Goal: Task Accomplishment & Management: Complete application form

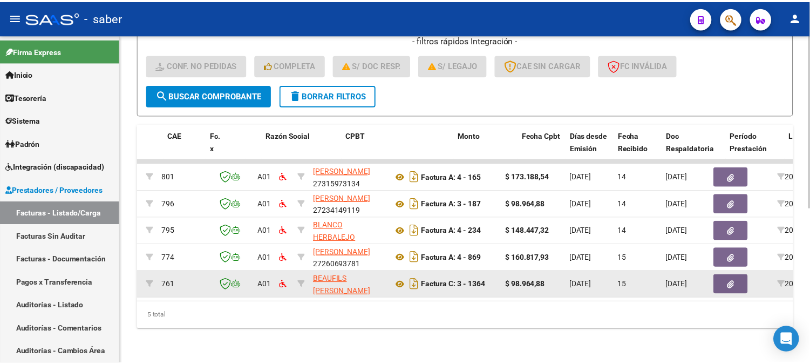
scroll to position [0, 40]
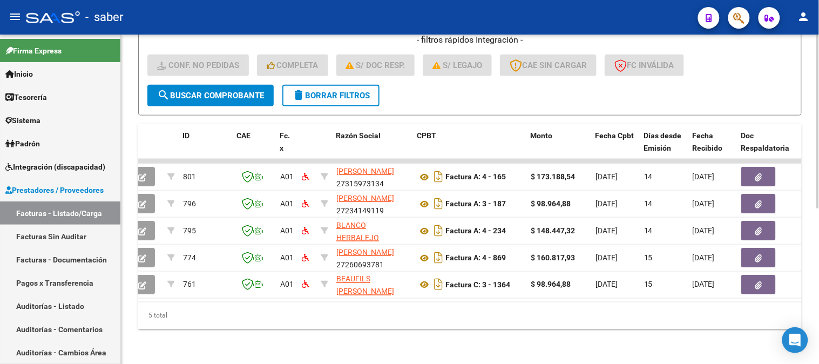
click at [137, 173] on div "Video tutorial PRESTADORES -> Listado de CPBTs Emitidos por Prestadores / Prove…" at bounding box center [470, 56] width 698 height 616
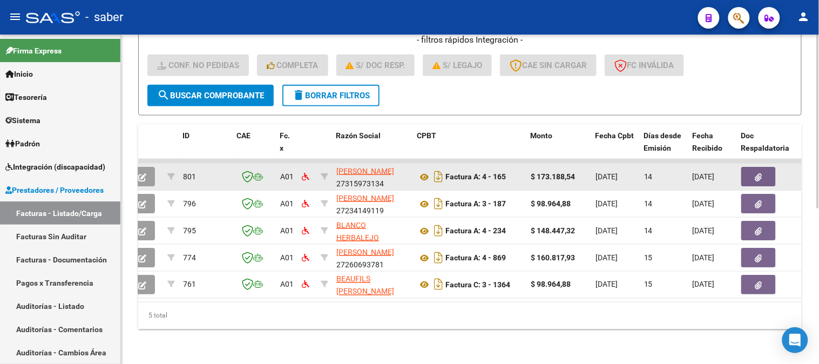
click at [146, 173] on icon "button" at bounding box center [142, 177] width 8 height 8
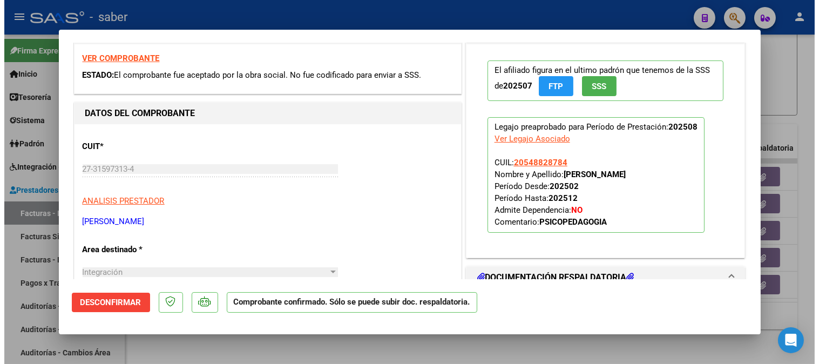
scroll to position [60, 0]
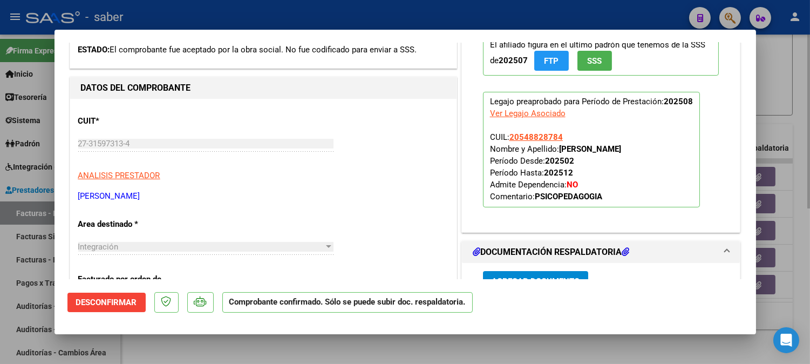
drag, startPoint x: 326, startPoint y: 349, endPoint x: 420, endPoint y: 352, distance: 94.0
click at [327, 349] on div at bounding box center [405, 182] width 810 height 364
type input "$ 0,00"
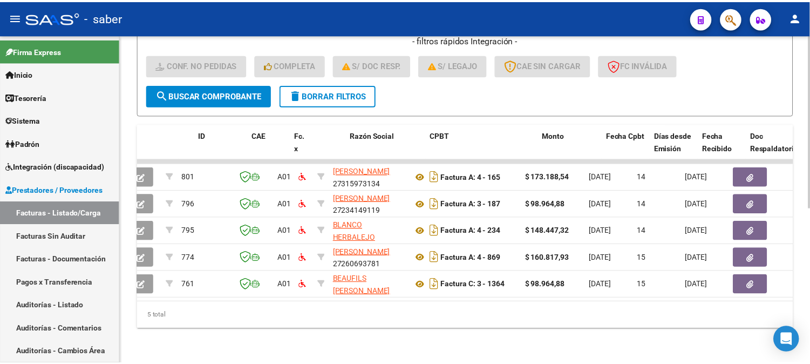
scroll to position [0, 0]
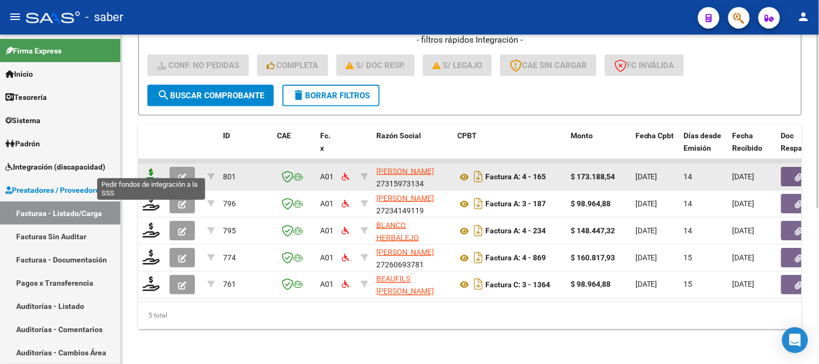
click at [152, 170] on icon at bounding box center [151, 175] width 17 height 15
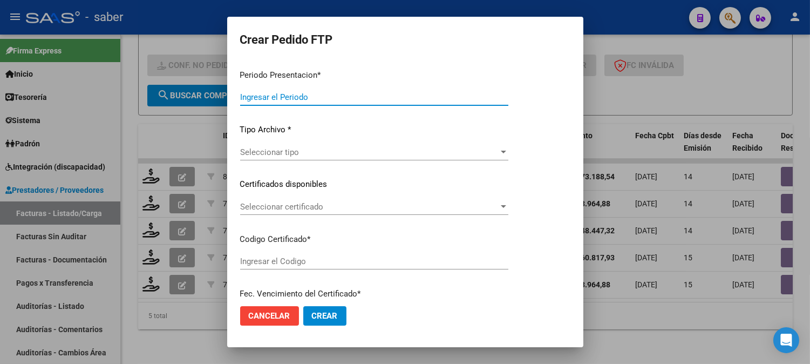
type input "202508"
type input "$ 173.188,54"
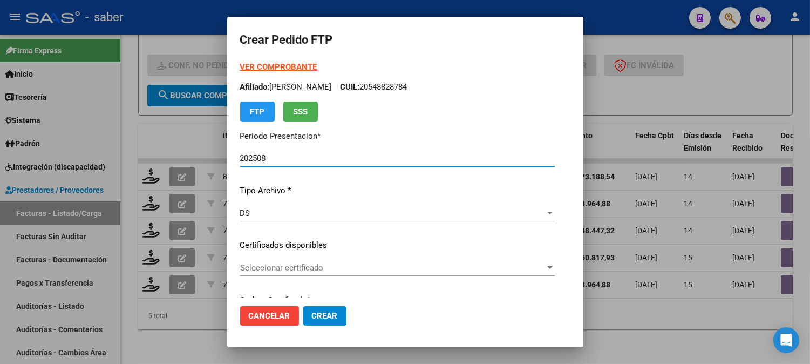
type input "8708619779"
type input "2025-09-05"
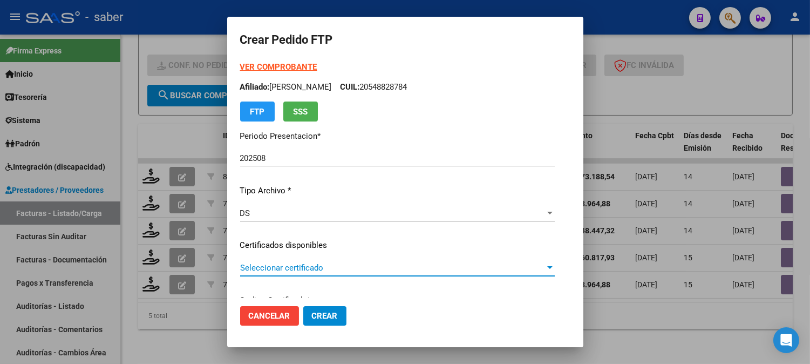
click at [243, 267] on span "Seleccionar certificado" at bounding box center [392, 268] width 305 height 10
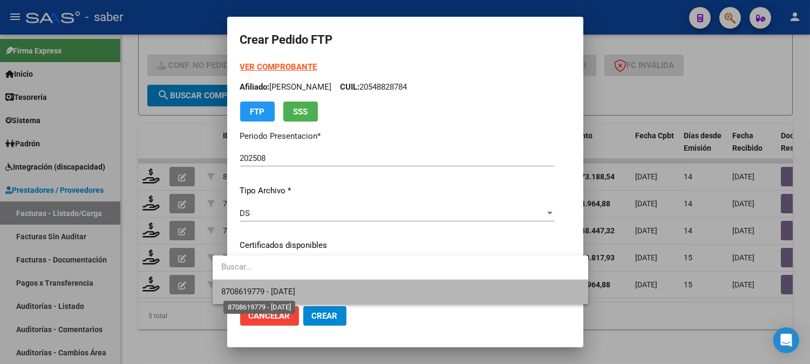
drag, startPoint x: 253, startPoint y: 294, endPoint x: 276, endPoint y: 278, distance: 28.8
click at [254, 294] on span "8708619779 - 2025-09-05" at bounding box center [258, 292] width 74 height 10
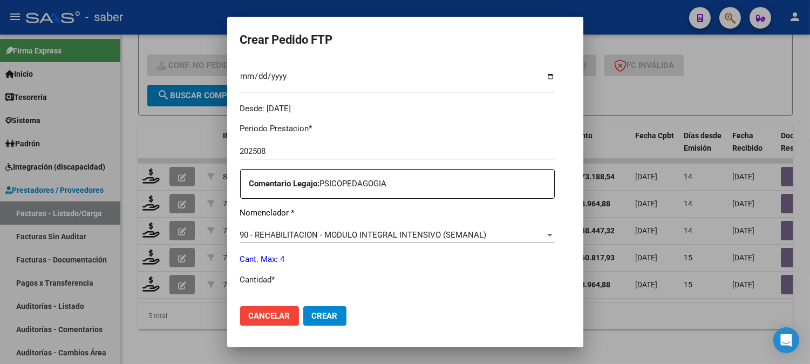
scroll to position [360, 0]
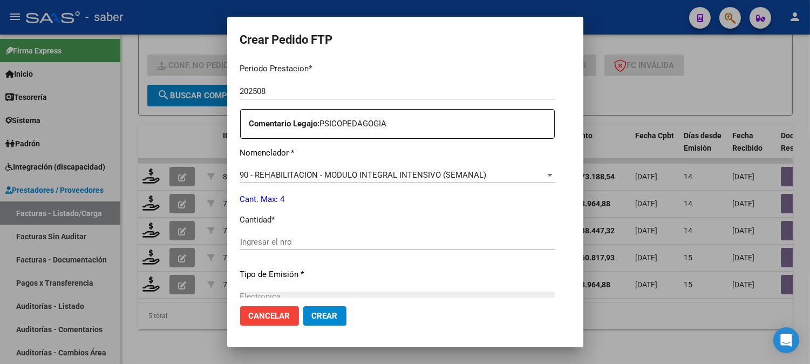
click at [252, 240] on input "Ingresar el nro" at bounding box center [397, 242] width 315 height 10
type input "4"
click at [319, 315] on span "Crear" at bounding box center [325, 316] width 26 height 10
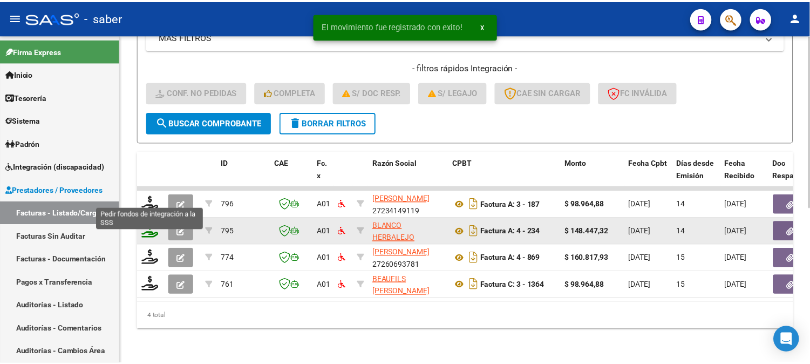
scroll to position [267, 0]
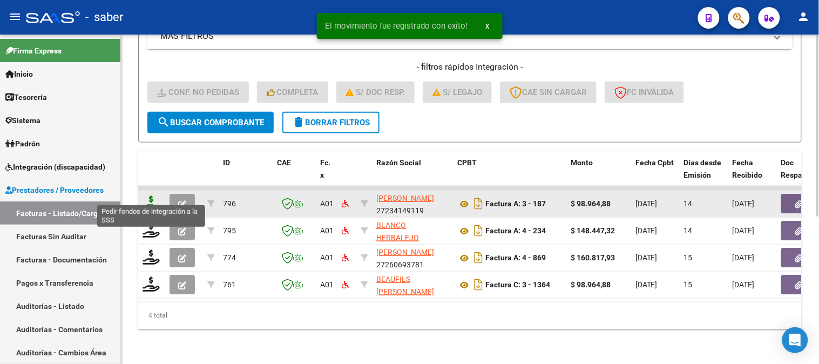
click at [152, 197] on icon at bounding box center [151, 202] width 17 height 15
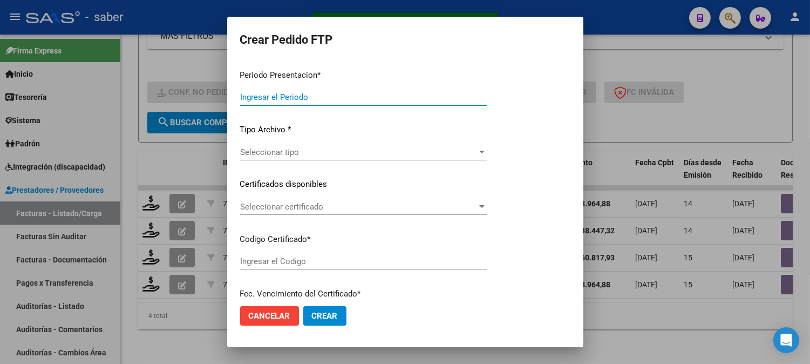
type input "202508"
type input "$ 98.964,88"
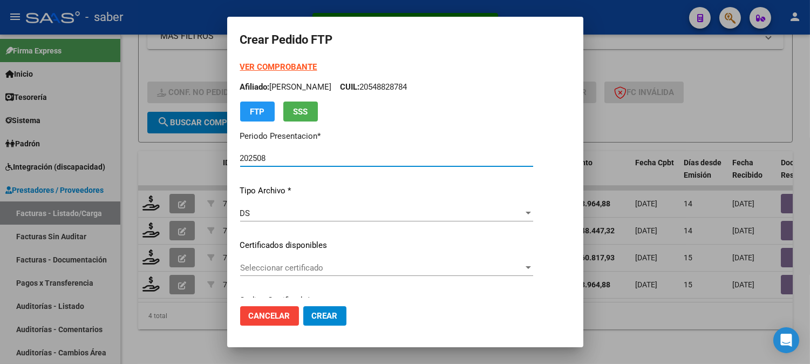
type input "8708619779"
type input "2025-09-05"
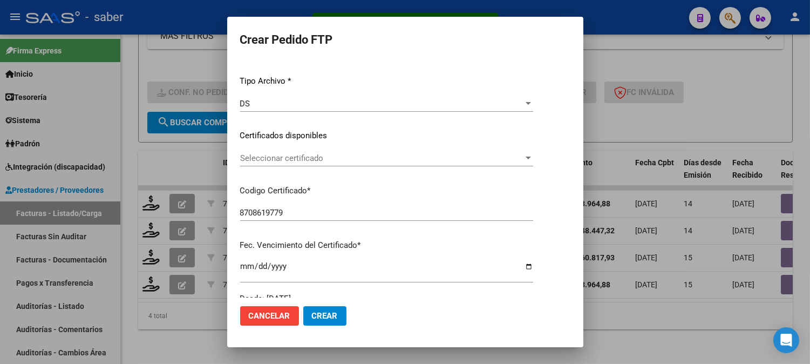
scroll to position [120, 0]
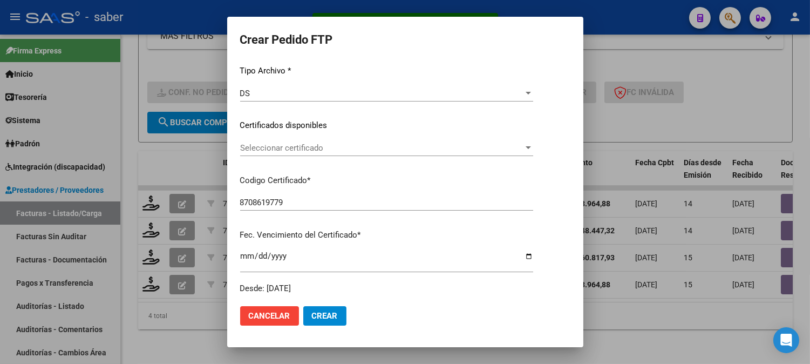
click at [269, 149] on span "Seleccionar certificado" at bounding box center [381, 148] width 283 height 10
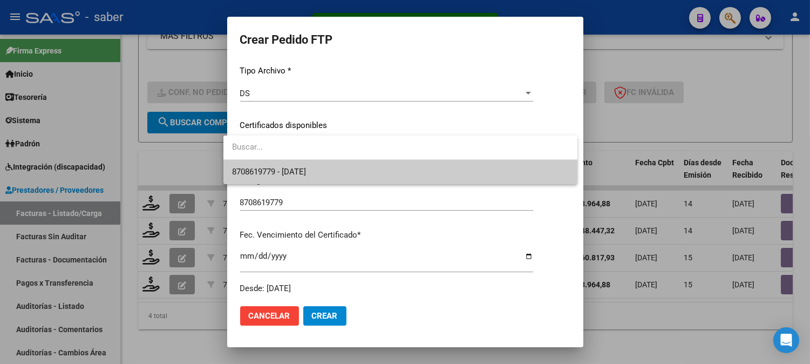
click at [273, 178] on span "8708619779 - 2025-09-05" at bounding box center [400, 172] width 337 height 24
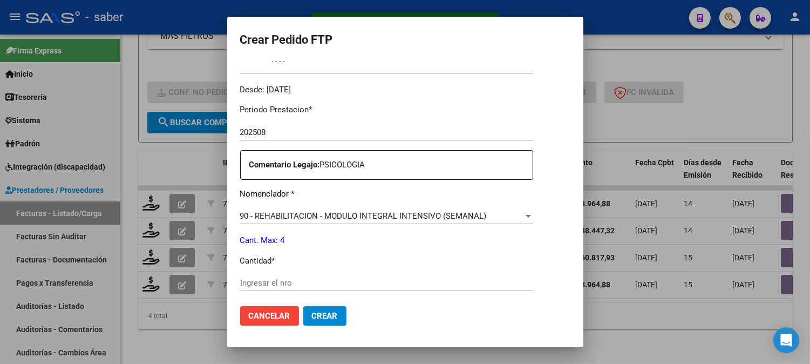
scroll to position [360, 0]
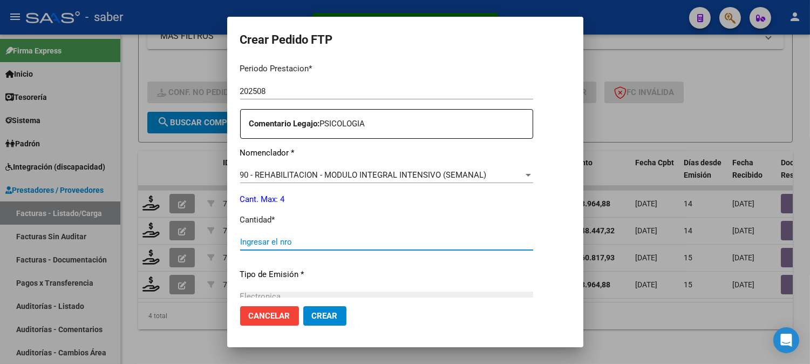
click at [302, 238] on input "Ingresar el nro" at bounding box center [386, 242] width 293 height 10
type input "4"
click at [312, 320] on span "Crear" at bounding box center [325, 316] width 26 height 10
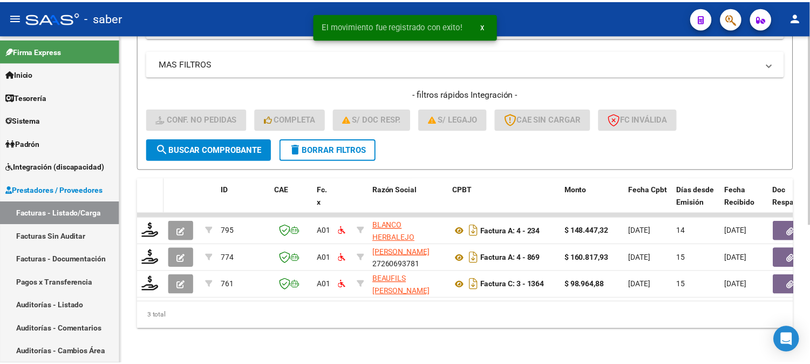
scroll to position [240, 0]
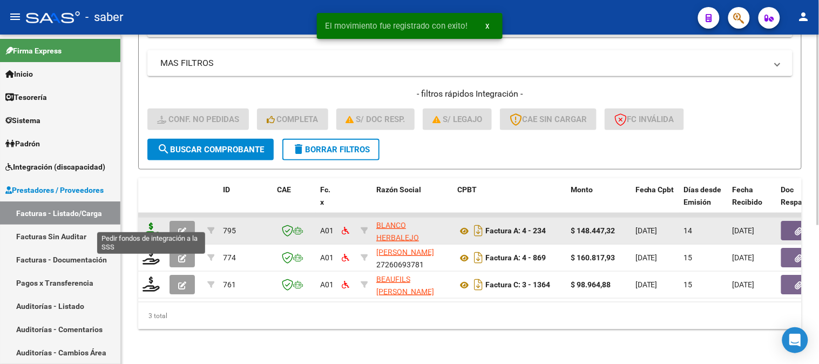
click at [152, 222] on icon at bounding box center [151, 229] width 17 height 15
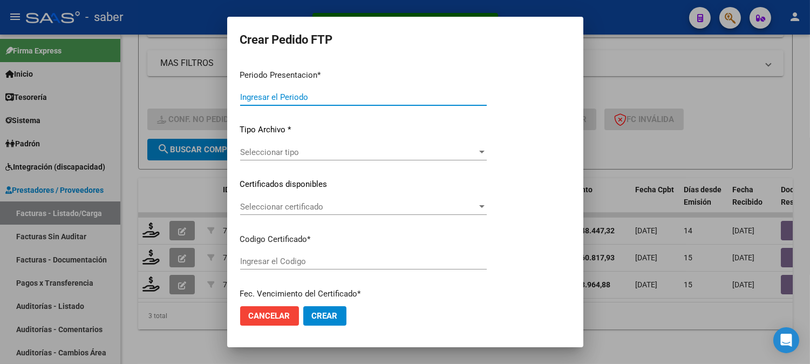
type input "202508"
type input "$ 148.447,32"
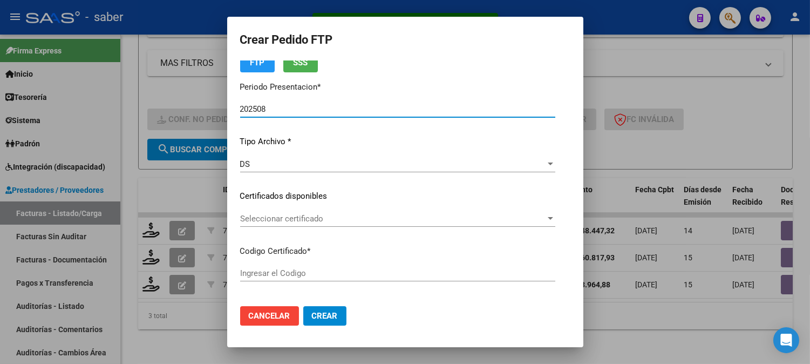
scroll to position [60, 0]
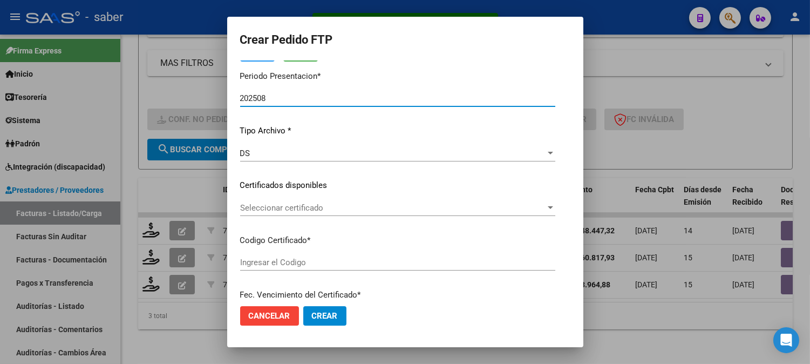
type input "8708619779"
type input "2025-09-05"
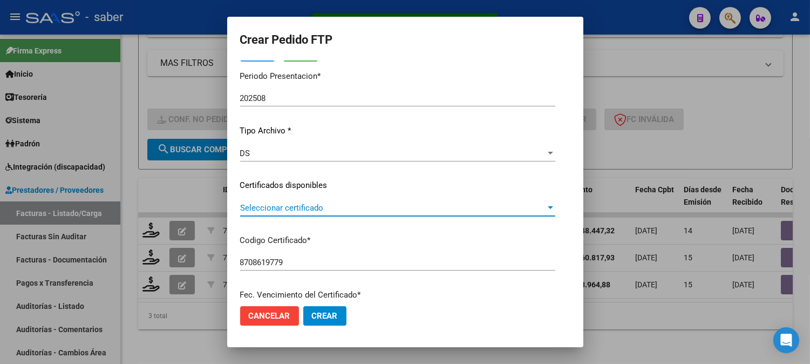
click at [268, 209] on span "Seleccionar certificado" at bounding box center [393, 208] width 306 height 10
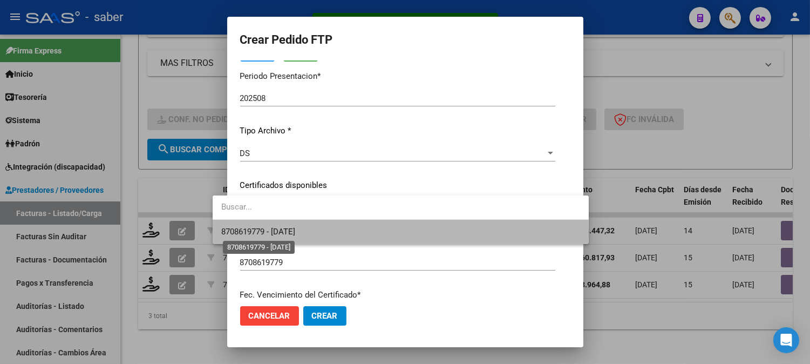
click at [281, 234] on span "8708619779 - 2025-09-05" at bounding box center [258, 232] width 74 height 10
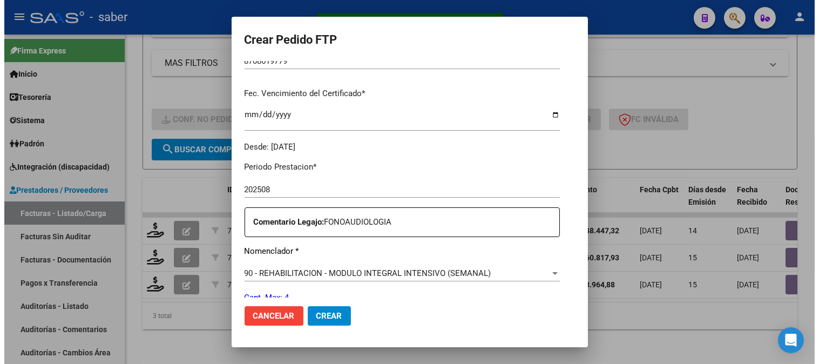
scroll to position [360, 0]
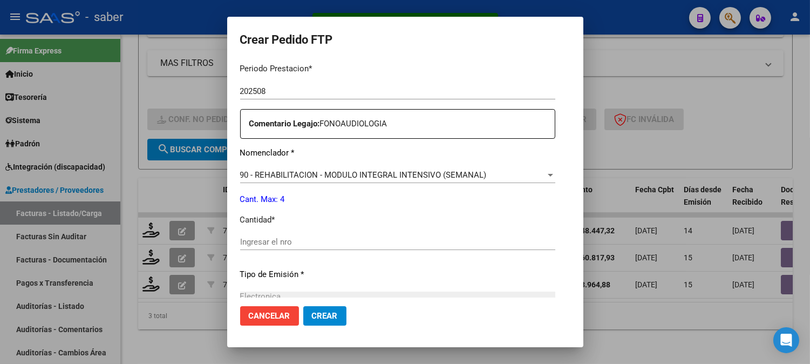
click at [263, 239] on input "Ingresar el nro" at bounding box center [397, 242] width 315 height 10
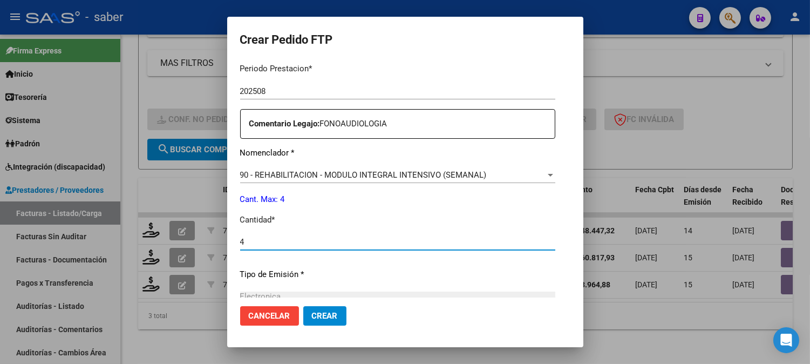
type input "4"
click at [303, 308] on button "Crear" at bounding box center [324, 315] width 43 height 19
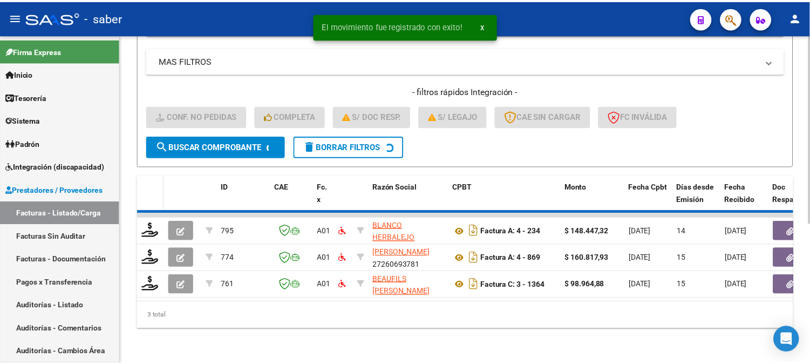
scroll to position [213, 0]
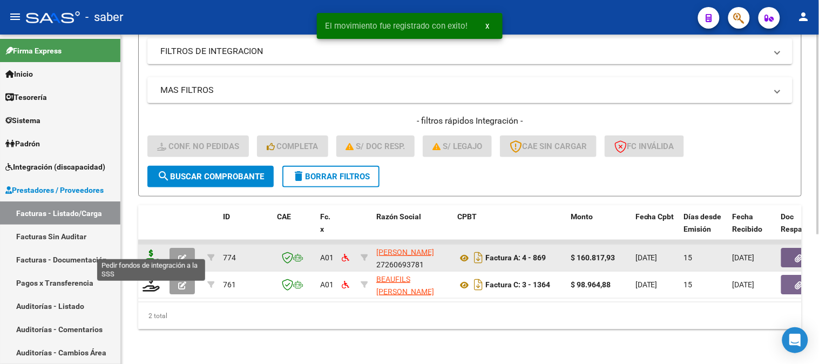
click at [150, 249] on icon at bounding box center [151, 256] width 17 height 15
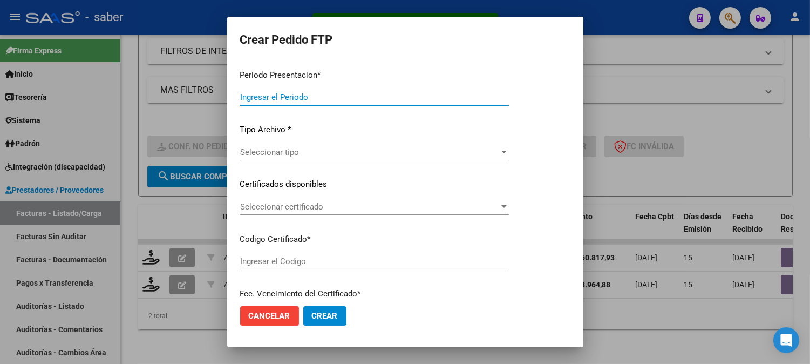
type input "202508"
type input "$ 160.817,93"
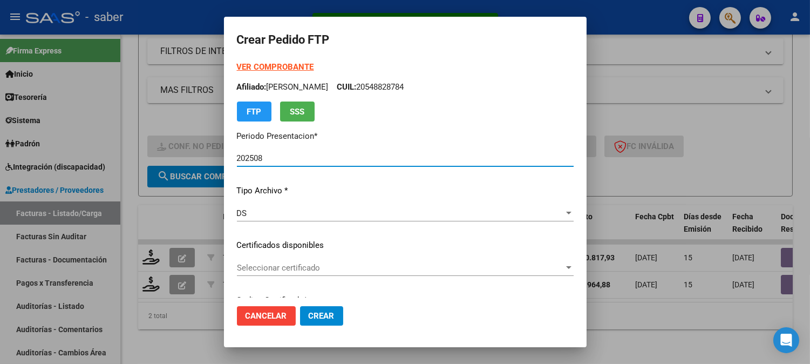
scroll to position [120, 0]
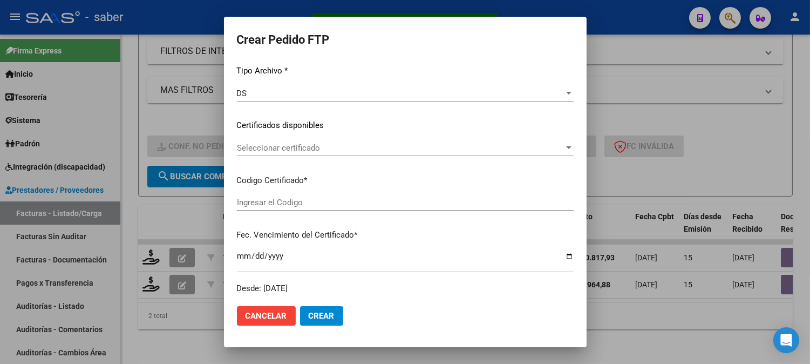
type input "8708619779"
type input "2025-09-05"
click at [284, 157] on div "Seleccionar certificado Seleccionar certificado" at bounding box center [405, 153] width 337 height 26
click at [290, 151] on span "Seleccionar certificado" at bounding box center [400, 148] width 327 height 10
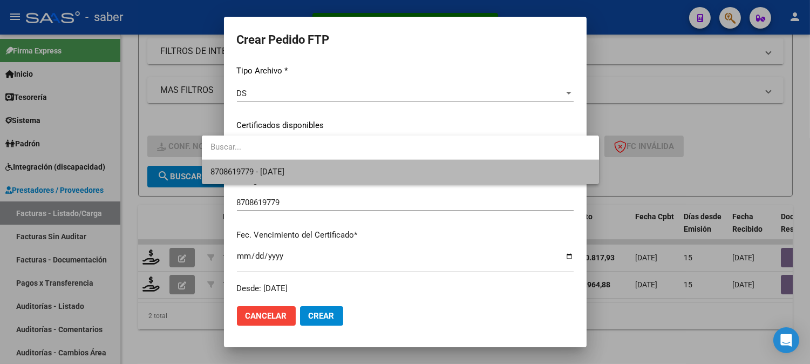
click at [289, 179] on span "8708619779 - 2025-09-05" at bounding box center [401, 172] width 380 height 24
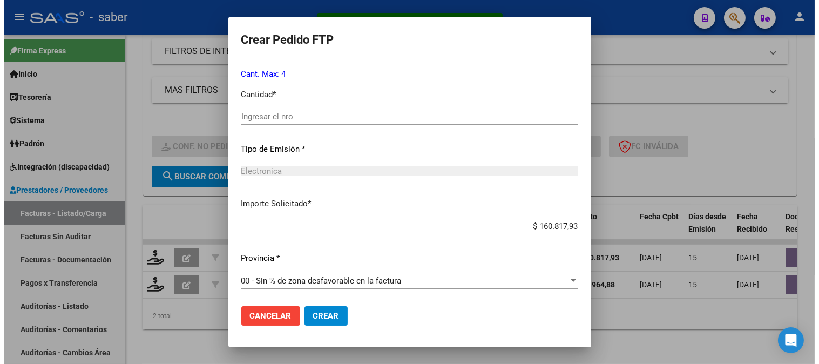
scroll to position [486, 0]
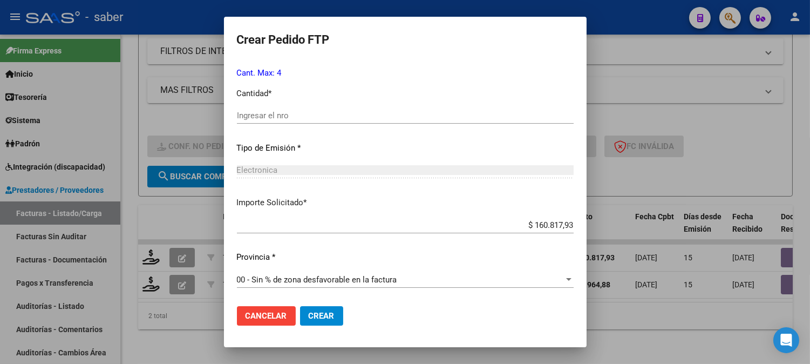
click at [261, 108] on div "Ingresar el nro" at bounding box center [405, 115] width 337 height 16
type input "4"
click at [309, 317] on span "Crear" at bounding box center [322, 316] width 26 height 10
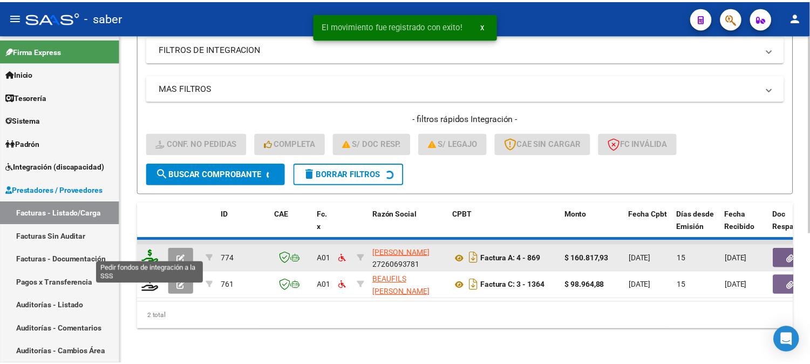
scroll to position [186, 0]
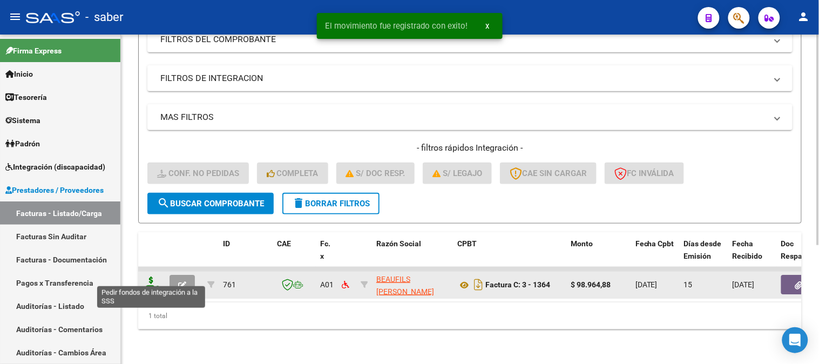
click at [150, 276] on icon at bounding box center [151, 283] width 17 height 15
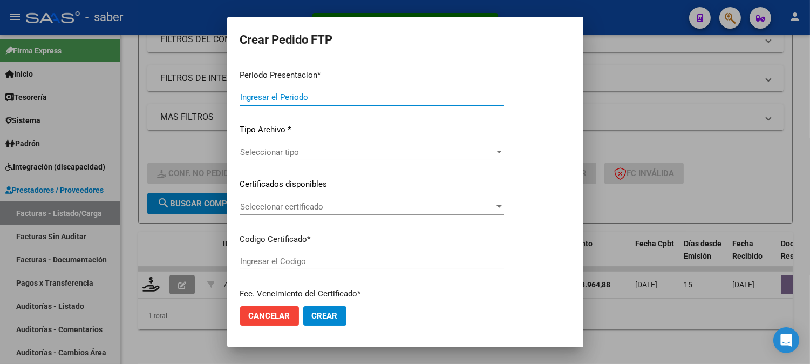
type input "202508"
type input "$ 98.964,88"
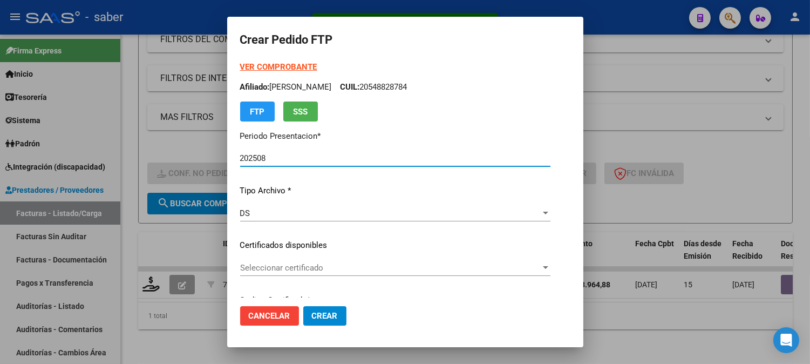
type input "8708619779"
type input "2025-09-05"
click at [268, 269] on span "Seleccionar certificado" at bounding box center [390, 268] width 301 height 10
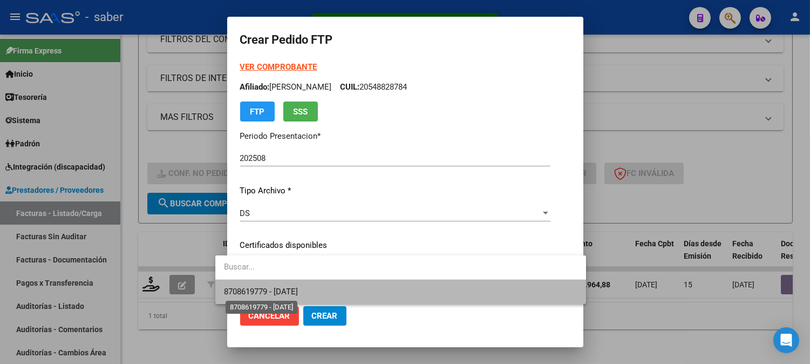
drag, startPoint x: 285, startPoint y: 288, endPoint x: 293, endPoint y: 277, distance: 13.6
click at [285, 288] on span "8708619779 - 2025-09-05" at bounding box center [261, 292] width 74 height 10
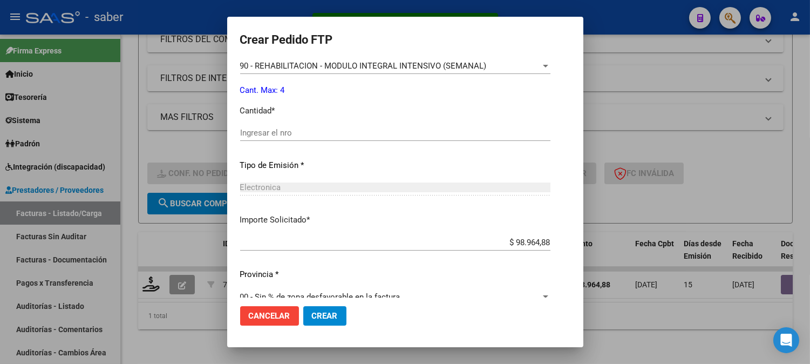
scroll to position [479, 0]
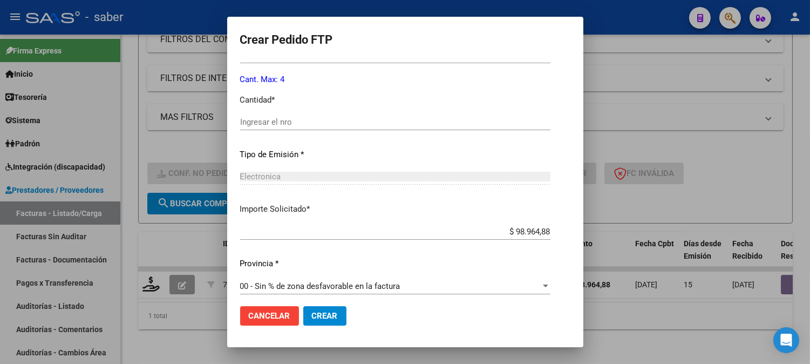
click at [271, 123] on input "Ingresar el nro" at bounding box center [395, 122] width 310 height 10
type input "4"
click at [322, 308] on button "Crear" at bounding box center [324, 315] width 43 height 19
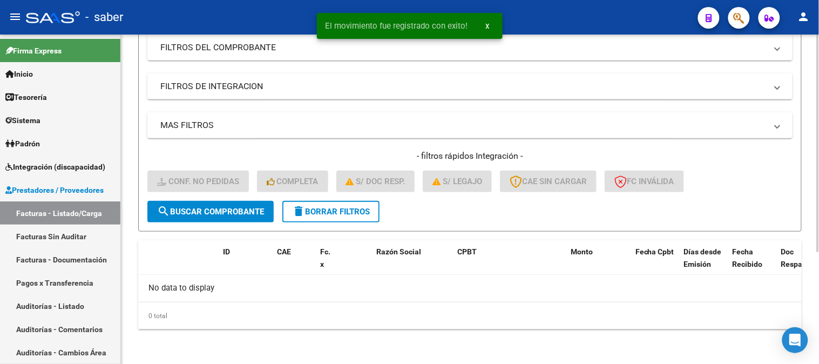
scroll to position [169, 0]
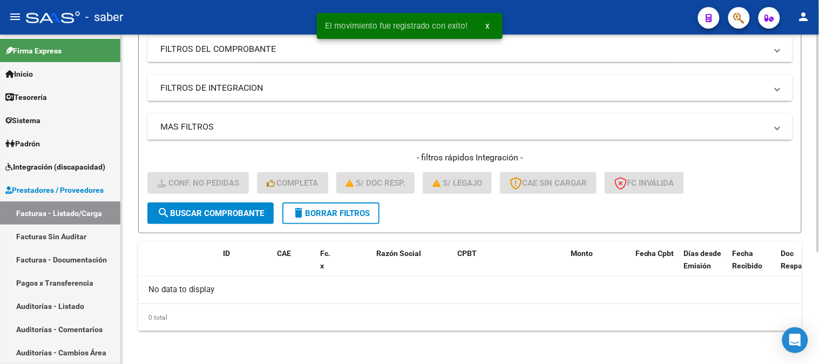
drag, startPoint x: 352, startPoint y: 203, endPoint x: 298, endPoint y: 206, distance: 54.6
click at [352, 203] on button "delete Borrar Filtros" at bounding box center [330, 213] width 97 height 22
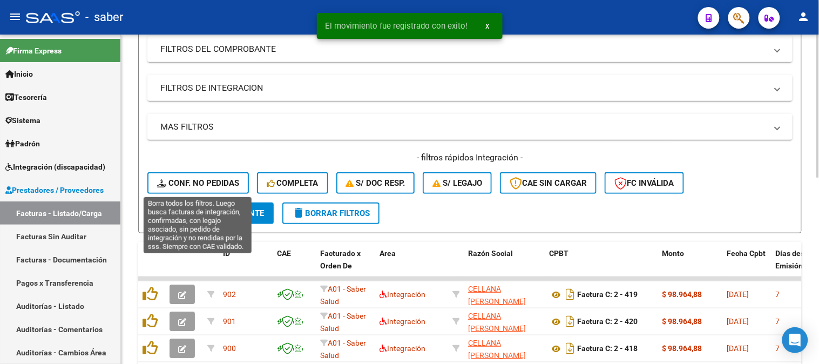
click at [213, 185] on span "Conf. no pedidas" at bounding box center [198, 183] width 82 height 10
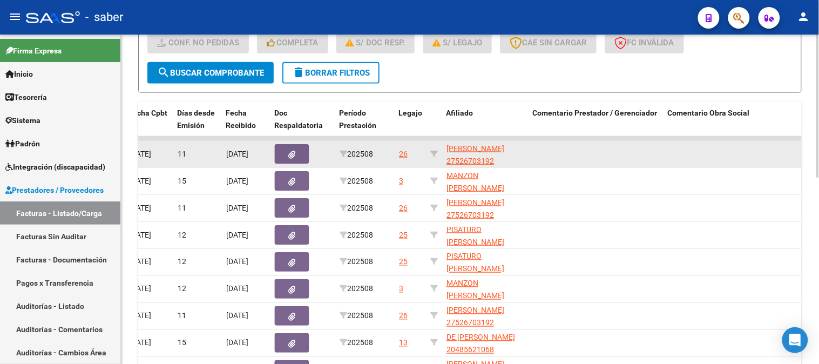
scroll to position [309, 0]
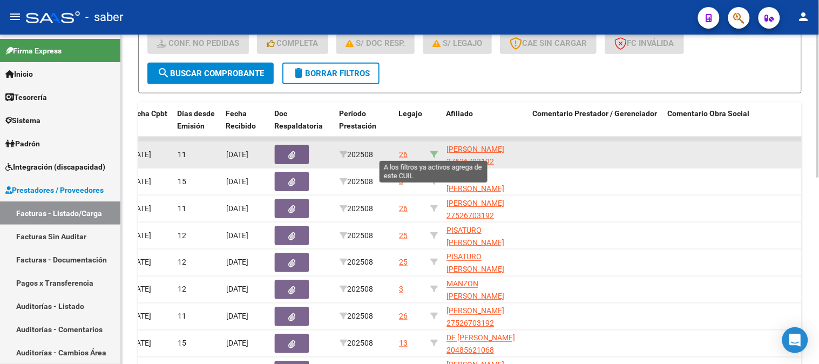
click at [431, 155] on icon at bounding box center [434, 155] width 8 height 8
type input "27526703192"
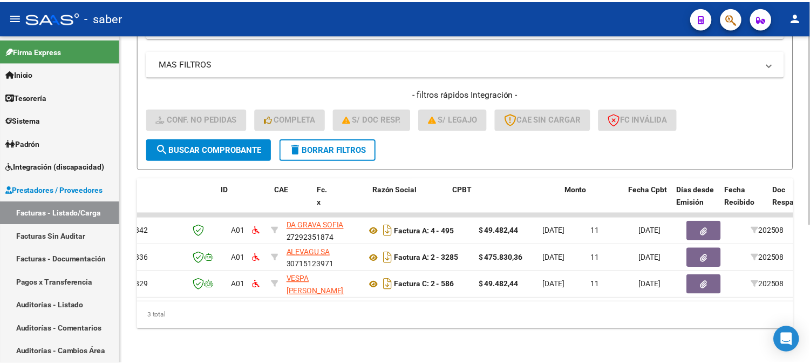
scroll to position [0, 0]
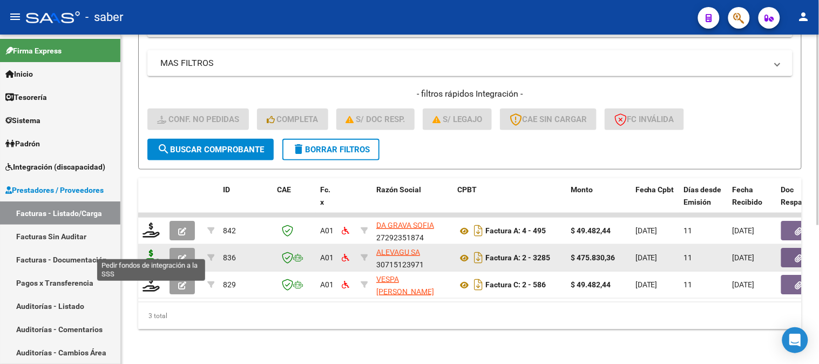
click at [152, 250] on icon at bounding box center [151, 256] width 17 height 15
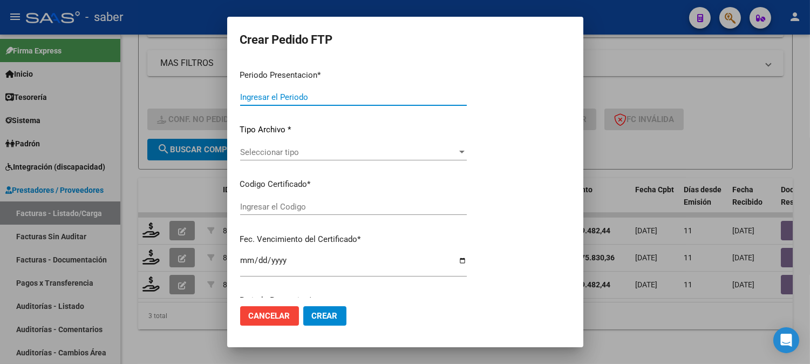
type input "202508"
type input "$ 475.830,36"
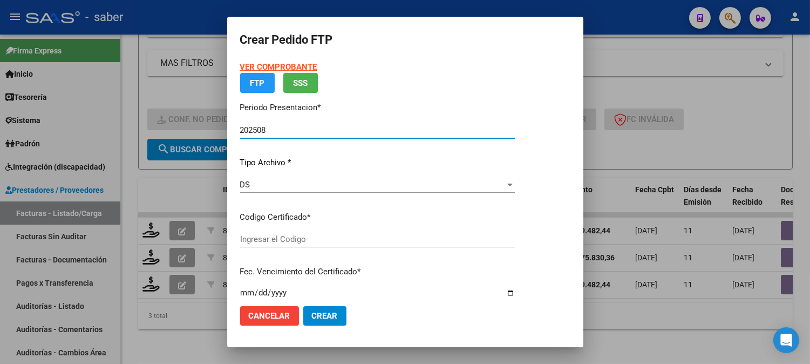
type input "385697364"
type input "2027-09-01"
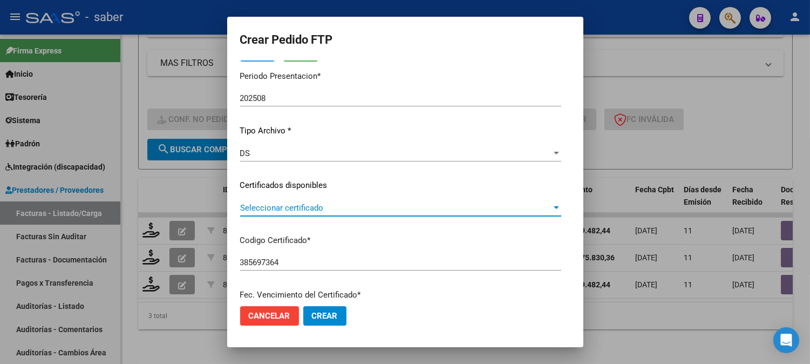
click at [279, 211] on span "Seleccionar certificado" at bounding box center [396, 208] width 312 height 10
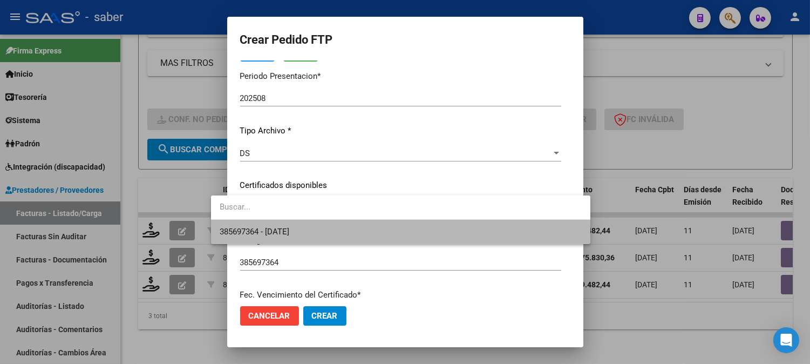
click at [287, 222] on span "385697364 - 2027-09-01" at bounding box center [401, 232] width 362 height 24
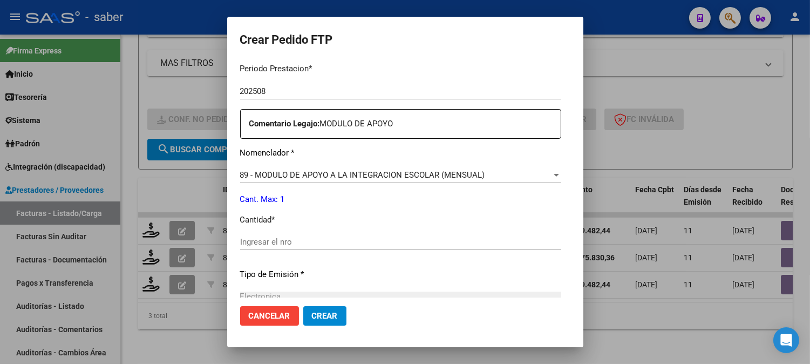
click at [268, 241] on input "Ingresar el nro" at bounding box center [400, 242] width 321 height 10
type input "1"
click at [303, 306] on button "Crear" at bounding box center [324, 315] width 43 height 19
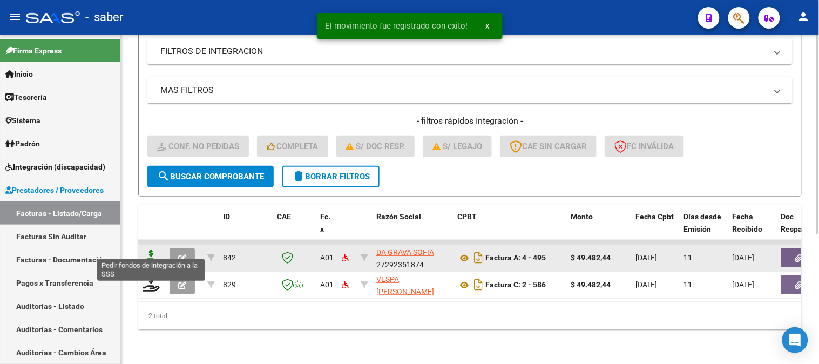
click at [150, 251] on icon at bounding box center [151, 256] width 17 height 15
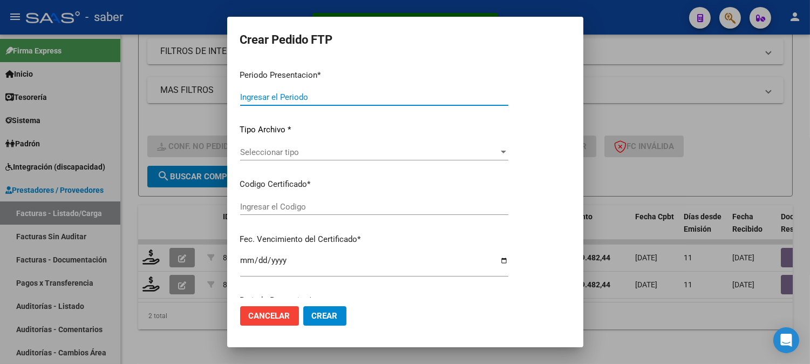
type input "202508"
type input "$ 49.482,44"
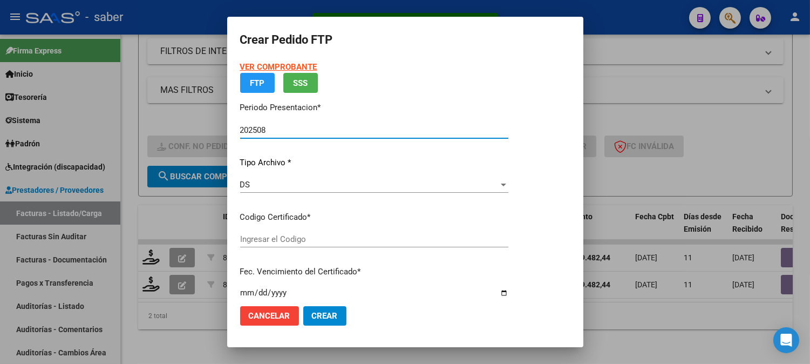
type input "385697364"
type input "2027-09-01"
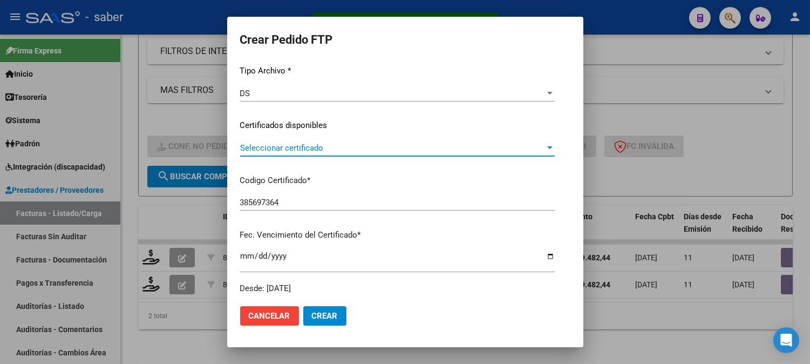
click at [273, 146] on span "Seleccionar certificado" at bounding box center [392, 148] width 305 height 10
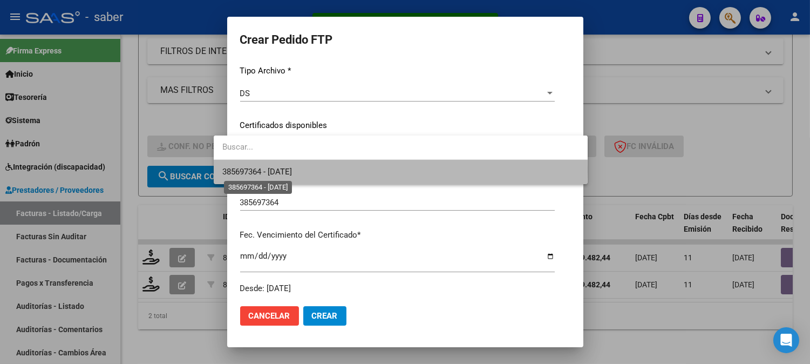
click at [289, 170] on span "385697364 - 2027-09-01" at bounding box center [257, 172] width 70 height 10
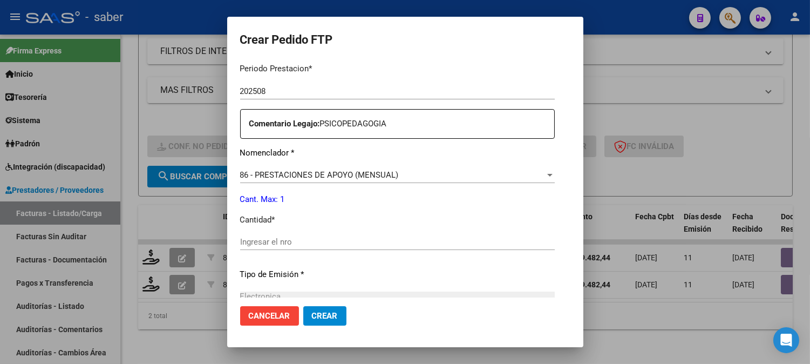
click at [270, 240] on input "Ingresar el nro" at bounding box center [397, 242] width 315 height 10
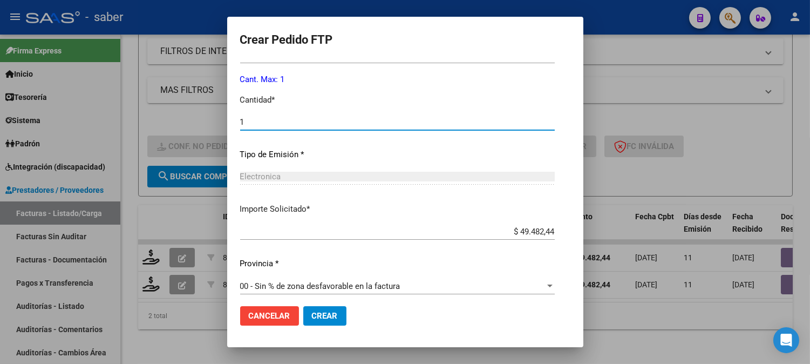
type input "1"
click at [312, 315] on span "Crear" at bounding box center [325, 316] width 26 height 10
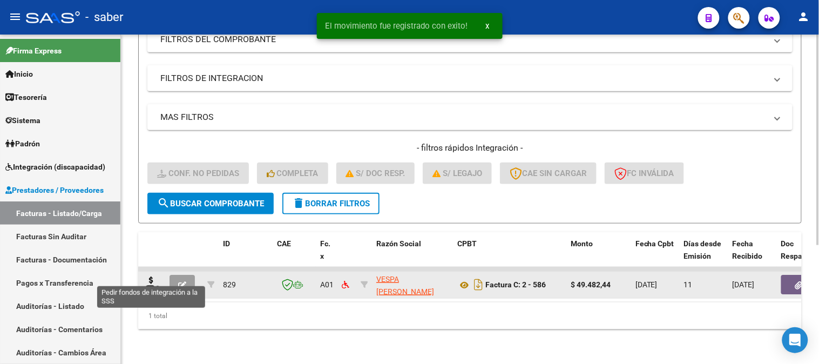
click at [141, 276] on datatable-body-cell at bounding box center [151, 285] width 27 height 26
click at [146, 276] on icon at bounding box center [151, 283] width 17 height 15
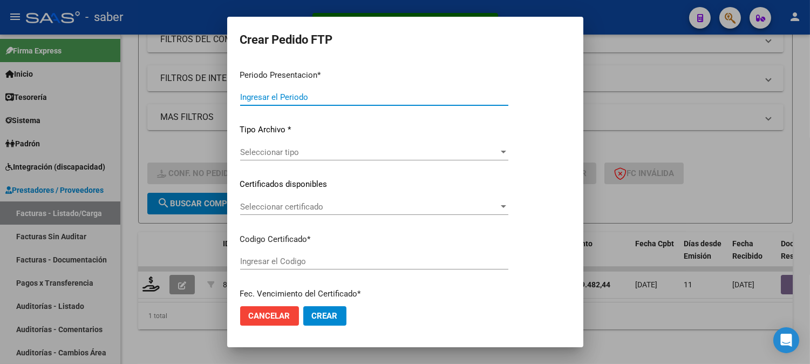
type input "202508"
type input "$ 49.482,44"
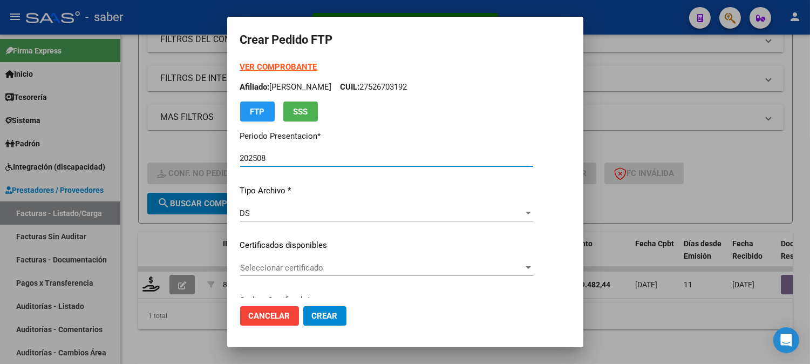
type input "385697364"
type input "2027-09-01"
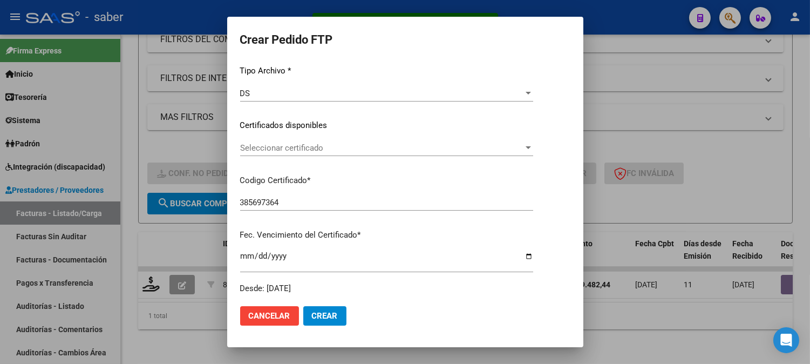
click at [336, 153] on div "Seleccionar certificado Seleccionar certificado" at bounding box center [386, 148] width 293 height 16
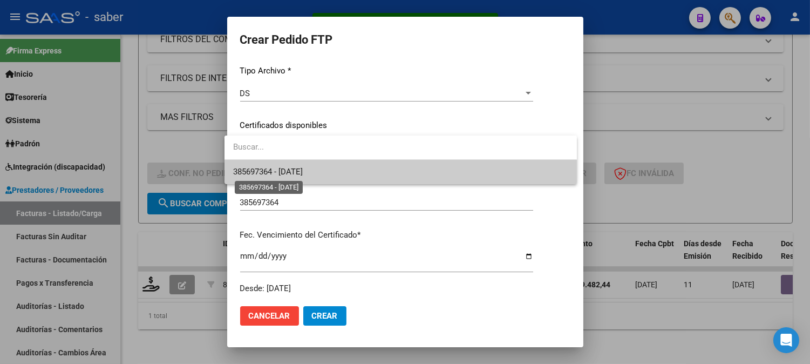
click at [303, 168] on span "385697364 - 2027-09-01" at bounding box center [268, 172] width 70 height 10
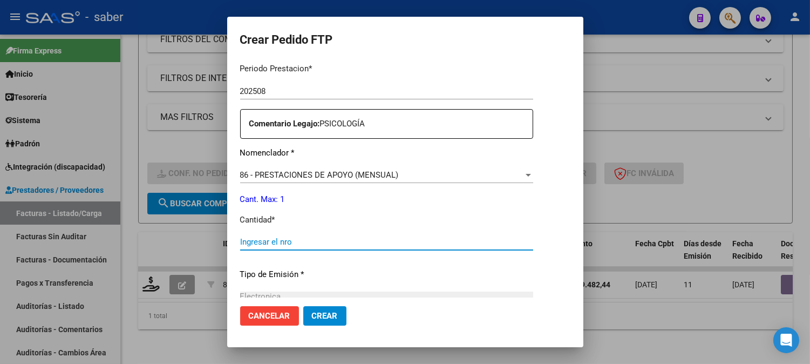
click at [285, 239] on input "Ingresar el nro" at bounding box center [386, 242] width 293 height 10
type input "1"
click at [303, 306] on button "Crear" at bounding box center [324, 315] width 43 height 19
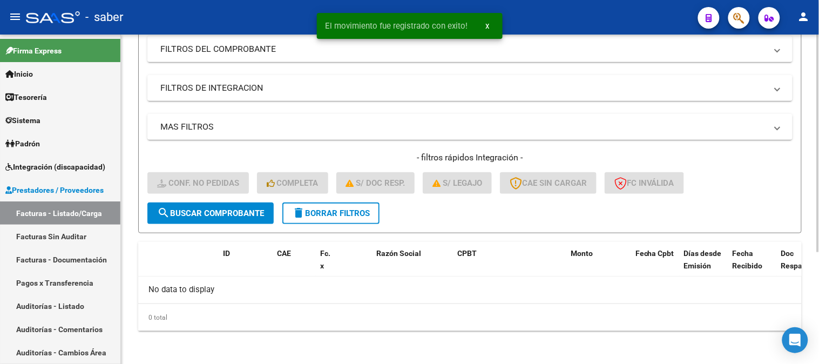
click at [330, 218] on button "delete Borrar Filtros" at bounding box center [330, 213] width 97 height 22
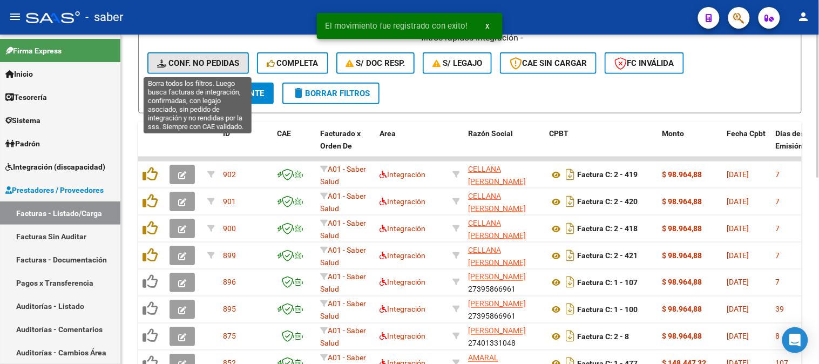
click at [212, 58] on span "Conf. no pedidas" at bounding box center [198, 63] width 82 height 10
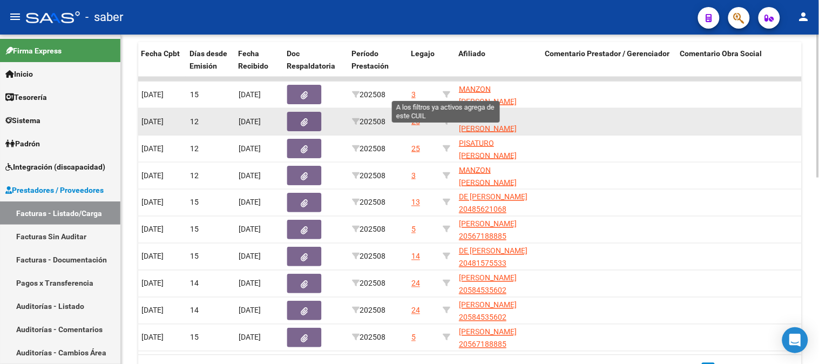
drag, startPoint x: 447, startPoint y: 89, endPoint x: 463, endPoint y: 132, distance: 45.9
click at [447, 91] on icon at bounding box center [447, 95] width 8 height 8
type input "27568577340"
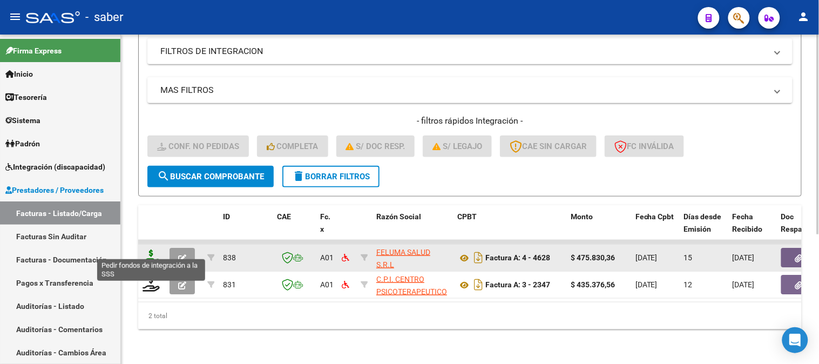
click at [150, 249] on icon at bounding box center [151, 256] width 17 height 15
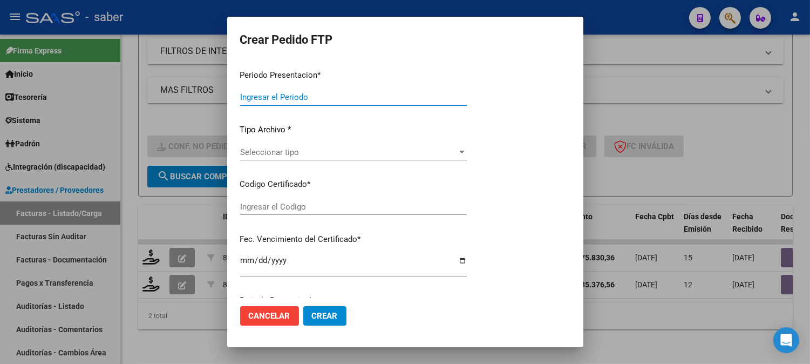
type input "202508"
type input "$ 475.830,36"
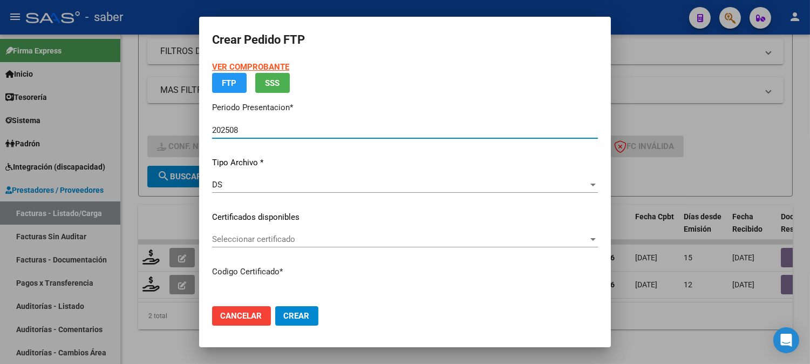
type input "9833520765"
type input "2025-12-16"
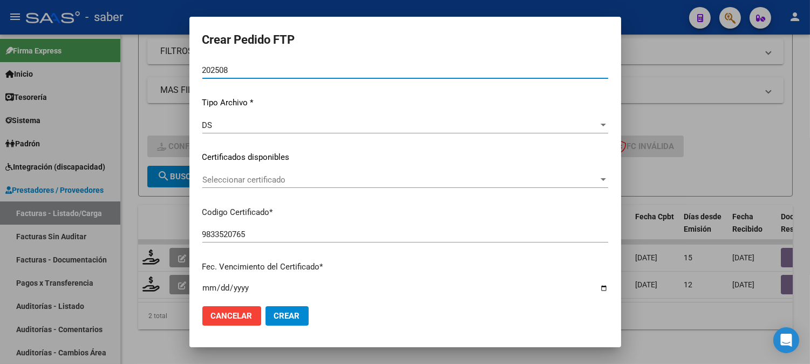
click at [279, 171] on div "VER COMPROBANTE ARCA Padrón Afiliado: MANZON VALENTINA SOFIA CUIL: 27568577340 …" at bounding box center [405, 149] width 406 height 353
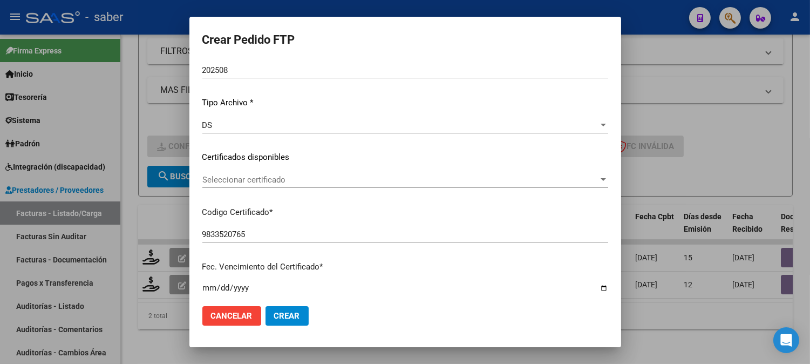
click at [287, 184] on span "Seleccionar certificado" at bounding box center [400, 180] width 396 height 10
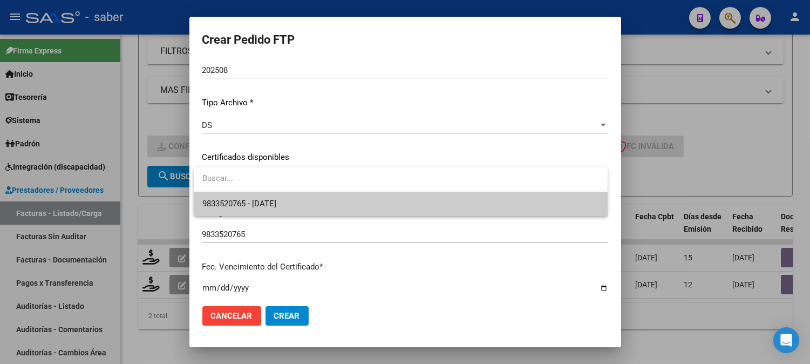
click at [300, 201] on span "9833520765 - 2025-12-16" at bounding box center [400, 204] width 397 height 24
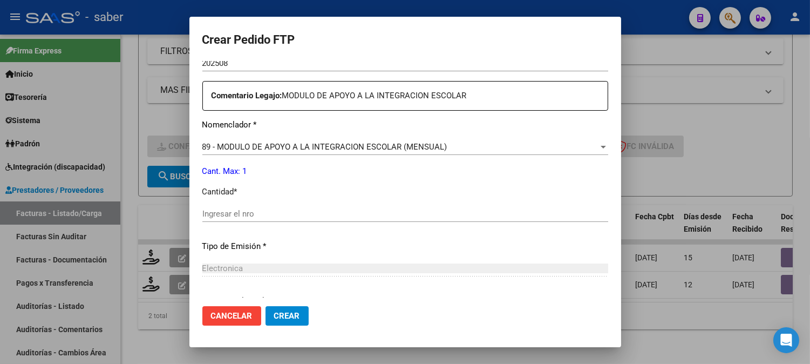
click at [261, 219] on div "Ingresar el nro" at bounding box center [405, 214] width 406 height 16
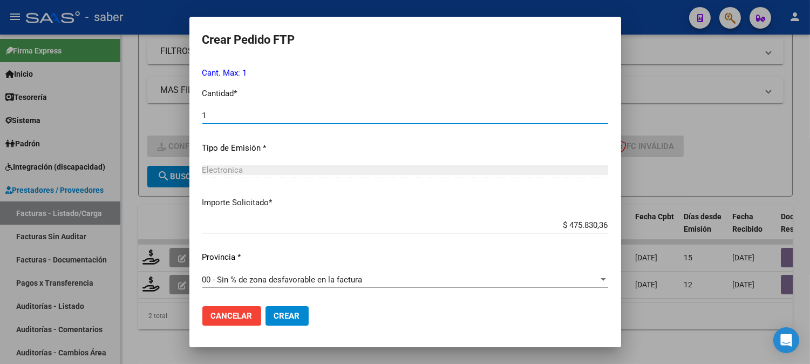
type input "1"
click at [286, 309] on button "Crear" at bounding box center [287, 315] width 43 height 19
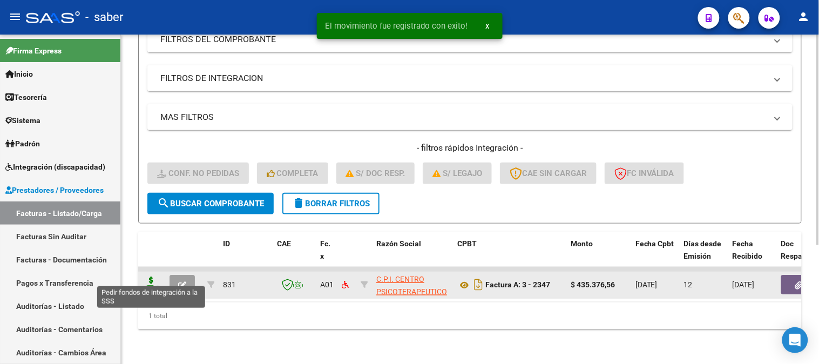
click at [153, 276] on icon at bounding box center [151, 283] width 17 height 15
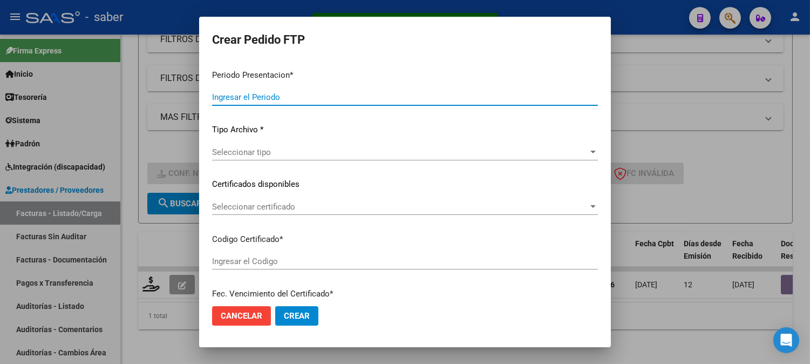
type input "202508"
type input "$ 435.376,56"
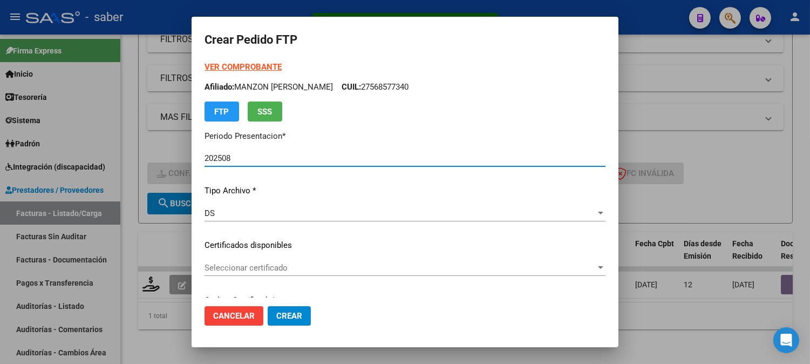
type input "9833520765"
type input "2025-12-16"
click at [252, 263] on span "Seleccionar certificado" at bounding box center [400, 268] width 391 height 10
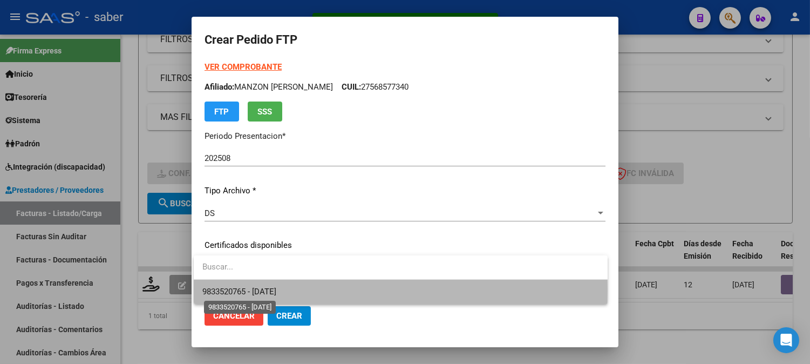
click at [263, 290] on span "9833520765 - 2025-12-16" at bounding box center [239, 292] width 74 height 10
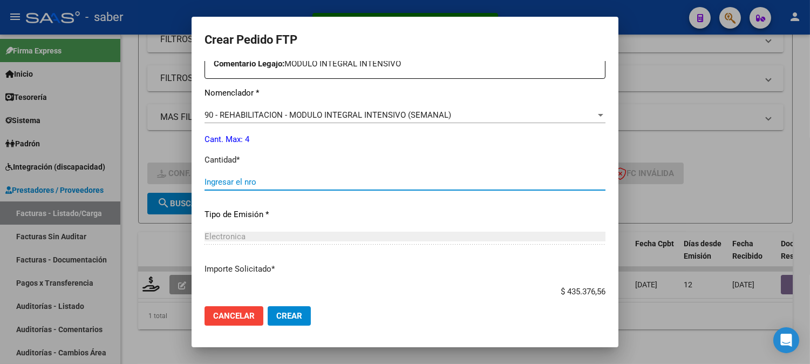
click at [252, 182] on input "Ingresar el nro" at bounding box center [405, 182] width 401 height 10
type input "4"
click at [277, 317] on span "Crear" at bounding box center [289, 316] width 26 height 10
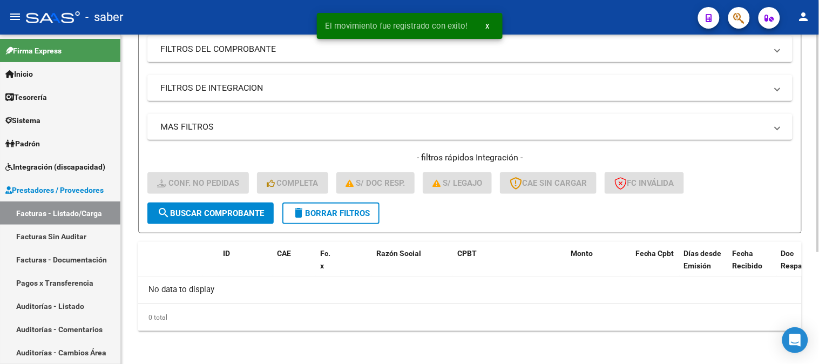
click at [330, 208] on span "delete Borrar Filtros" at bounding box center [331, 213] width 78 height 10
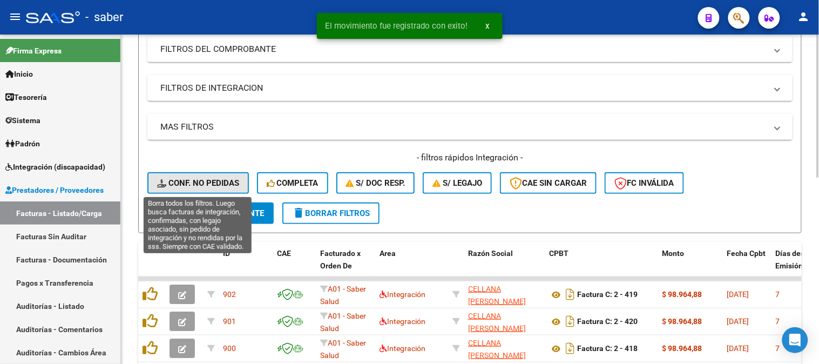
click at [209, 186] on span "Conf. no pedidas" at bounding box center [198, 183] width 82 height 10
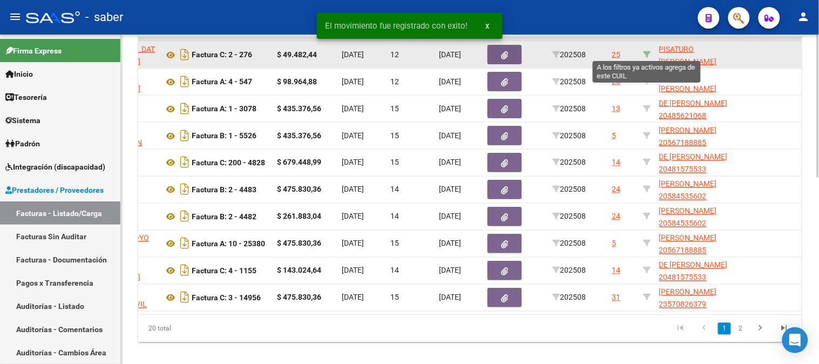
click at [648, 52] on icon at bounding box center [647, 55] width 8 height 8
type input "20505317204"
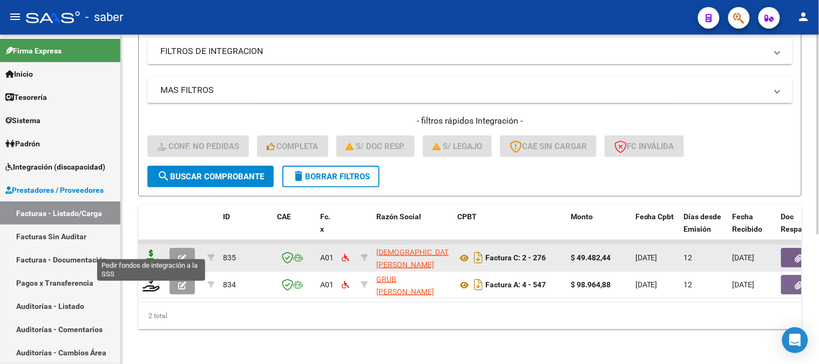
click at [147, 249] on icon at bounding box center [151, 256] width 17 height 15
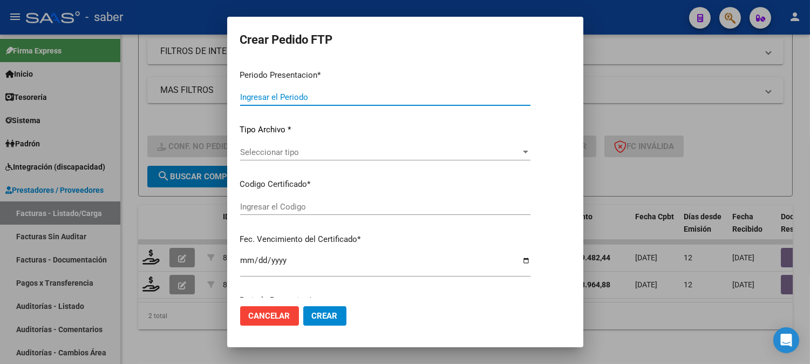
type input "202508"
type input "$ 49.482,44"
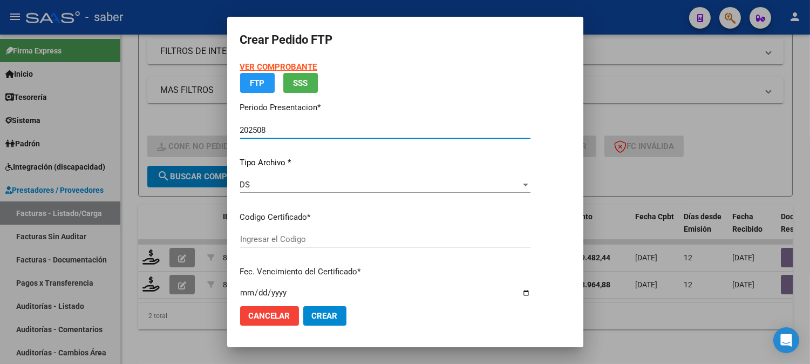
type input "3579872724"
type input "2035-02-01"
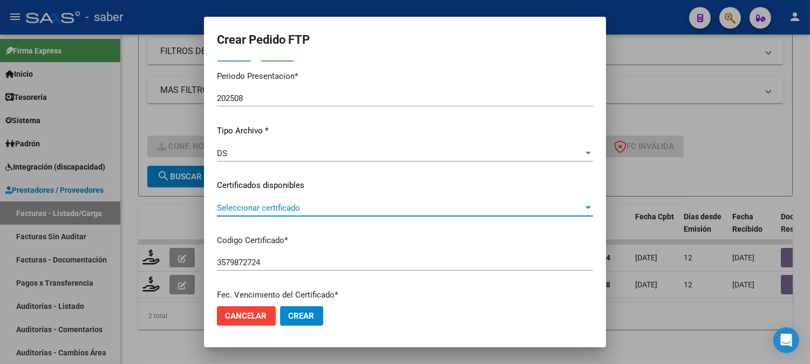
click at [261, 209] on span "Seleccionar certificado" at bounding box center [400, 208] width 367 height 10
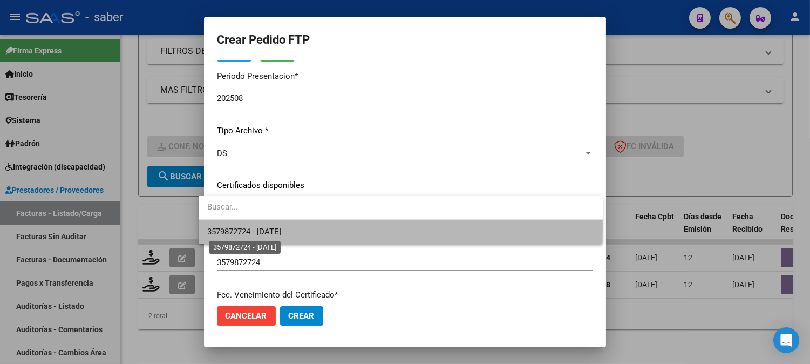
click at [278, 227] on span "3579872724 - 2035-02-01" at bounding box center [244, 232] width 74 height 10
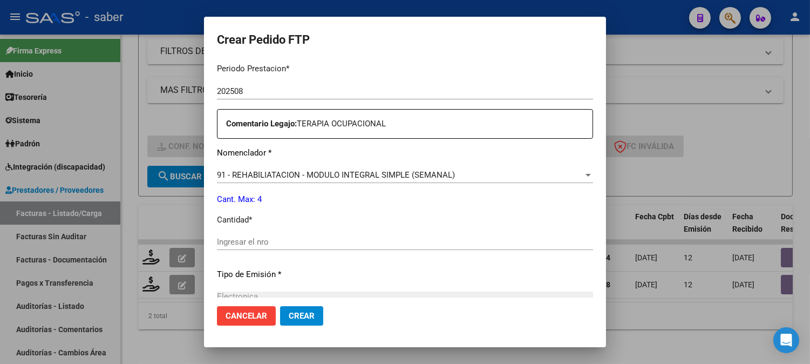
click at [254, 246] on input "Ingresar el nro" at bounding box center [405, 242] width 376 height 10
type input "4"
click at [289, 311] on span "Crear" at bounding box center [302, 316] width 26 height 10
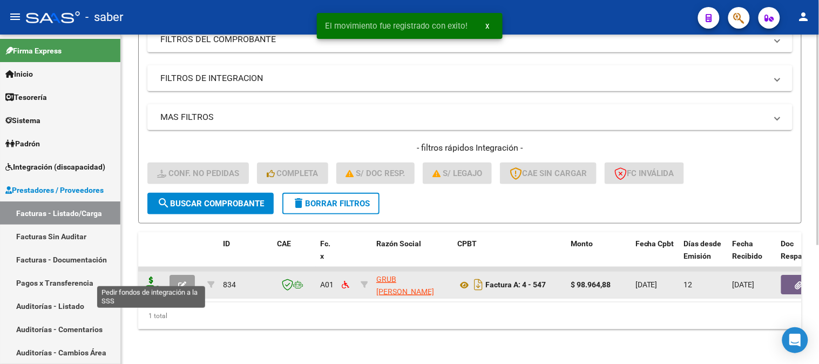
click at [148, 279] on icon at bounding box center [151, 283] width 17 height 15
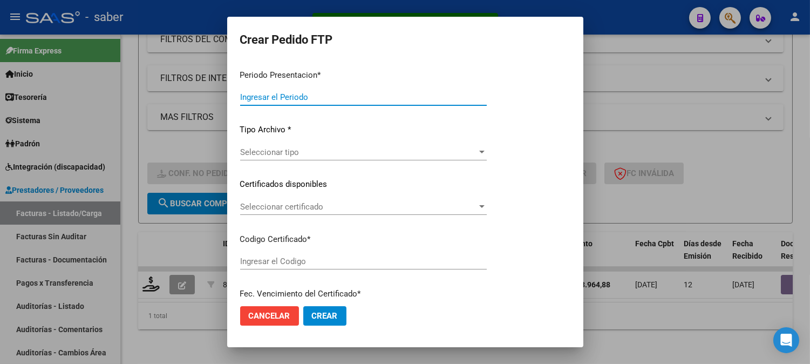
type input "202508"
type input "$ 98.964,88"
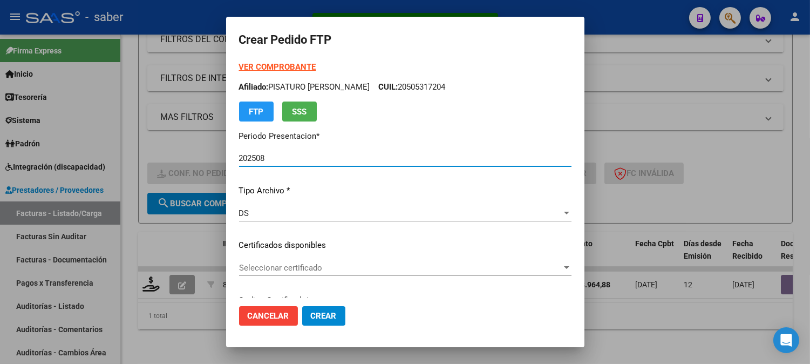
type input "3579872724"
type input "2035-02-01"
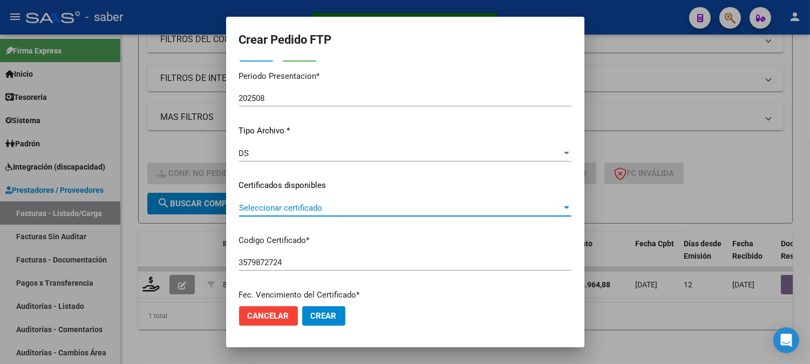
click at [285, 209] on span "Seleccionar certificado" at bounding box center [400, 208] width 323 height 10
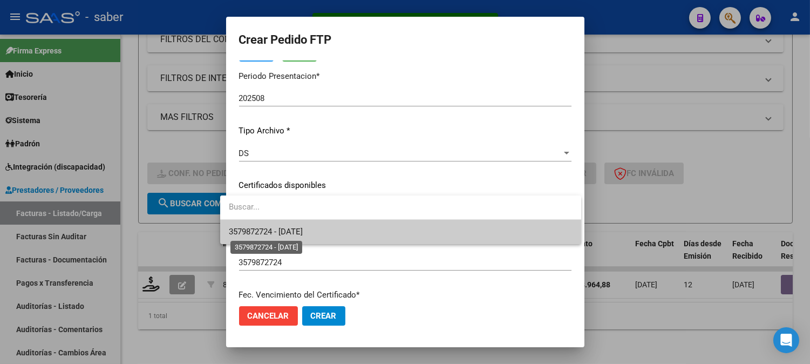
click at [303, 228] on span "3579872724 - 2035-02-01" at bounding box center [266, 232] width 74 height 10
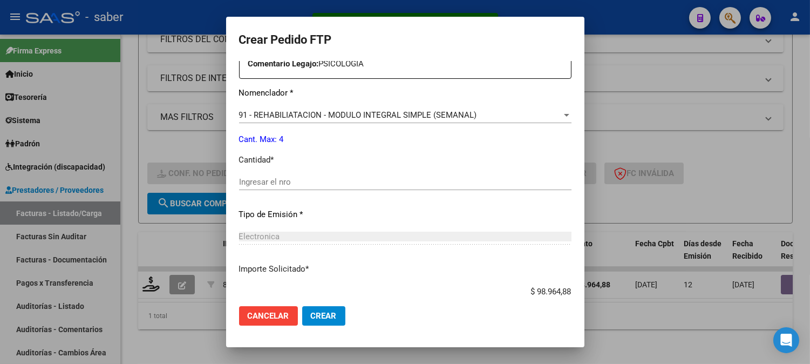
click at [279, 186] on input "Ingresar el nro" at bounding box center [405, 182] width 333 height 10
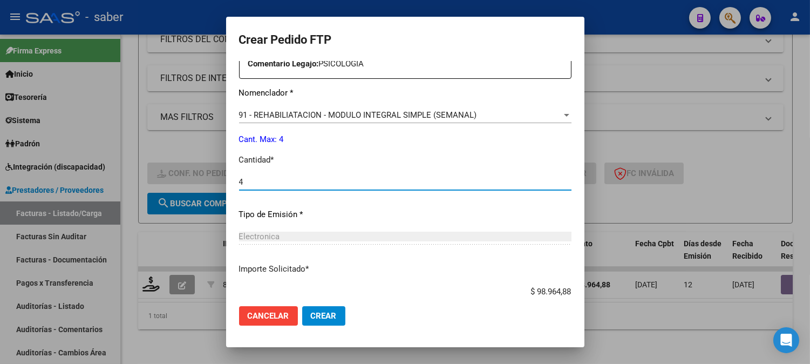
type input "4"
click at [305, 309] on button "Crear" at bounding box center [323, 315] width 43 height 19
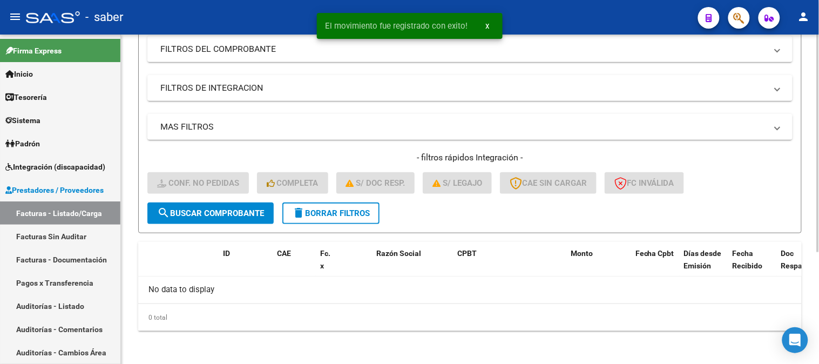
click at [342, 212] on span "delete Borrar Filtros" at bounding box center [331, 213] width 78 height 10
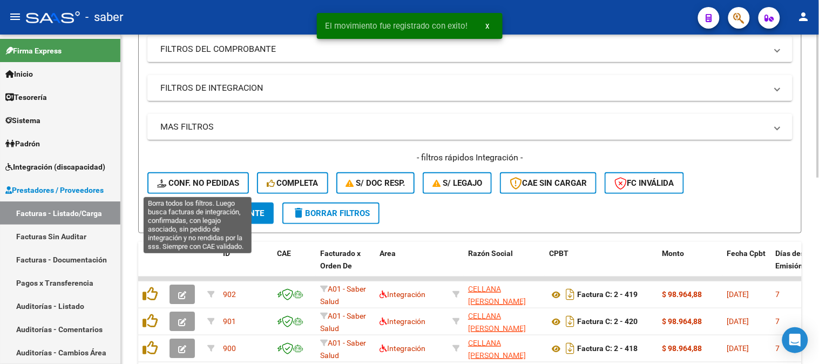
click at [201, 181] on span "Conf. no pedidas" at bounding box center [198, 183] width 82 height 10
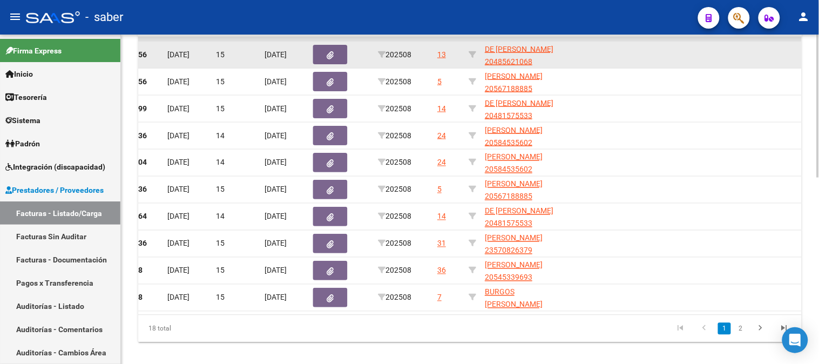
click at [472, 49] on div at bounding box center [473, 55] width 8 height 12
click at [472, 56] on icon at bounding box center [473, 55] width 8 height 8
type input "20485621068"
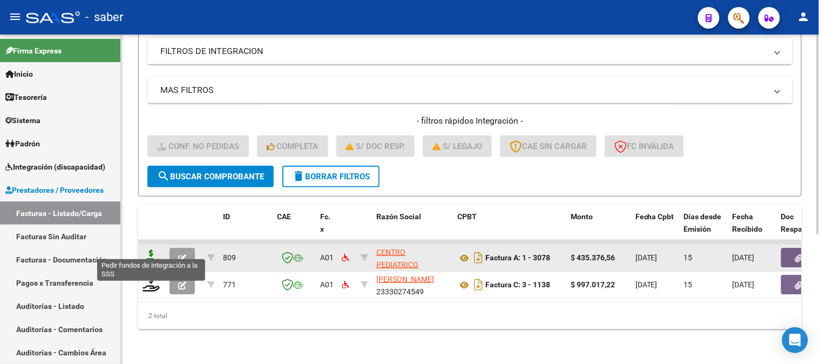
click at [151, 252] on icon at bounding box center [151, 256] width 17 height 15
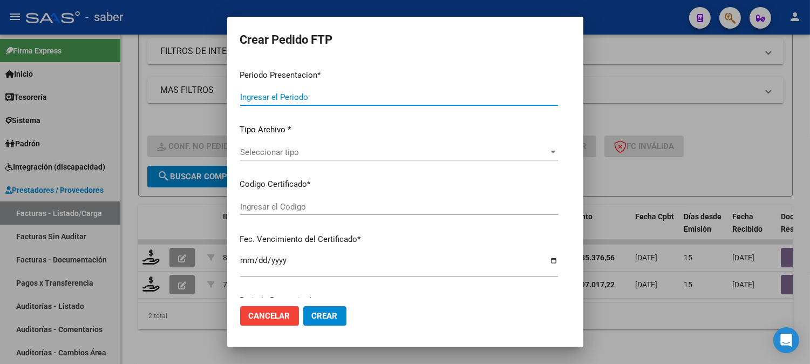
type input "202508"
type input "$ 435.376,56"
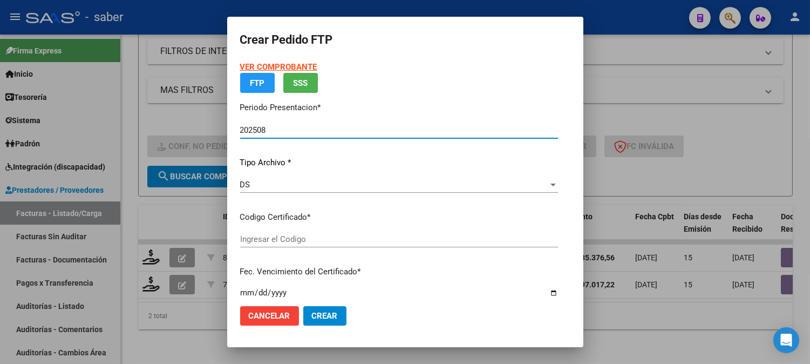
type input "1332149999"
type input "2099-01-01"
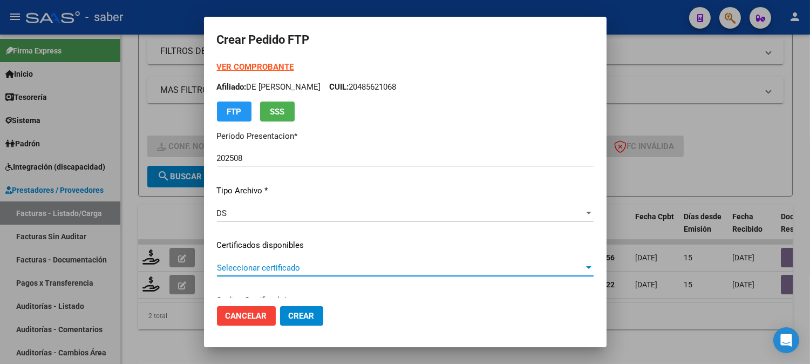
click at [255, 267] on span "Seleccionar certificado" at bounding box center [400, 268] width 367 height 10
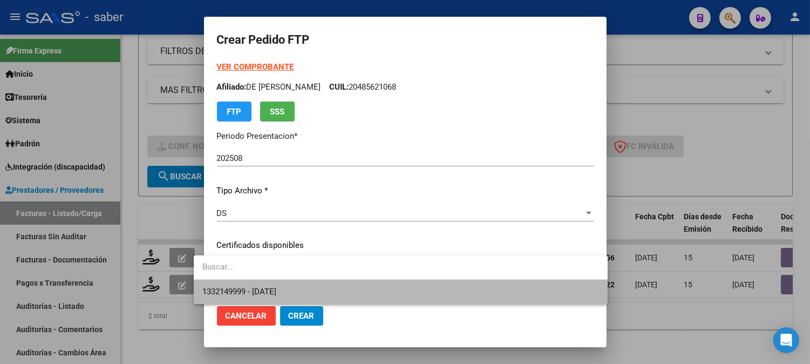
click at [371, 281] on span "1332149999 - 2099-01-01" at bounding box center [400, 292] width 397 height 24
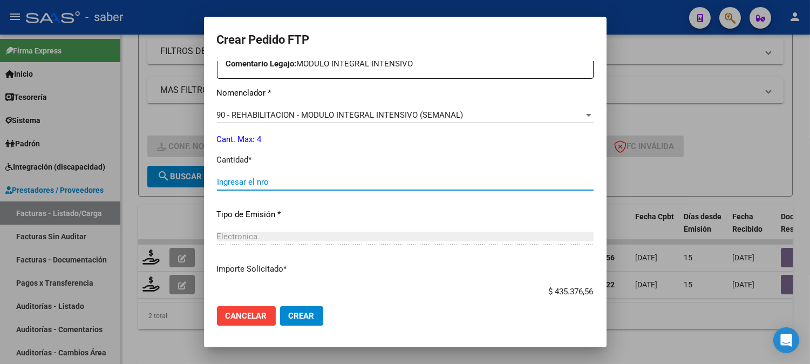
click at [249, 185] on input "Ingresar el nro" at bounding box center [405, 182] width 377 height 10
type input "4"
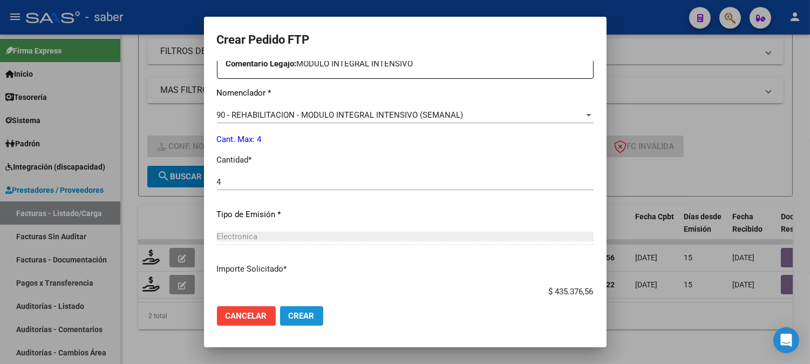
click at [289, 311] on span "Crear" at bounding box center [302, 316] width 26 height 10
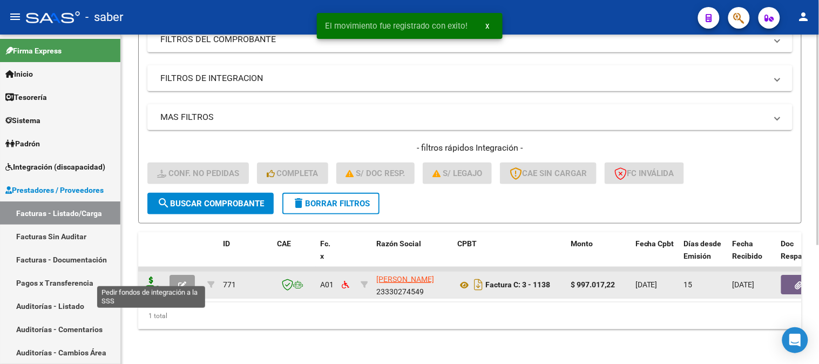
click at [149, 279] on icon at bounding box center [151, 283] width 17 height 15
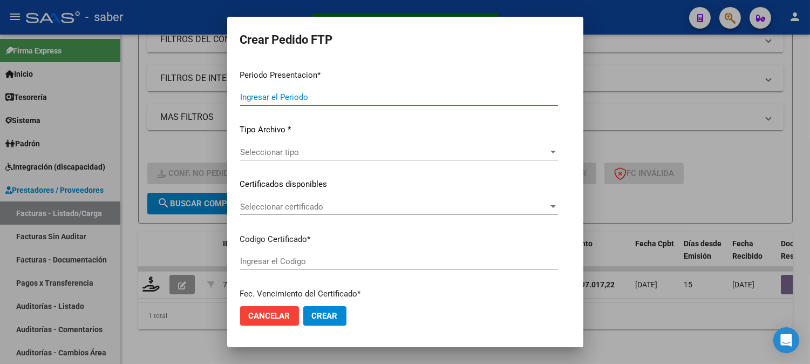
type input "202508"
type input "$ 997.017,22"
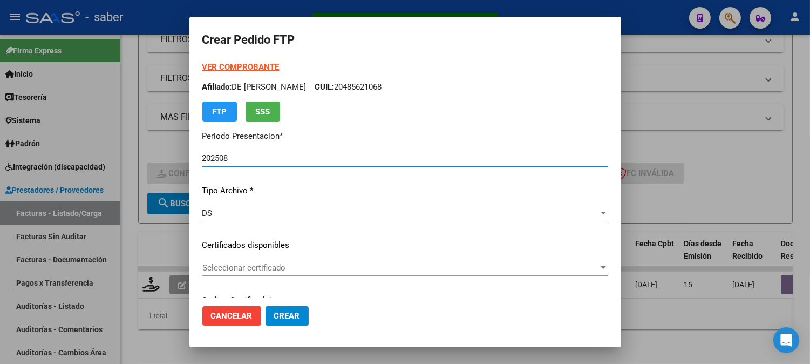
type input "1332149999"
type input "2099-01-01"
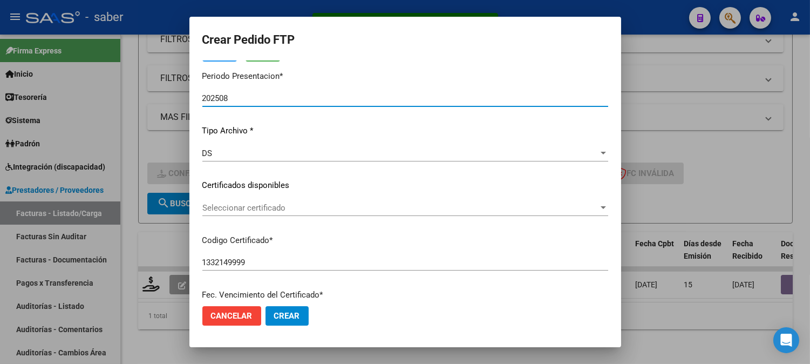
click at [249, 206] on span "Seleccionar certificado" at bounding box center [400, 208] width 396 height 10
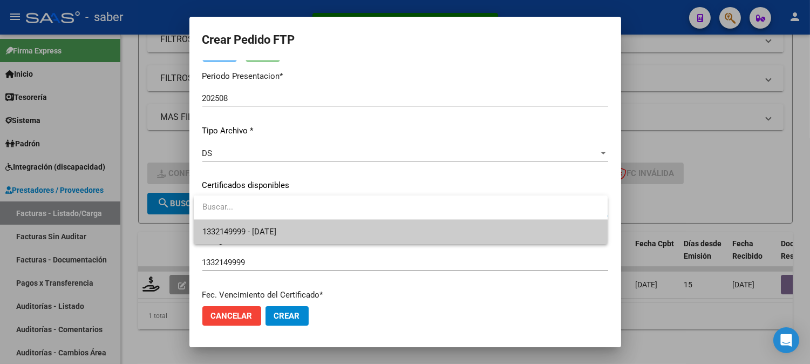
click at [271, 233] on span "1332149999 - 2099-01-01" at bounding box center [239, 232] width 74 height 10
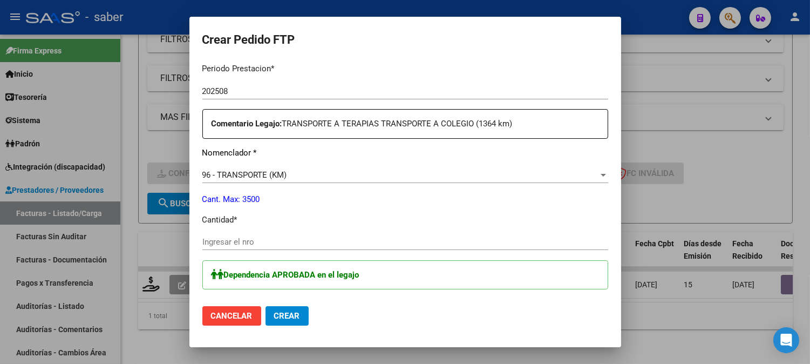
click at [262, 244] on input "Ingresar el nro" at bounding box center [405, 242] width 406 height 10
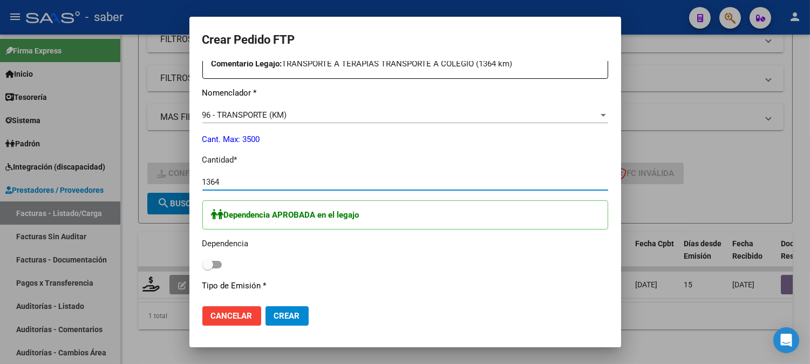
type input "1364"
drag, startPoint x: 213, startPoint y: 262, endPoint x: 273, endPoint y: 274, distance: 60.6
click at [214, 262] on span at bounding box center [211, 265] width 19 height 8
click at [208, 268] on input "checkbox" at bounding box center [207, 268] width 1 height 1
checkbox input "true"
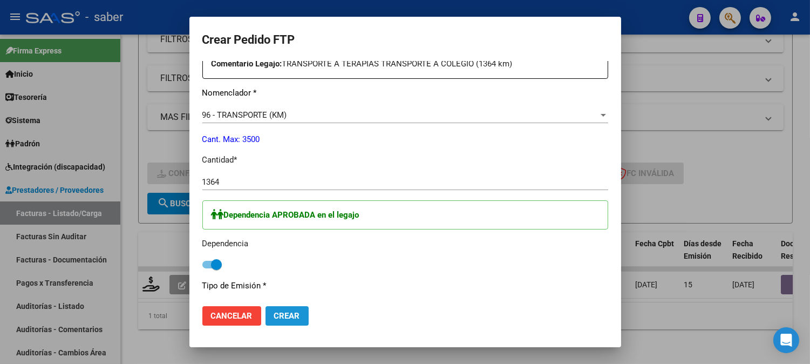
click at [284, 314] on span "Crear" at bounding box center [287, 316] width 26 height 10
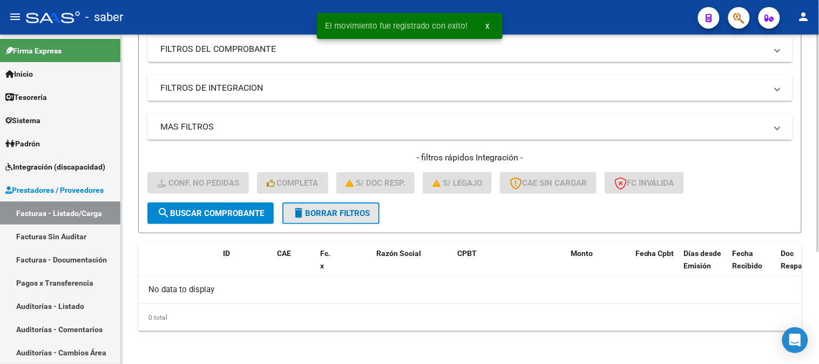
click at [336, 208] on span "delete Borrar Filtros" at bounding box center [331, 213] width 78 height 10
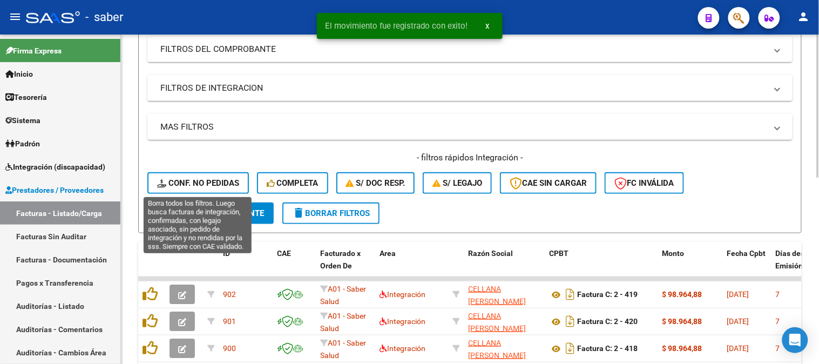
drag, startPoint x: 197, startPoint y: 178, endPoint x: 198, endPoint y: 192, distance: 14.1
click at [197, 178] on span "Conf. no pedidas" at bounding box center [198, 183] width 82 height 10
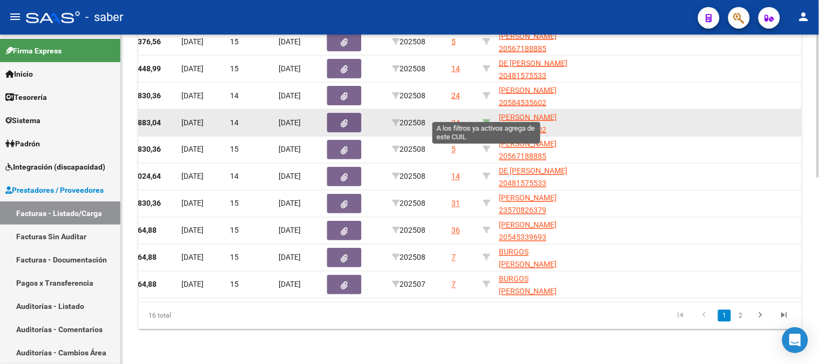
click at [489, 119] on icon at bounding box center [487, 123] width 8 height 8
type input "20584535602"
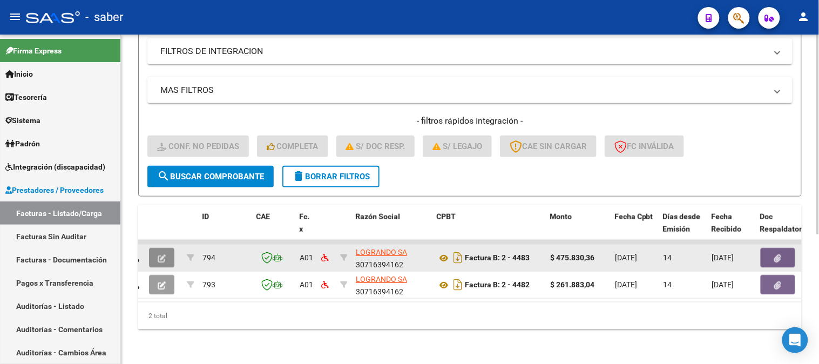
click at [168, 248] on button "button" at bounding box center [161, 257] width 25 height 19
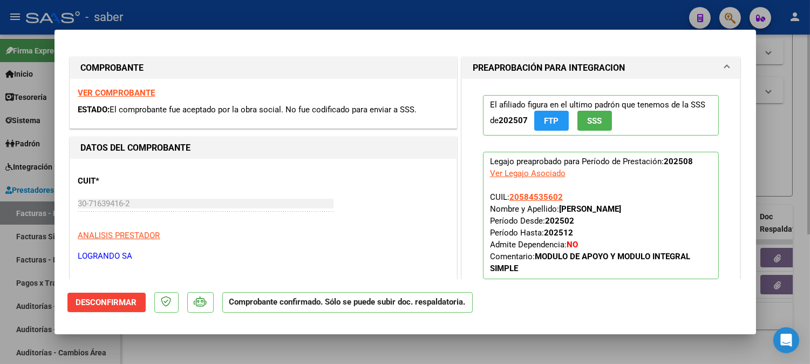
click at [779, 173] on div at bounding box center [405, 182] width 810 height 364
type input "$ 0,00"
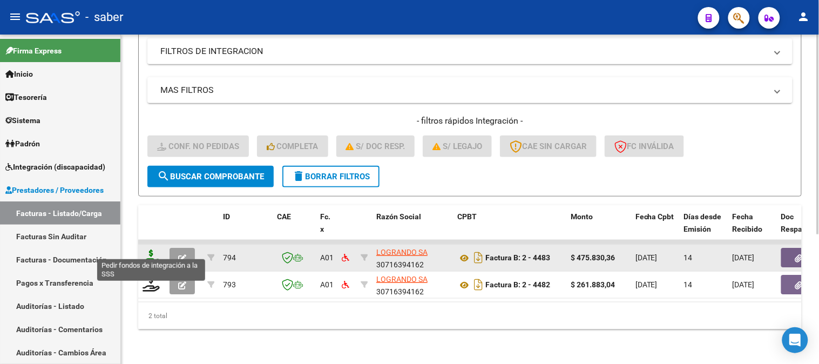
click at [148, 249] on icon at bounding box center [151, 256] width 17 height 15
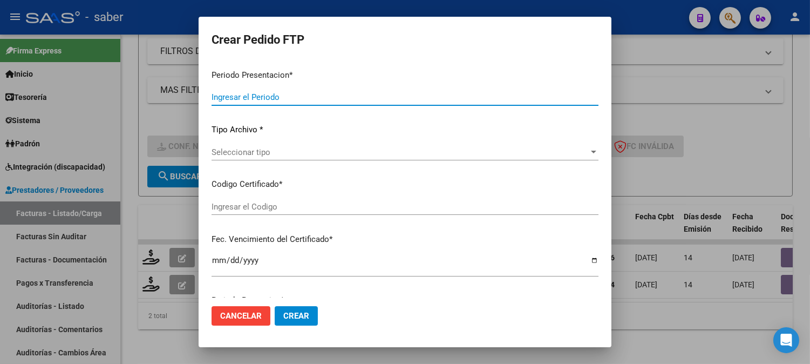
type input "202508"
type input "$ 475.830,36"
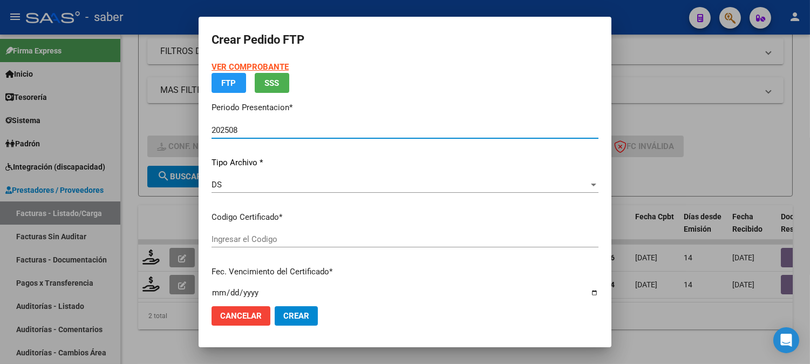
type input "1553131890"
type input "2025-11-01"
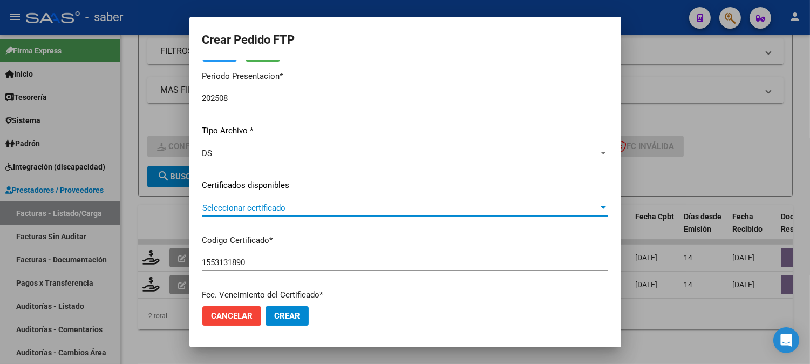
click at [276, 209] on span "Seleccionar certificado" at bounding box center [400, 208] width 396 height 10
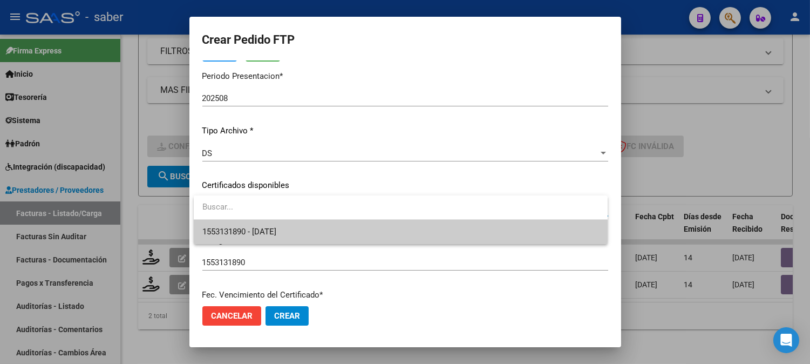
click at [276, 234] on span "1553131890 - 2025-11-01" at bounding box center [239, 232] width 74 height 10
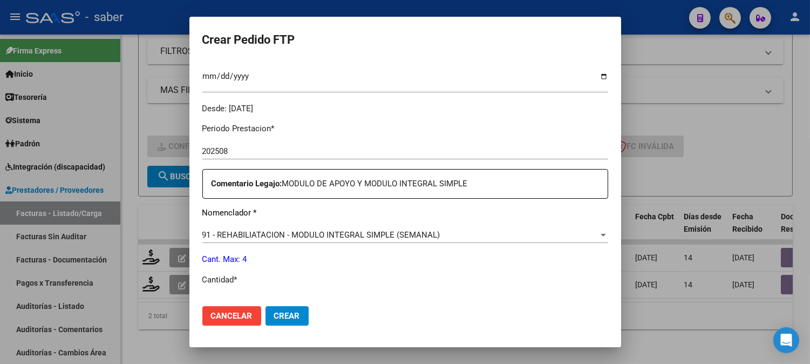
click at [327, 237] on span "91 - REHABILIATACION - MODULO INTEGRAL SIMPLE (SEMANAL)" at bounding box center [321, 235] width 238 height 10
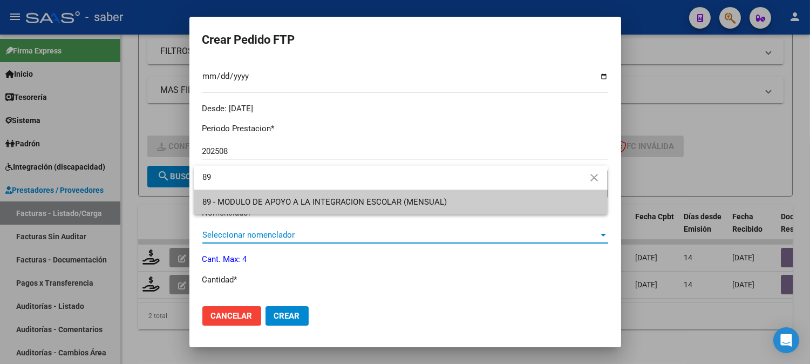
type input "89"
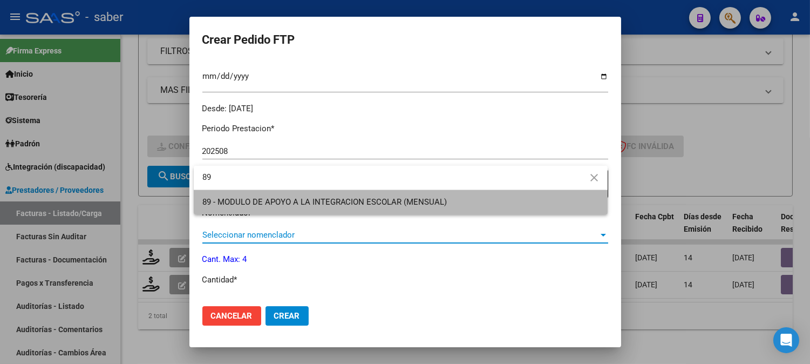
click at [373, 208] on span "89 - MODULO DE APOYO A LA INTEGRACION ESCOLAR (MENSUAL)" at bounding box center [400, 202] width 397 height 24
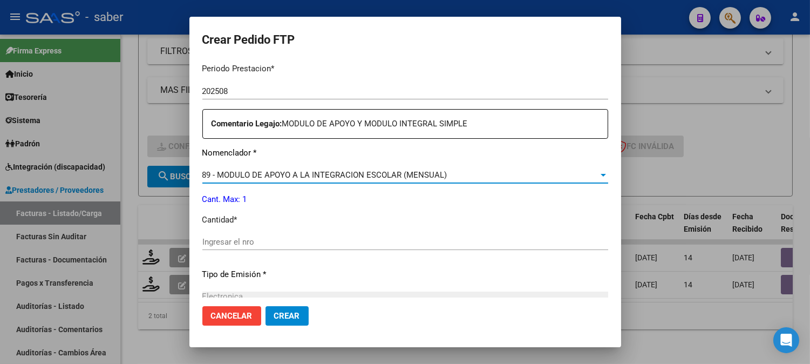
click at [289, 246] on input "Ingresar el nro" at bounding box center [405, 242] width 406 height 10
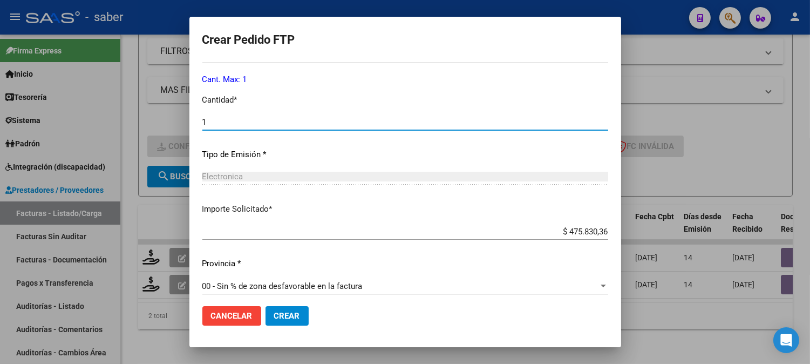
type input "1"
click at [290, 314] on span "Crear" at bounding box center [287, 316] width 26 height 10
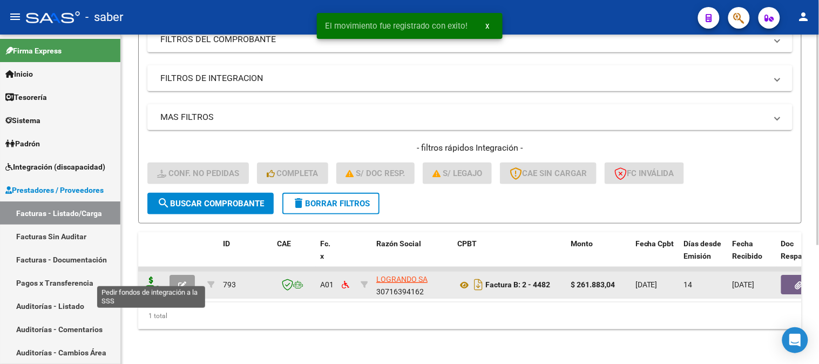
click at [154, 276] on icon at bounding box center [151, 283] width 17 height 15
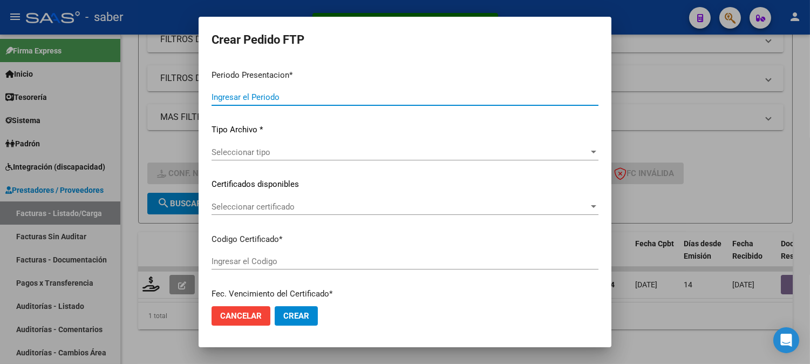
type input "202508"
type input "$ 261.883,04"
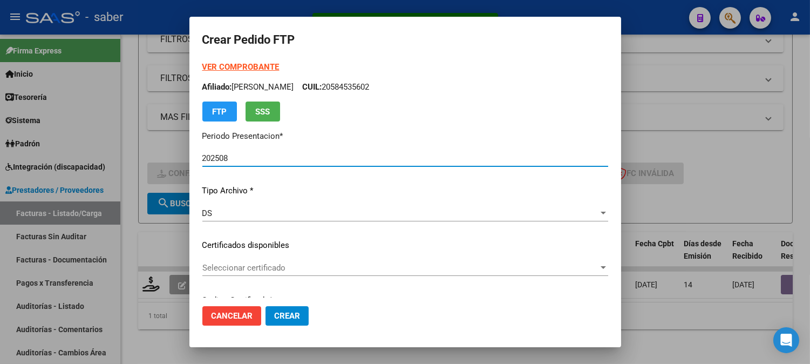
type input "1553131890"
type input "2025-11-01"
click at [267, 268] on span "Seleccionar certificado" at bounding box center [400, 268] width 396 height 10
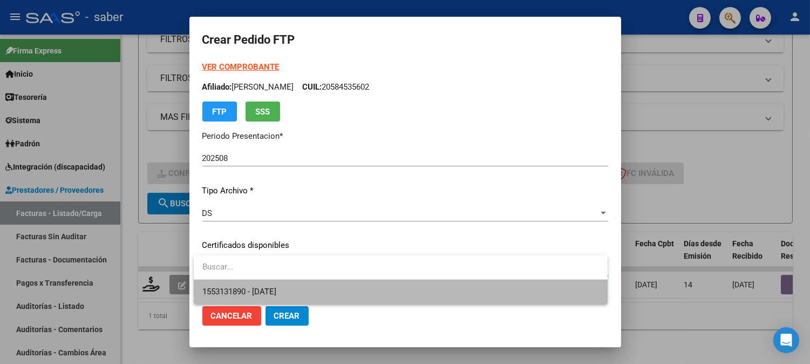
click at [271, 283] on span "1553131890 - 2025-11-01" at bounding box center [400, 292] width 397 height 24
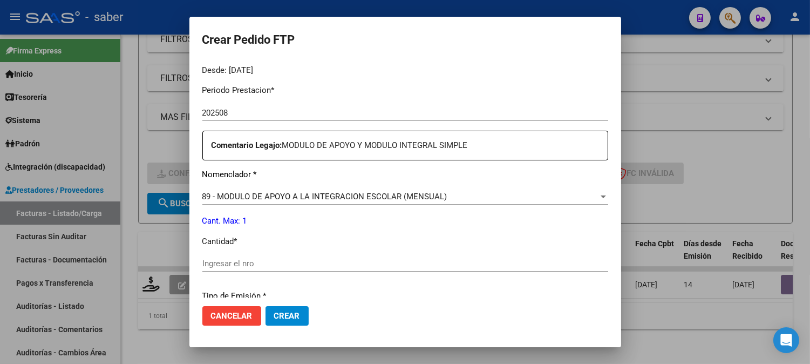
scroll to position [360, 0]
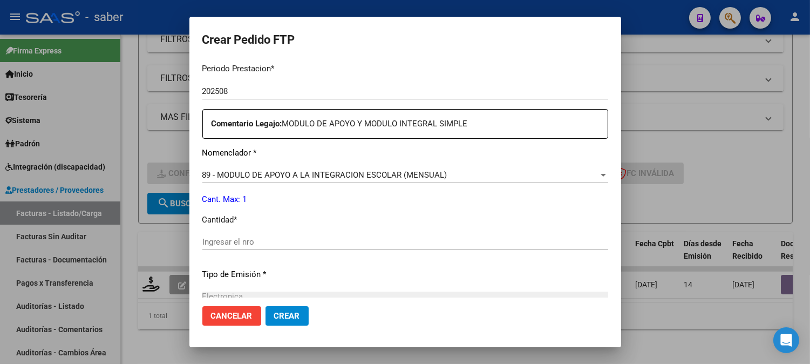
click at [254, 245] on input "Ingresar el nro" at bounding box center [405, 242] width 406 height 10
click at [317, 172] on span "89 - MODULO DE APOYO A LA INTEGRACION ESCOLAR (MENSUAL)" at bounding box center [324, 175] width 245 height 10
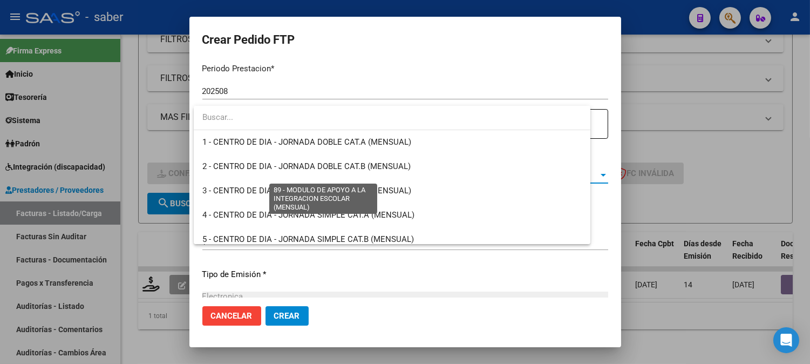
scroll to position [2106, 0]
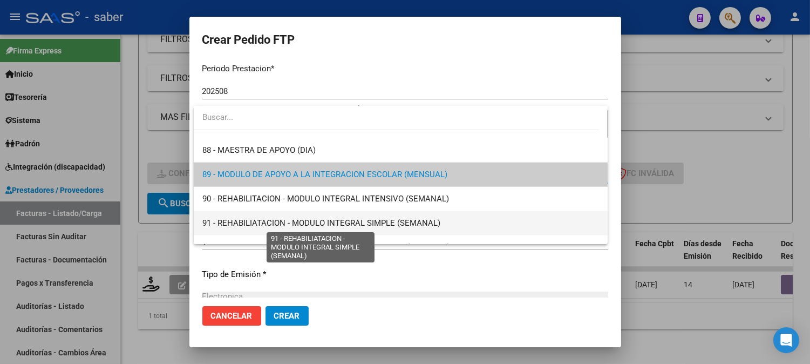
click at [373, 222] on span "91 - REHABILIATACION - MODULO INTEGRAL SIMPLE (SEMANAL)" at bounding box center [321, 223] width 238 height 10
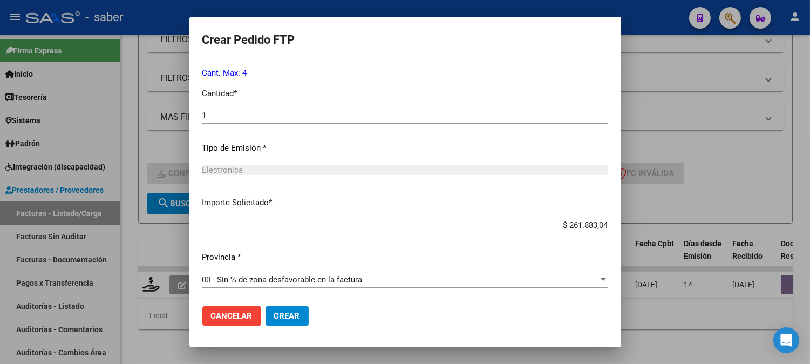
scroll to position [425, 0]
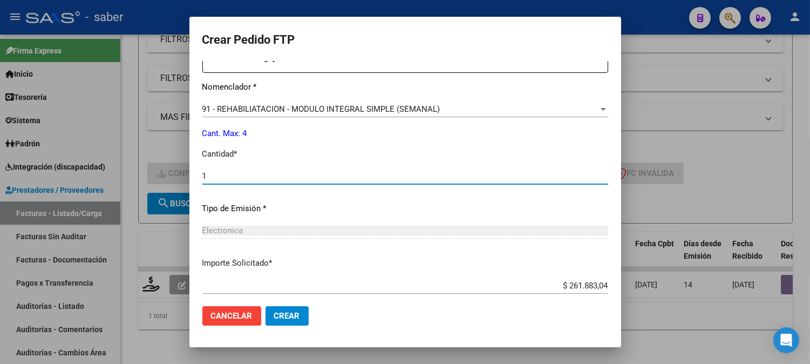
drag, startPoint x: 229, startPoint y: 175, endPoint x: 189, endPoint y: 175, distance: 40.5
click at [190, 175] on mat-dialog-content "VER COMPROBANTE ARCA Padrón Afiliado: INSAURRALDE DEMIR EZEQUIEL CUIL: 20584535…" at bounding box center [406, 179] width 432 height 237
type input "4"
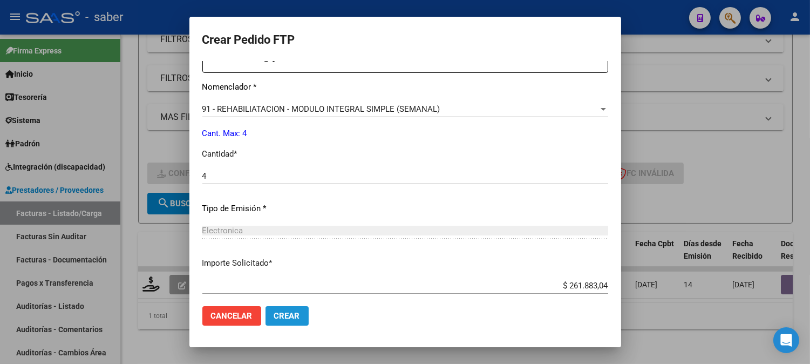
click at [289, 310] on button "Crear" at bounding box center [287, 315] width 43 height 19
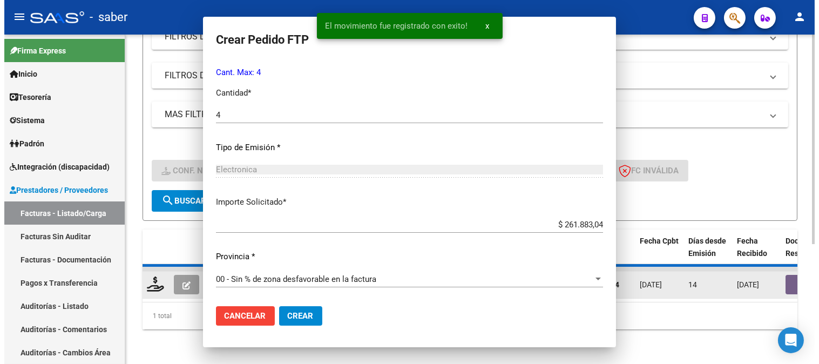
scroll to position [0, 0]
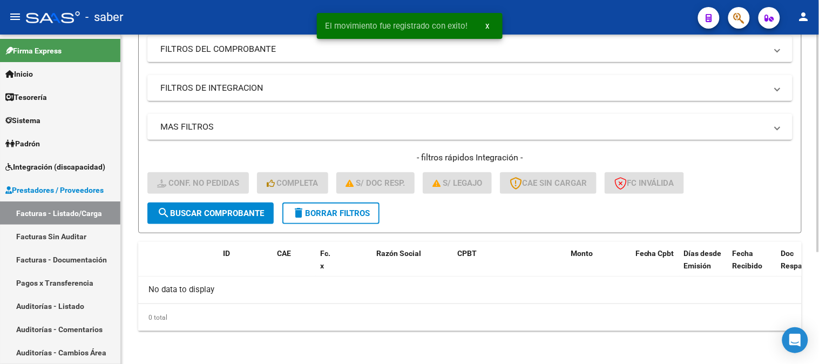
click at [287, 215] on button "delete Borrar Filtros" at bounding box center [330, 213] width 97 height 22
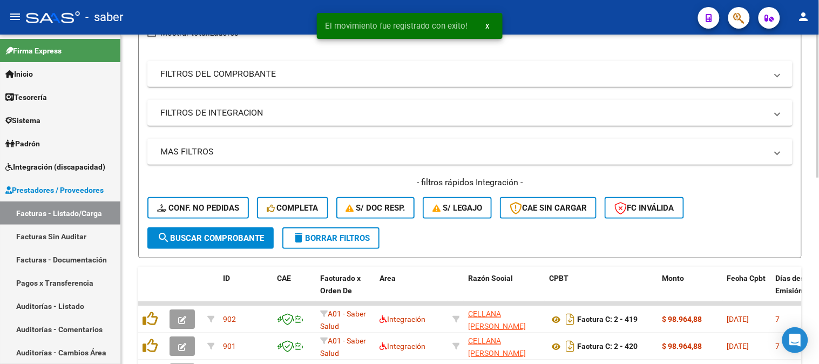
scroll to position [169, 0]
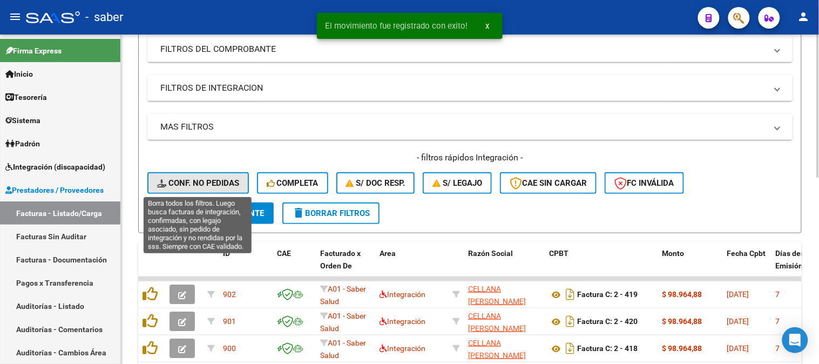
drag, startPoint x: 165, startPoint y: 181, endPoint x: 173, endPoint y: 185, distance: 8.5
click at [165, 181] on icon at bounding box center [162, 183] width 11 height 8
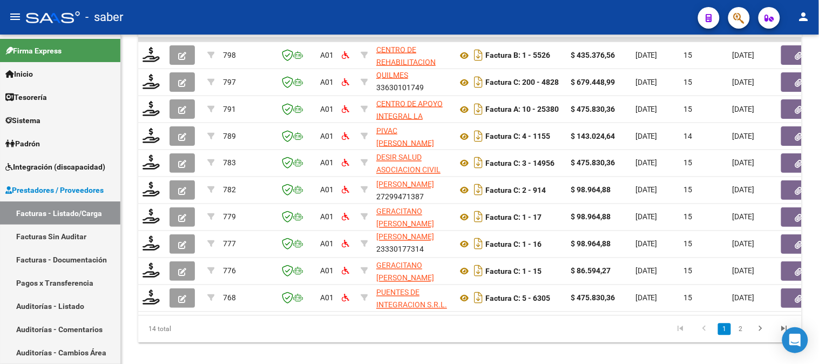
scroll to position [409, 0]
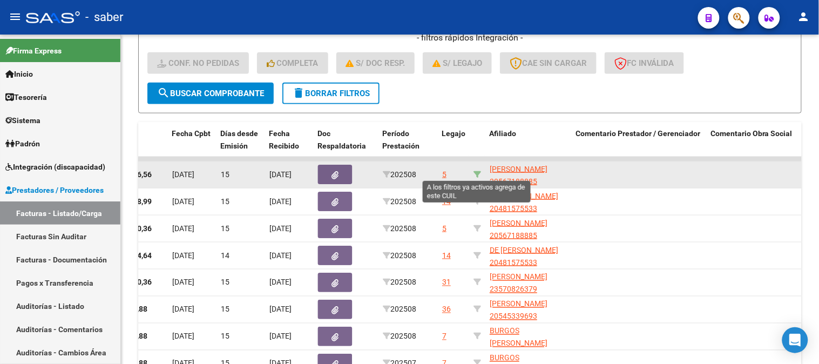
click at [477, 171] on icon at bounding box center [478, 175] width 8 height 8
type input "20567188885"
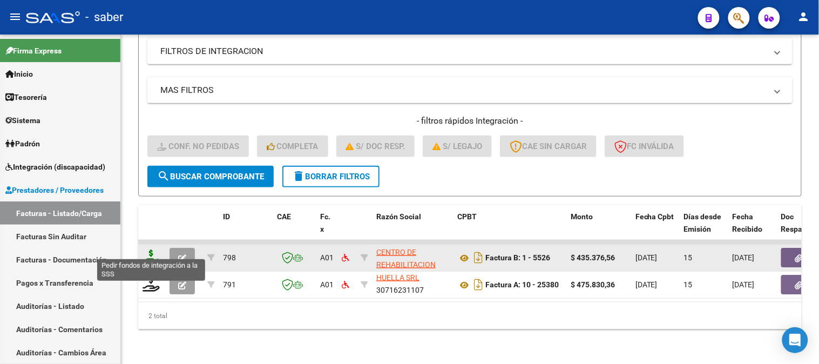
click at [146, 249] on icon at bounding box center [151, 256] width 17 height 15
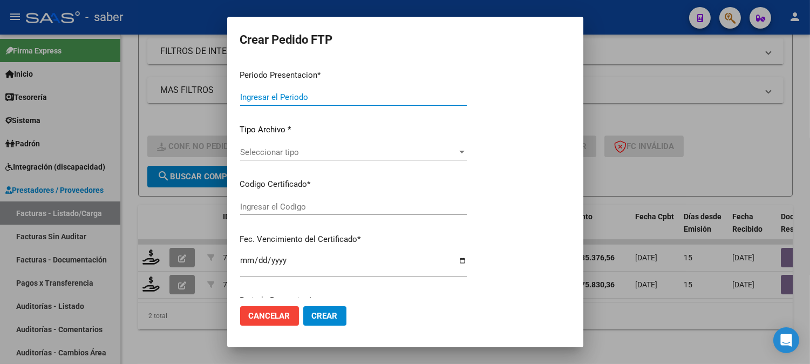
type input "202508"
type input "$ 435.376,56"
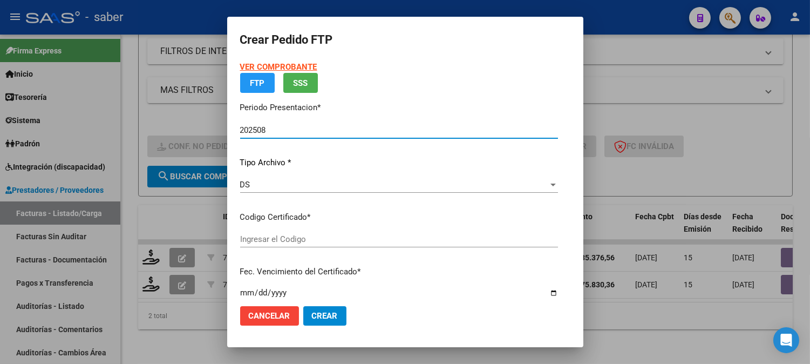
type input "1676353370"
type input "2028-01-02"
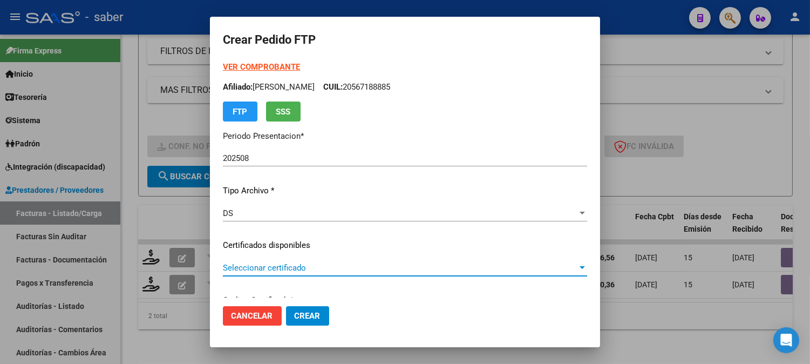
click at [272, 266] on span "Seleccionar certificado" at bounding box center [400, 268] width 355 height 10
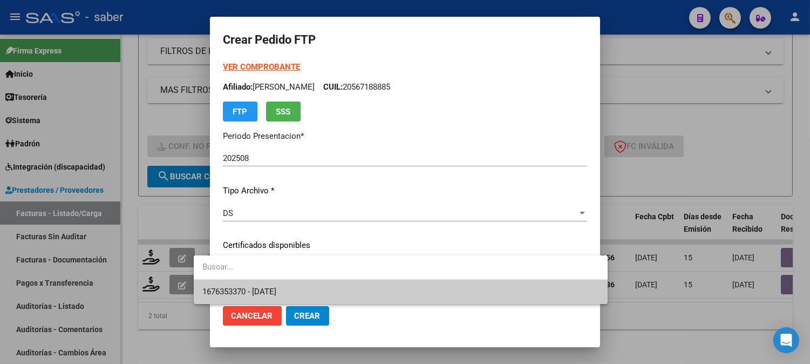
click at [276, 292] on span "1676353370 - 2028-01-02" at bounding box center [239, 292] width 74 height 10
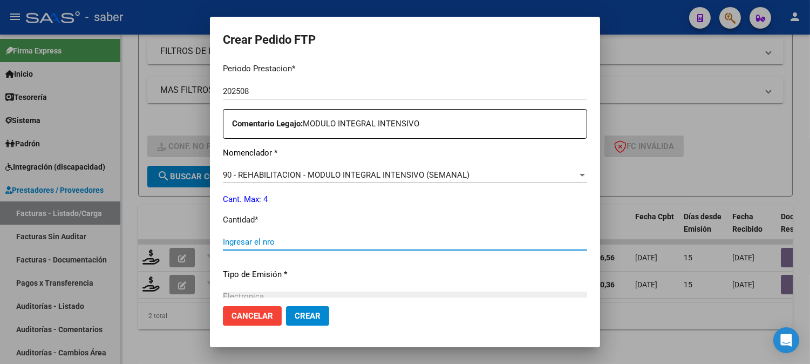
click at [239, 238] on input "Ingresar el nro" at bounding box center [405, 242] width 364 height 10
type input "4"
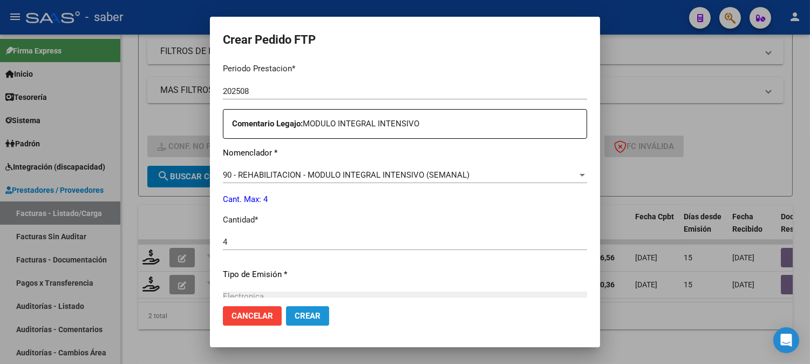
click at [295, 317] on span "Crear" at bounding box center [308, 316] width 26 height 10
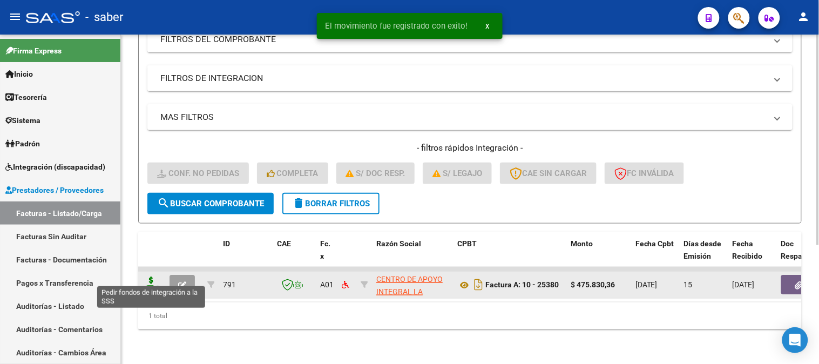
click at [143, 277] on icon at bounding box center [151, 283] width 17 height 15
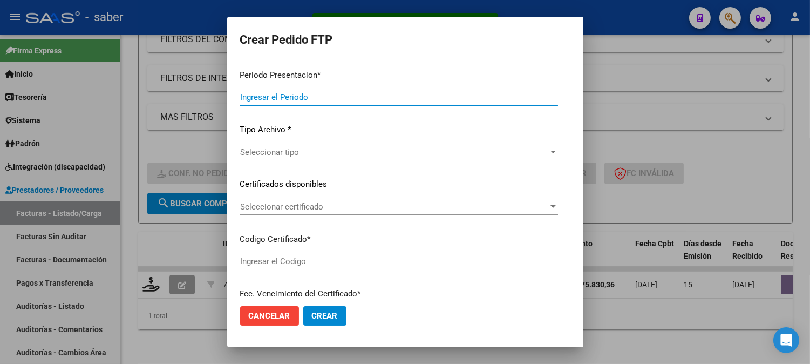
type input "202508"
type input "$ 475.830,36"
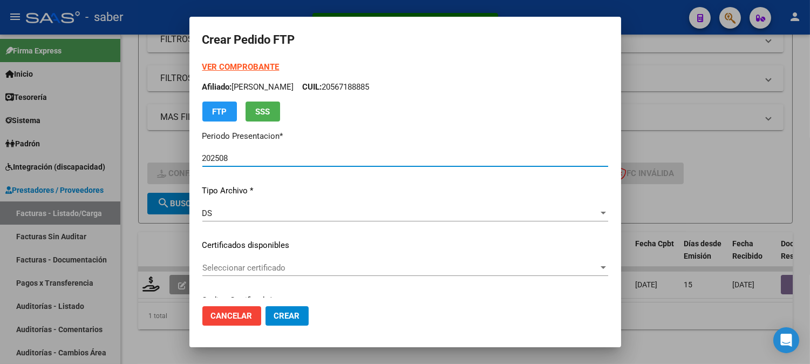
type input "1676353370"
type input "2028-01-02"
click at [252, 273] on div "Seleccionar certificado Seleccionar certificado" at bounding box center [405, 268] width 406 height 16
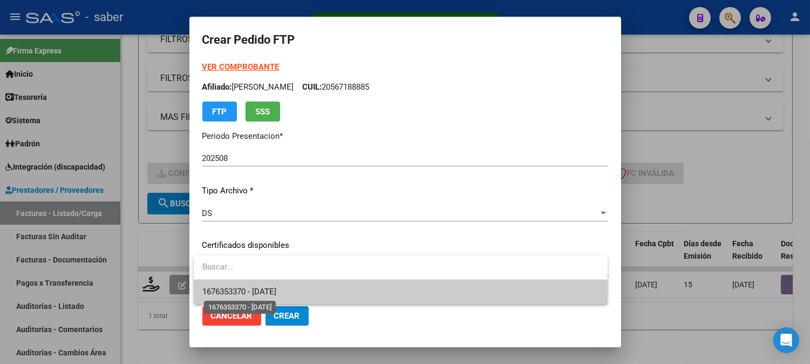
click at [276, 290] on span "1676353370 - 2028-01-02" at bounding box center [239, 292] width 74 height 10
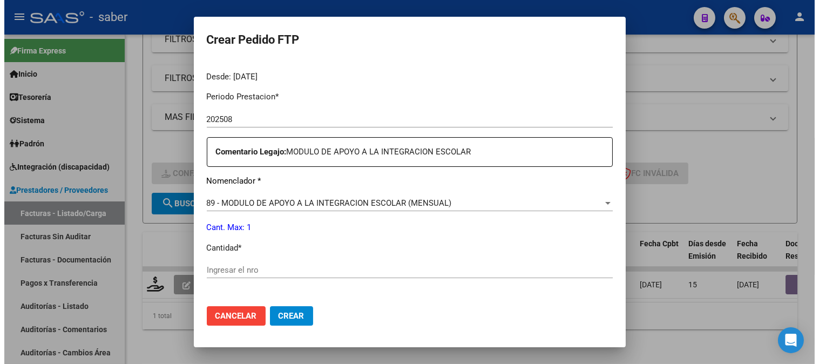
scroll to position [360, 0]
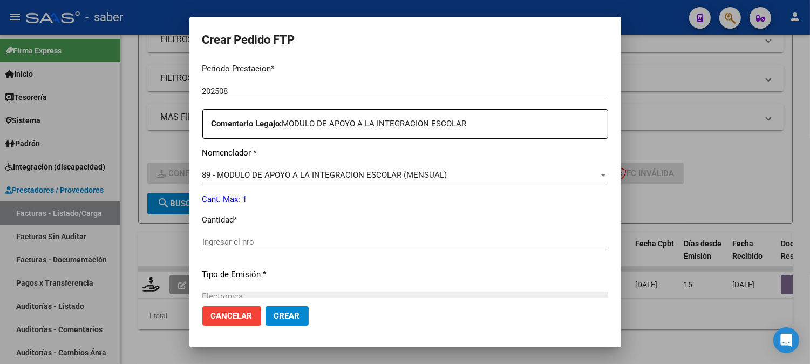
click at [262, 236] on div "Ingresar el nro" at bounding box center [405, 242] width 406 height 16
type input "1"
click at [293, 315] on span "Crear" at bounding box center [287, 316] width 26 height 10
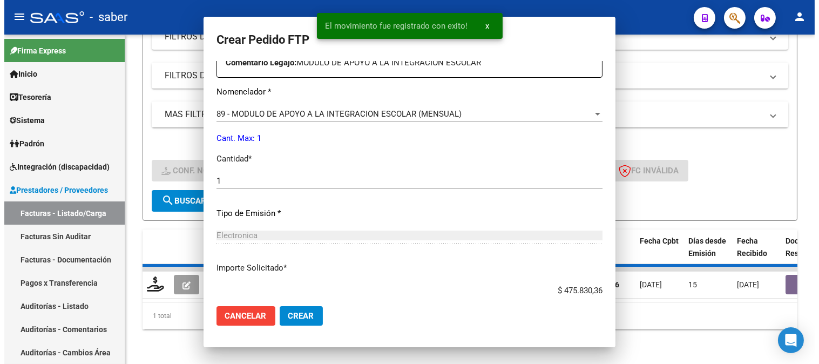
scroll to position [0, 0]
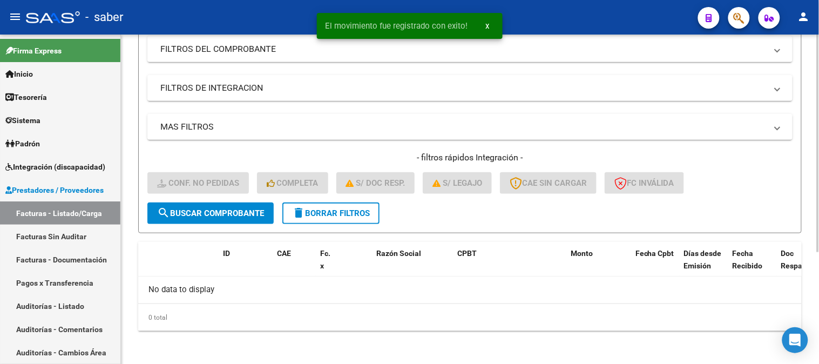
click at [325, 219] on button "delete Borrar Filtros" at bounding box center [330, 213] width 97 height 22
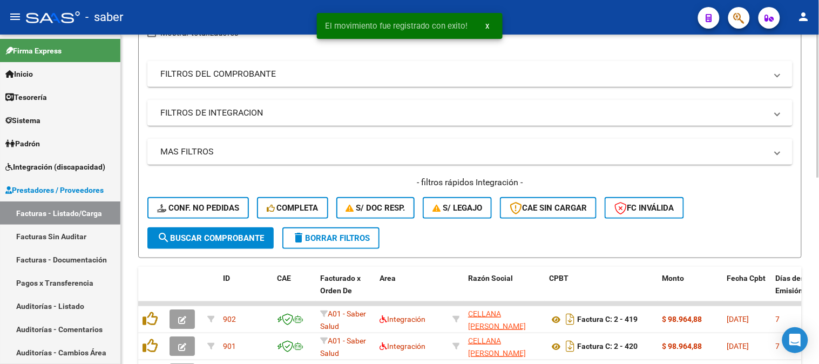
scroll to position [169, 0]
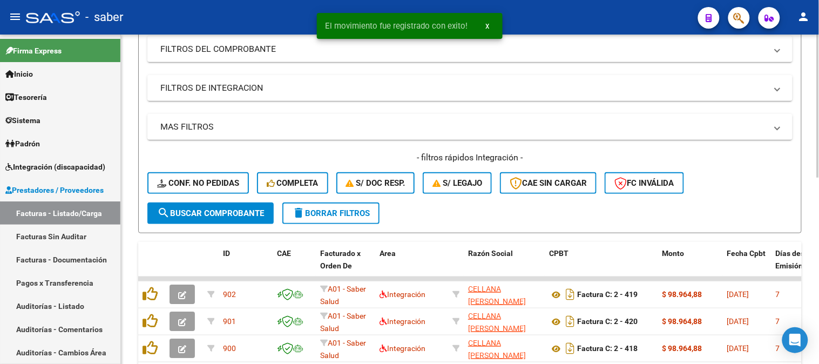
click at [210, 185] on span "Conf. no pedidas" at bounding box center [198, 183] width 82 height 10
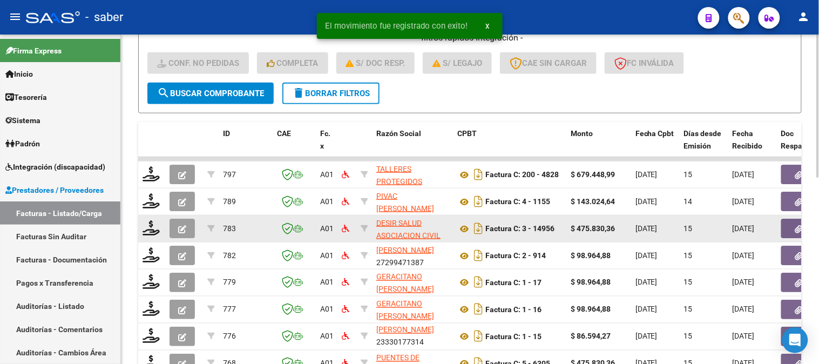
scroll to position [2, 0]
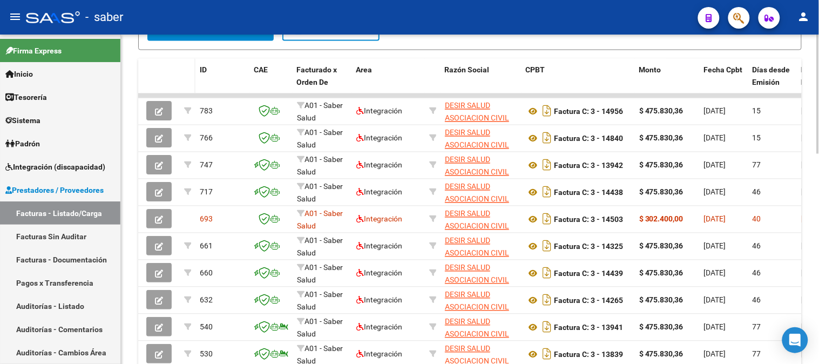
scroll to position [400, 0]
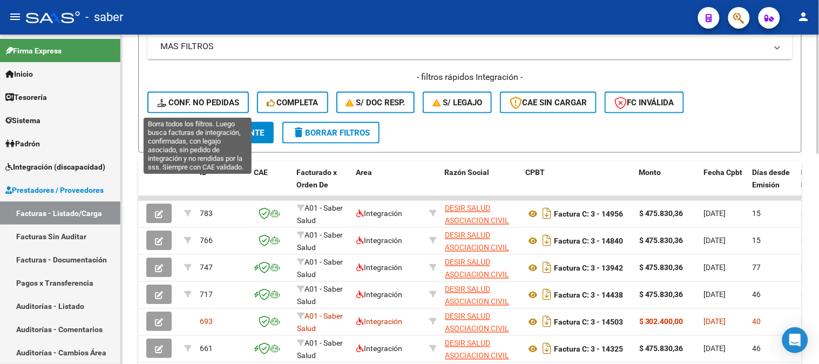
click at [206, 105] on span "Conf. no pedidas" at bounding box center [198, 103] width 82 height 10
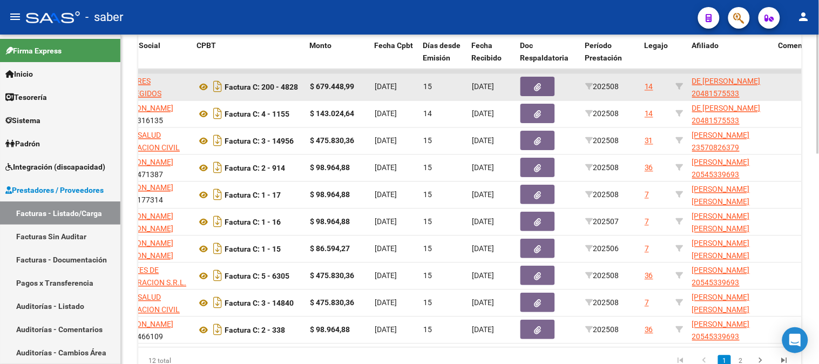
scroll to position [460, 0]
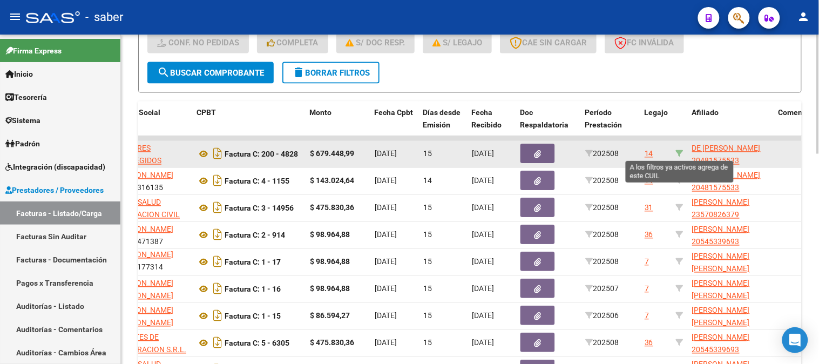
click at [683, 150] on icon at bounding box center [680, 154] width 8 height 8
type input "20481575533"
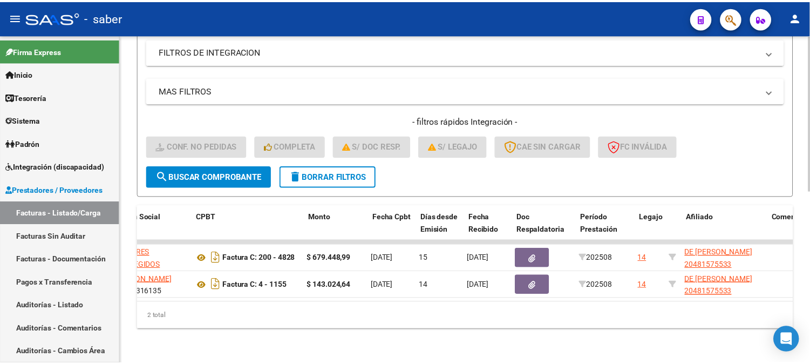
scroll to position [0, 0]
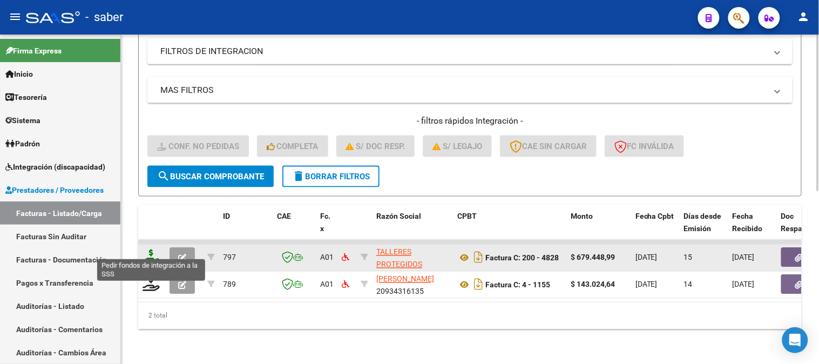
click at [150, 249] on icon at bounding box center [151, 256] width 17 height 15
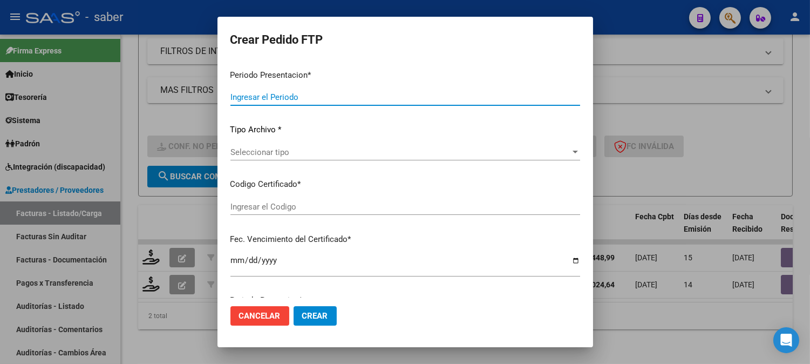
type input "202508"
type input "$ 679.448,99"
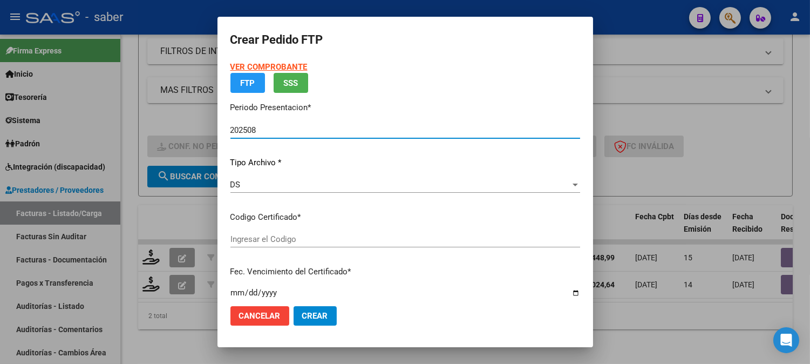
type input "3124751546"
type input "[DATE]"
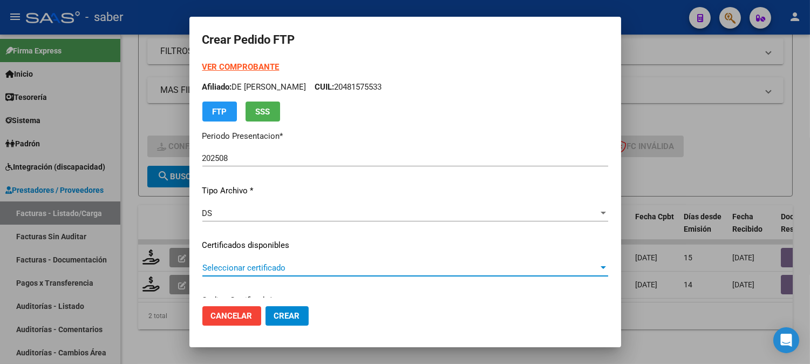
click at [252, 263] on span "Seleccionar certificado" at bounding box center [400, 268] width 396 height 10
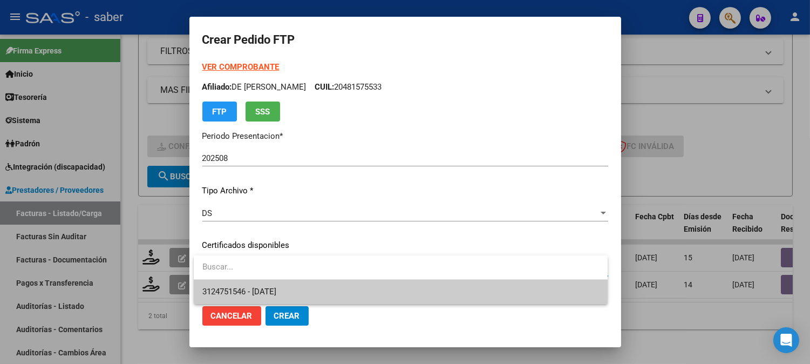
click at [259, 289] on span "3124751546 - [DATE]" at bounding box center [239, 292] width 74 height 10
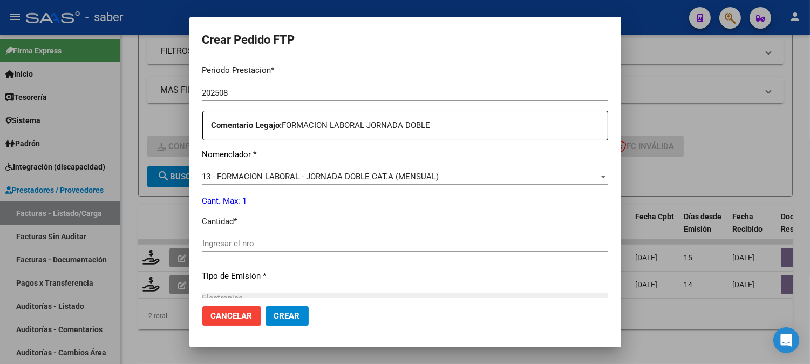
scroll to position [420, 0]
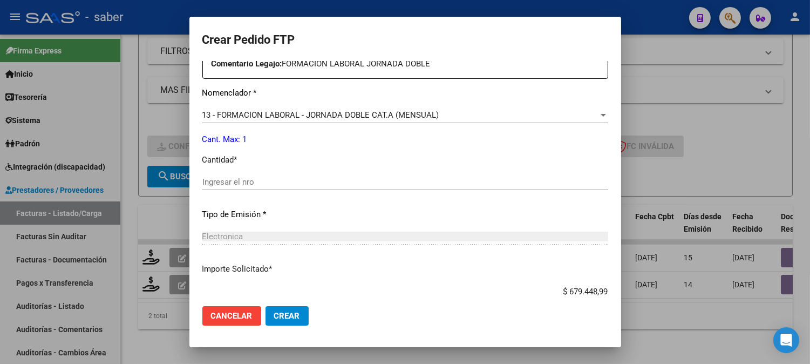
click at [253, 174] on div "Ingresar el nro" at bounding box center [405, 182] width 406 height 16
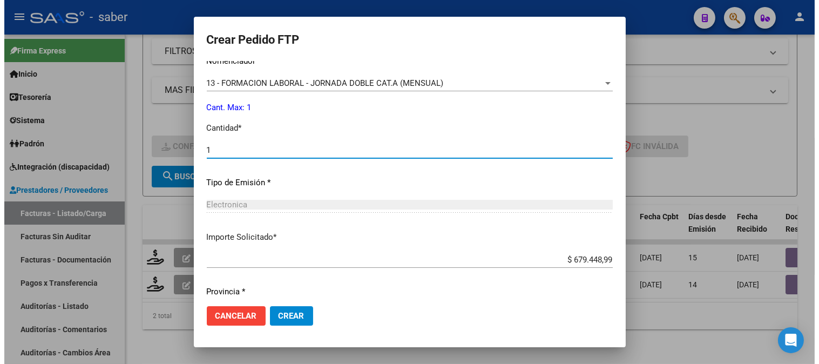
scroll to position [479, 0]
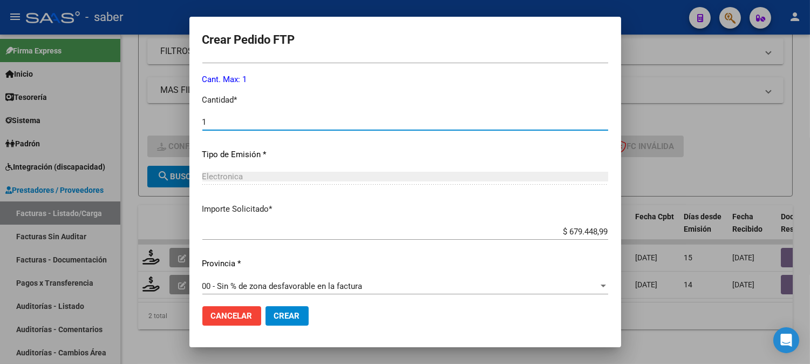
type input "1"
click at [294, 314] on span "Crear" at bounding box center [287, 316] width 26 height 10
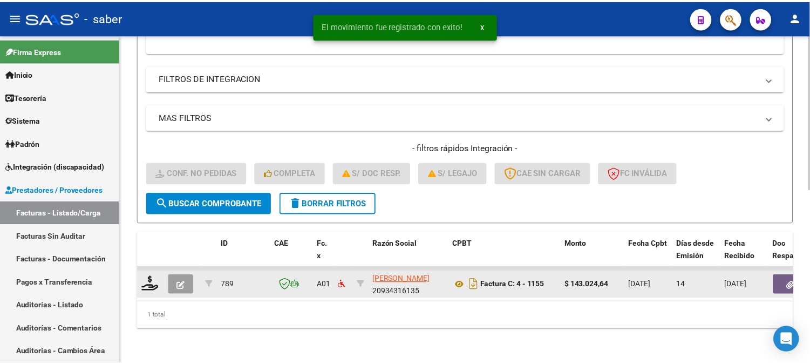
scroll to position [337, 0]
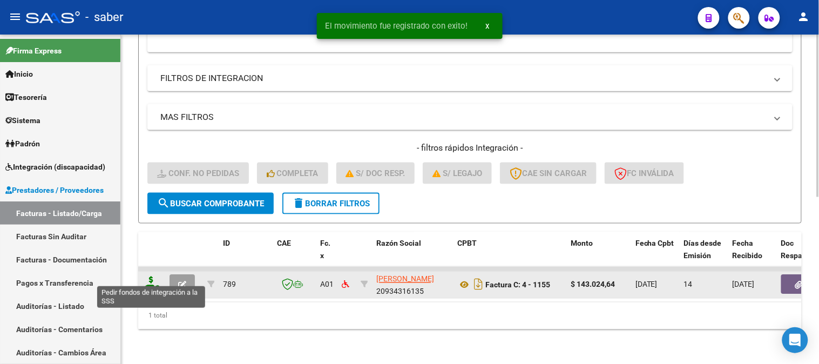
click at [147, 276] on icon at bounding box center [151, 283] width 17 height 15
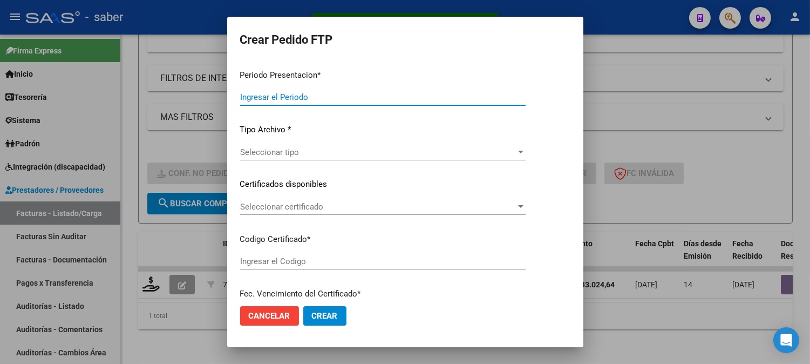
type input "202508"
type input "$ 143.024,64"
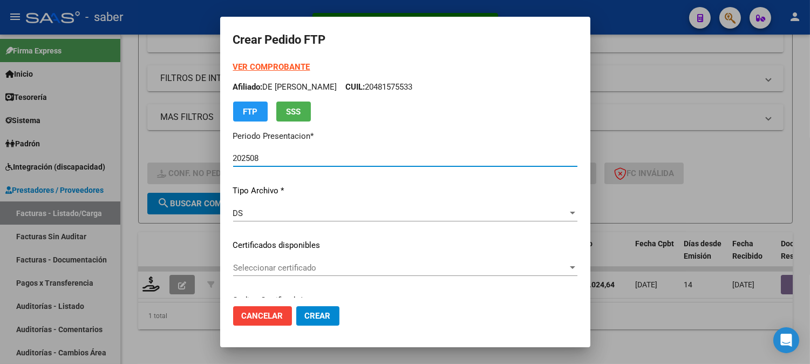
type input "3124751546"
type input "[DATE]"
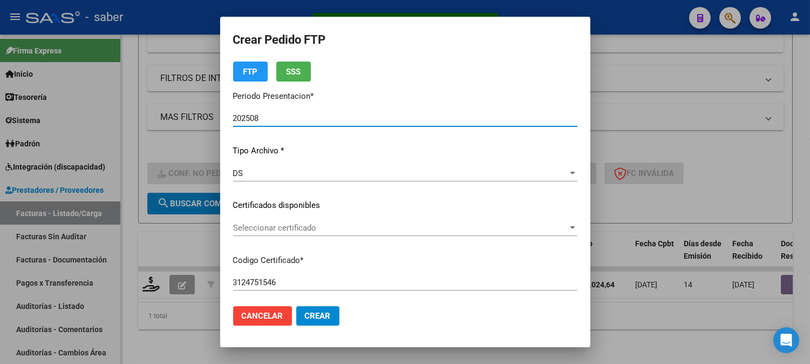
scroll to position [60, 0]
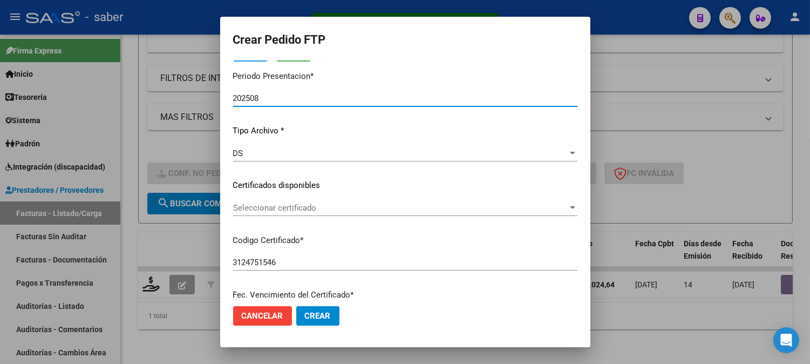
click at [282, 207] on span "Seleccionar certificado" at bounding box center [400, 208] width 335 height 10
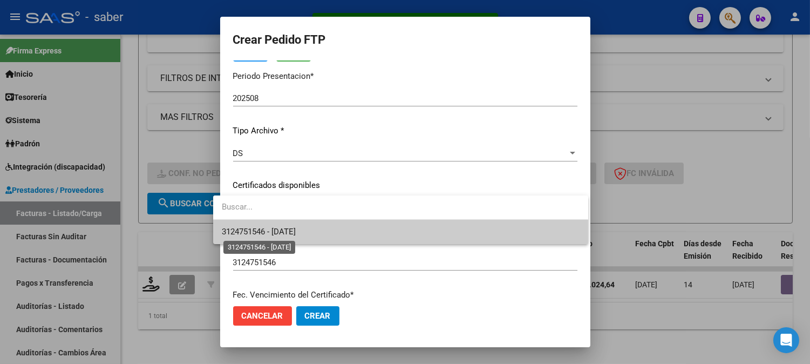
click at [290, 228] on span "3124751546 - [DATE]" at bounding box center [259, 232] width 74 height 10
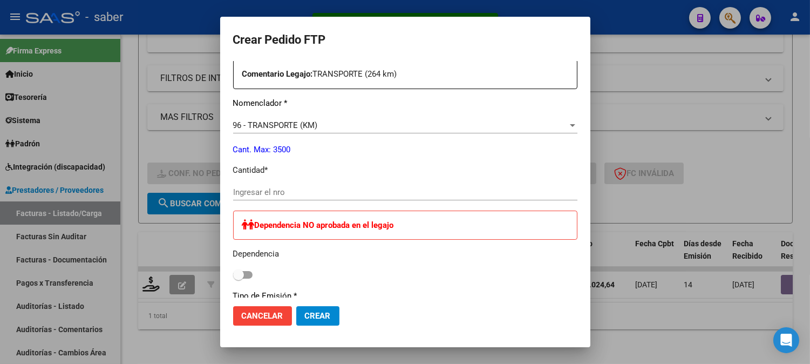
scroll to position [420, 0]
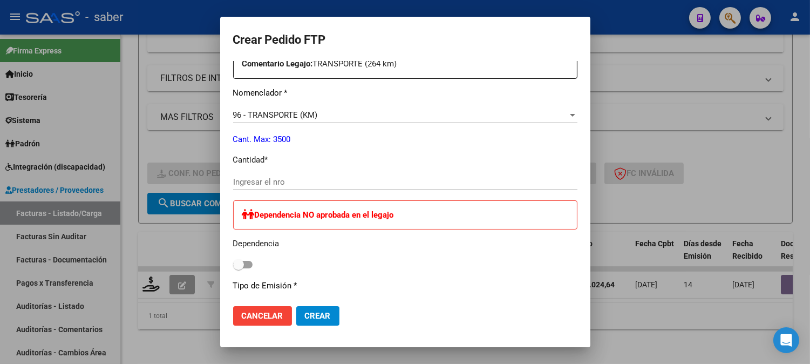
click at [255, 182] on input "Ingresar el nro" at bounding box center [405, 182] width 344 height 10
type input "0264"
click at [324, 314] on button "Crear" at bounding box center [317, 315] width 43 height 19
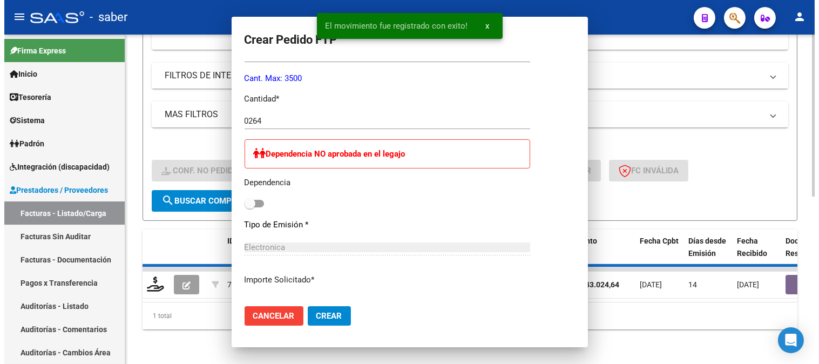
scroll to position [0, 0]
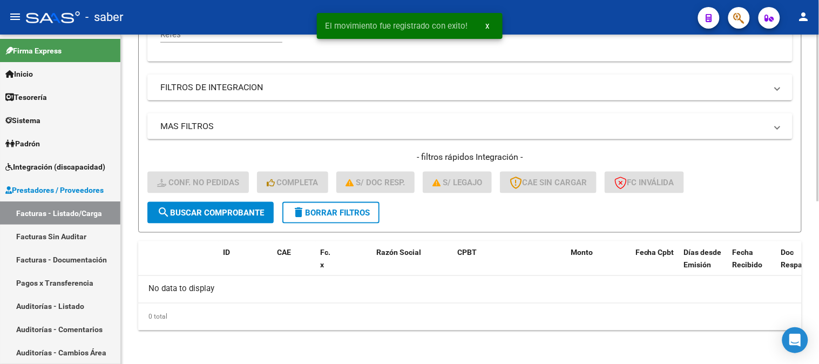
click at [337, 215] on span "delete Borrar Filtros" at bounding box center [331, 213] width 78 height 10
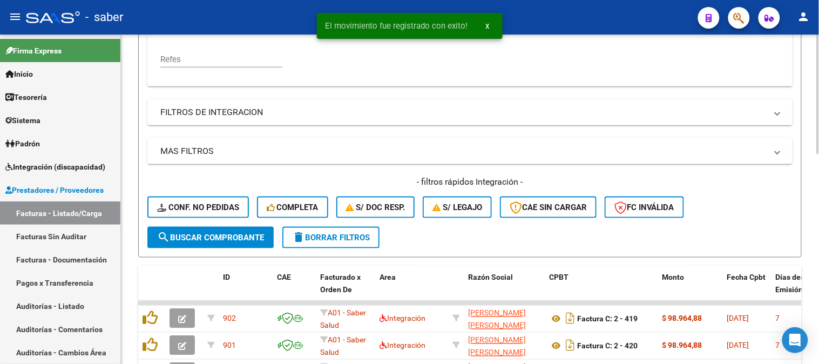
scroll to position [320, 0]
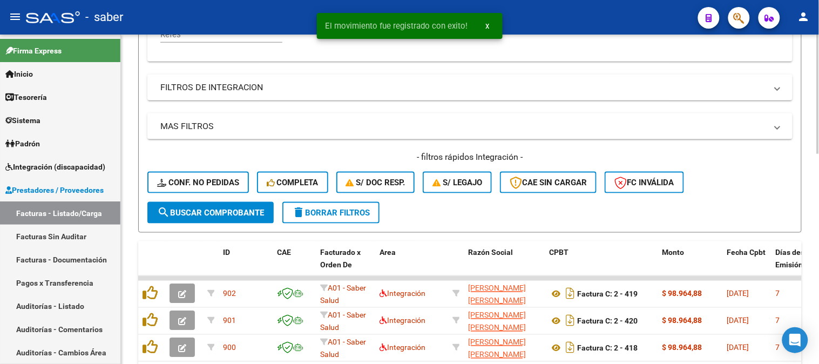
click at [204, 187] on span "Conf. no pedidas" at bounding box center [198, 183] width 82 height 10
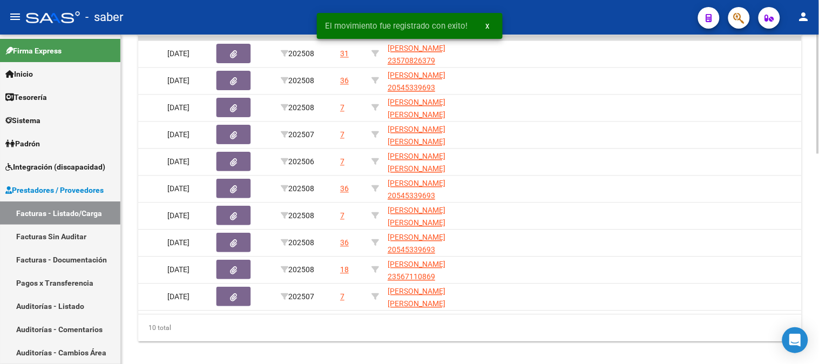
scroll to position [0, 589]
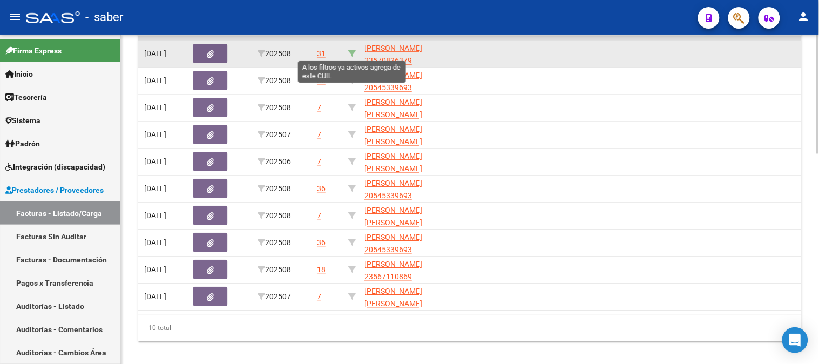
click at [352, 53] on icon at bounding box center [352, 54] width 8 height 8
type input "23570826379"
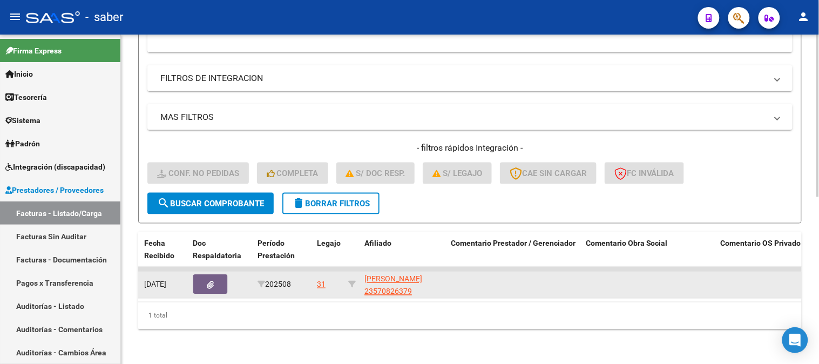
scroll to position [337, 0]
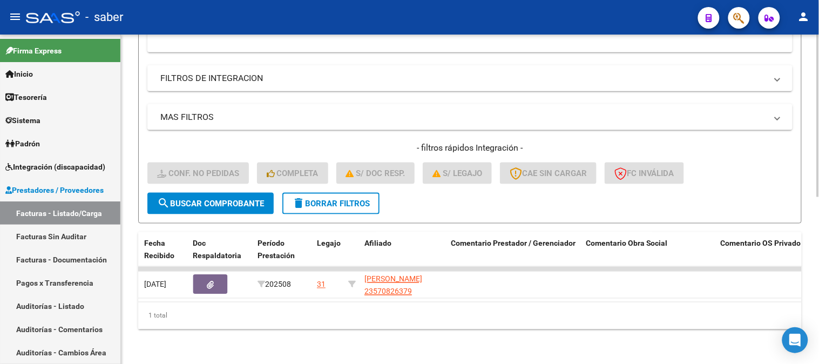
drag, startPoint x: 497, startPoint y: 301, endPoint x: 224, endPoint y: 301, distance: 273.2
click at [224, 301] on datatable-body "783 A01 DESIR SALUD ASOCIACION CIVIL 30714709344 Factura C: 3 - 14956 $ 475.830…" at bounding box center [470, 284] width 664 height 35
drag, startPoint x: 396, startPoint y: 301, endPoint x: 283, endPoint y: 300, distance: 112.9
click at [275, 301] on datatable-body "783 A01 DESIR SALUD ASOCIACION CIVIL 30714709344 Factura C: 3 - 14956 $ 475.830…" at bounding box center [470, 284] width 664 height 35
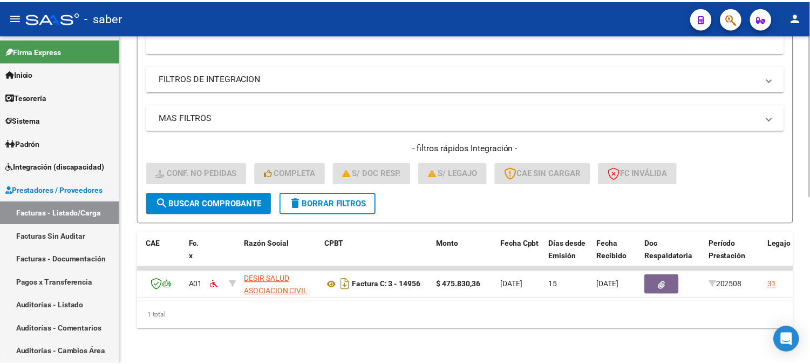
scroll to position [0, 0]
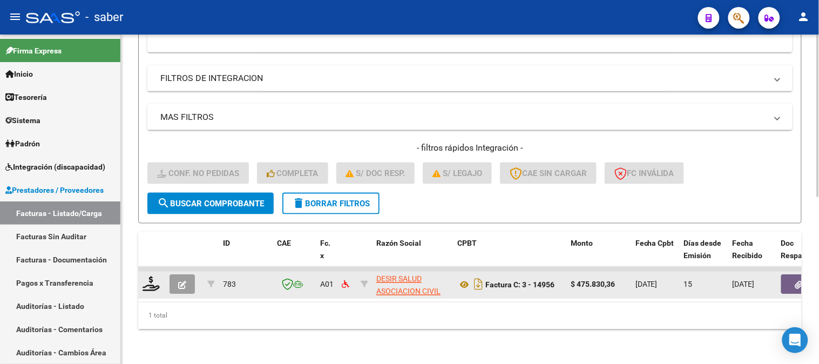
click at [167, 278] on datatable-body-cell at bounding box center [184, 285] width 38 height 26
click at [158, 278] on icon at bounding box center [151, 283] width 17 height 15
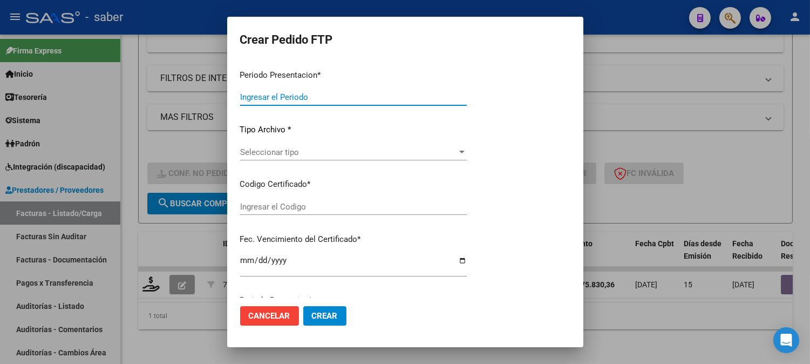
type input "202508"
type input "$ 475.830,36"
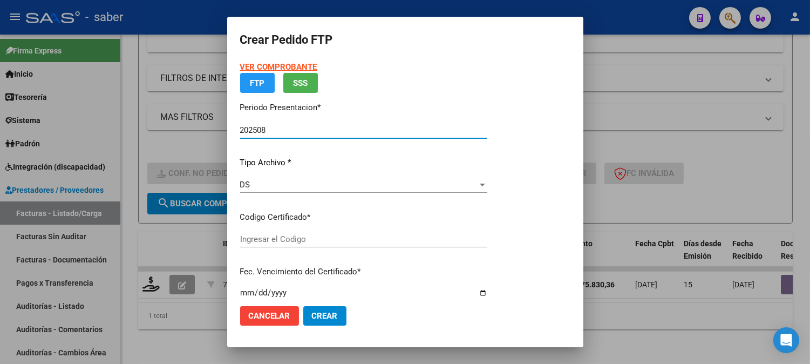
type input "2000289785"
type input "[DATE]"
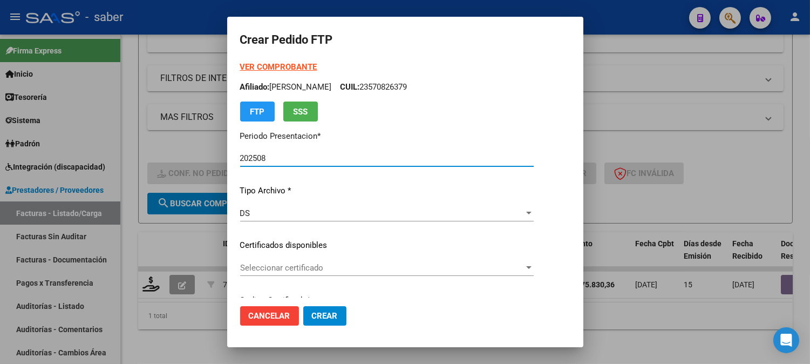
click at [273, 268] on span "Seleccionar certificado" at bounding box center [382, 268] width 284 height 10
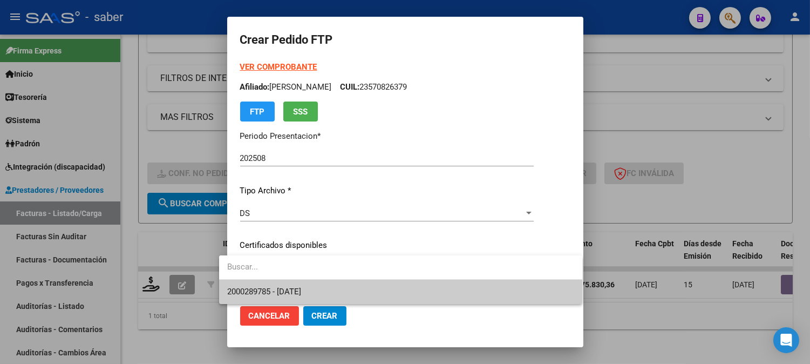
click at [295, 289] on span "2000289785 - [DATE]" at bounding box center [265, 292] width 74 height 10
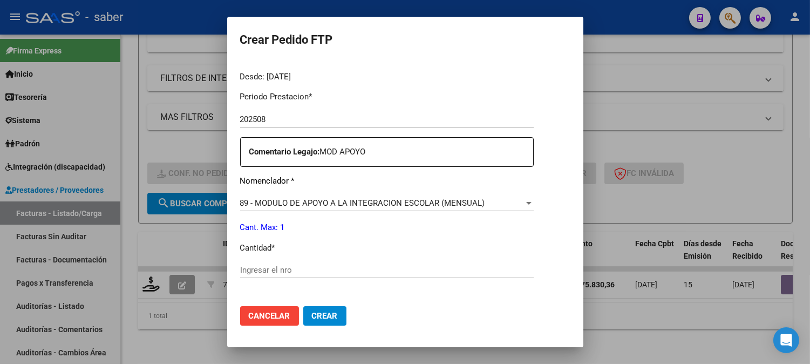
scroll to position [360, 0]
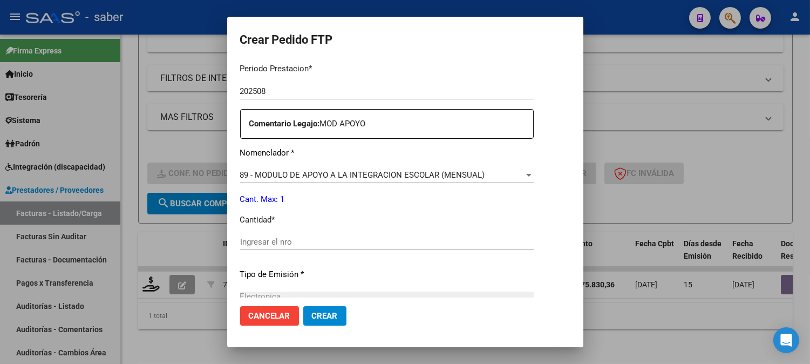
click at [310, 238] on input "Ingresar el nro" at bounding box center [387, 242] width 294 height 10
type input "1"
click at [316, 313] on button "Crear" at bounding box center [324, 315] width 43 height 19
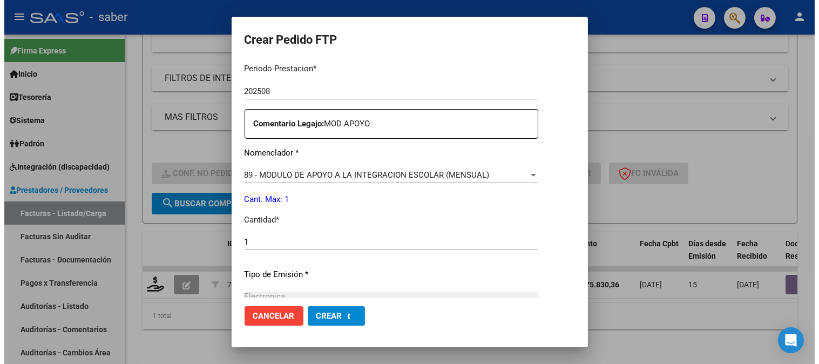
scroll to position [0, 0]
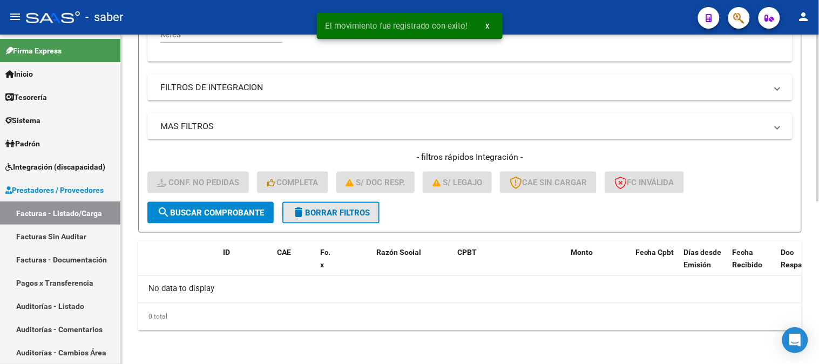
click at [326, 205] on button "delete Borrar Filtros" at bounding box center [330, 213] width 97 height 22
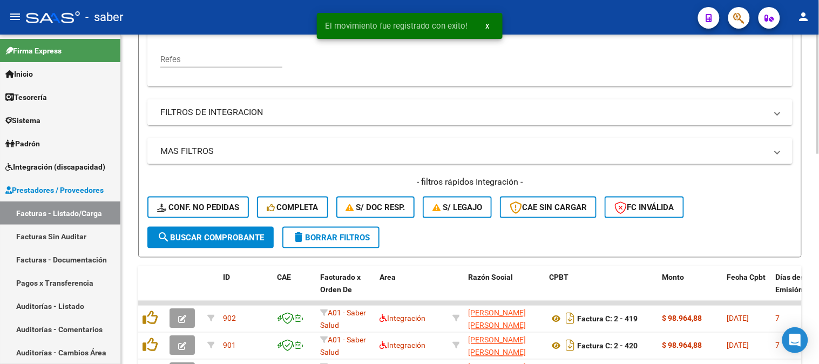
scroll to position [320, 0]
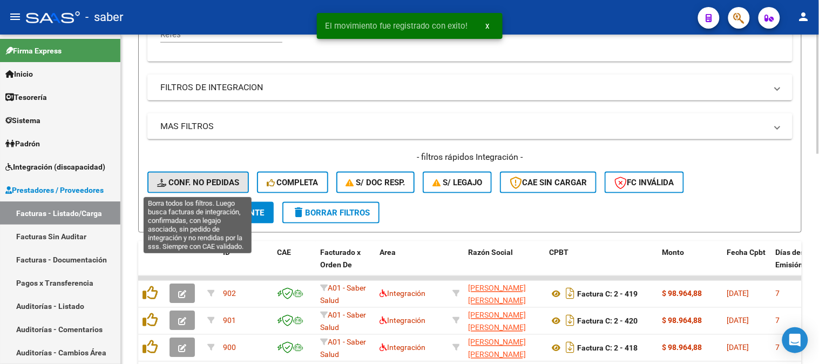
click at [205, 184] on span "Conf. no pedidas" at bounding box center [198, 183] width 82 height 10
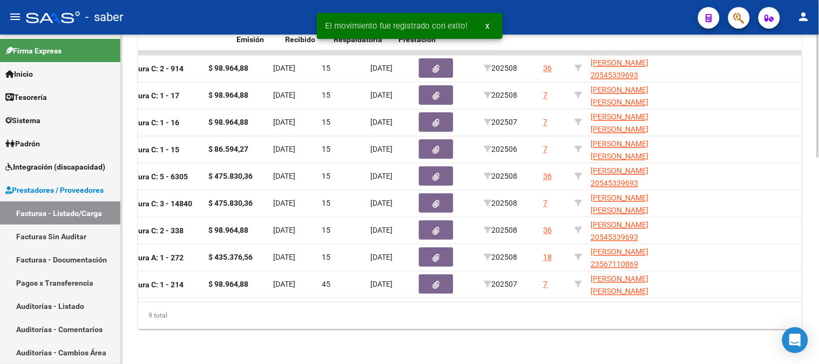
scroll to position [0, 447]
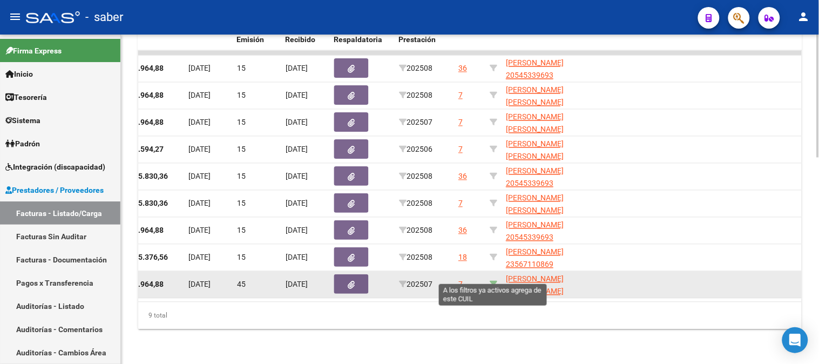
click at [496, 281] on icon at bounding box center [494, 285] width 8 height 8
type input "20591342429"
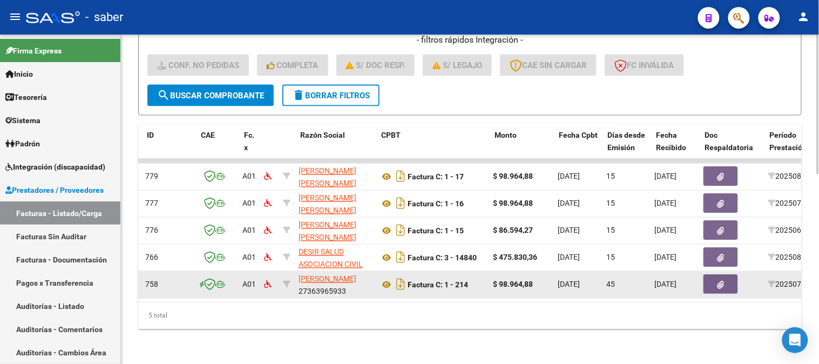
scroll to position [0, 76]
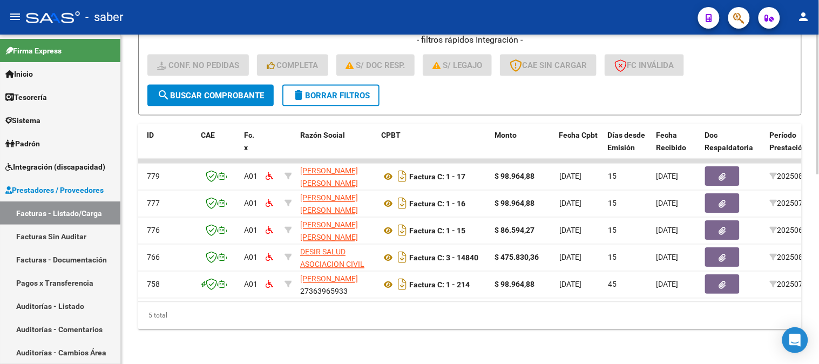
drag, startPoint x: 332, startPoint y: 306, endPoint x: 306, endPoint y: 303, distance: 26.6
click at [300, 306] on div "5 total" at bounding box center [470, 315] width 664 height 27
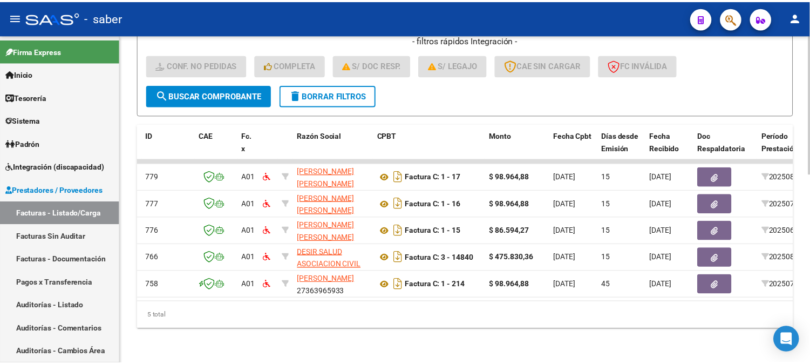
scroll to position [0, 0]
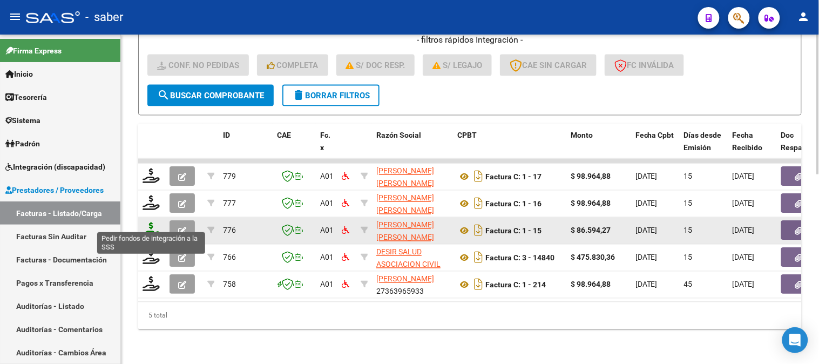
click at [157, 222] on icon at bounding box center [151, 229] width 17 height 15
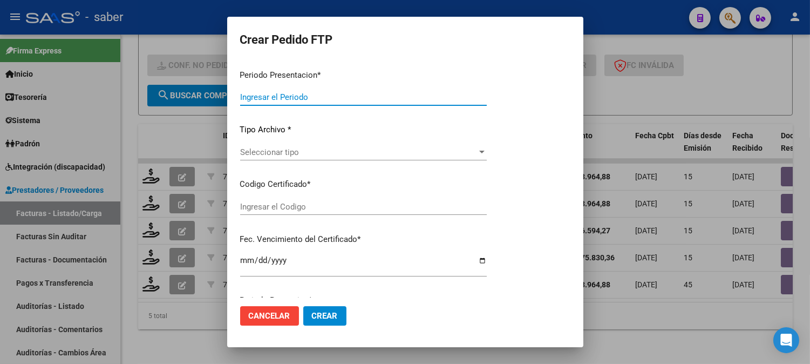
type input "202508"
type input "202506"
type input "$ 86.594,27"
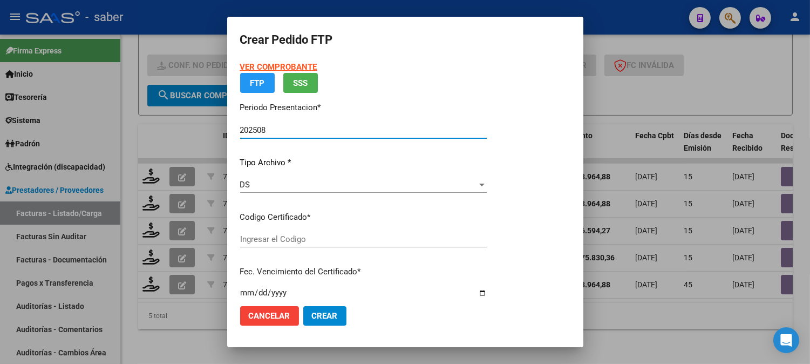
type input "6669390723"
type input "[DATE]"
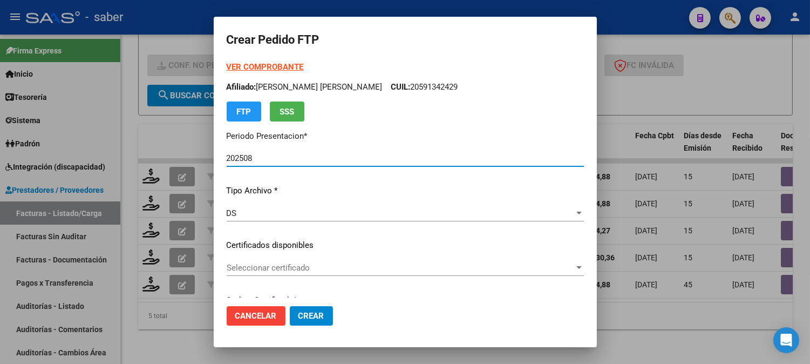
click at [327, 239] on p "Certificados disponibles" at bounding box center [405, 245] width 357 height 12
click at [310, 275] on div "Seleccionar certificado Seleccionar certificado" at bounding box center [405, 268] width 357 height 16
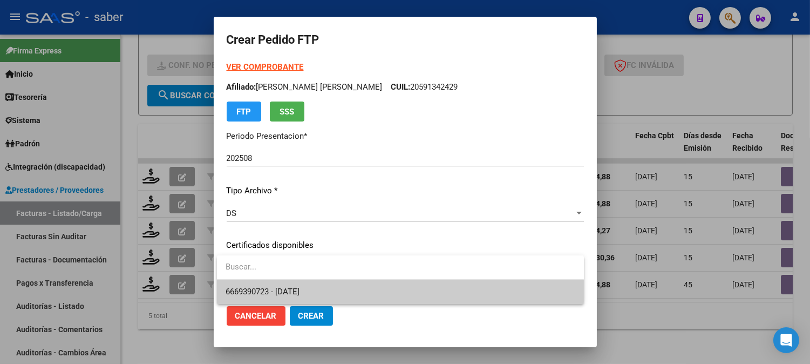
click at [312, 284] on span "6669390723 - [DATE]" at bounding box center [401, 292] width 350 height 24
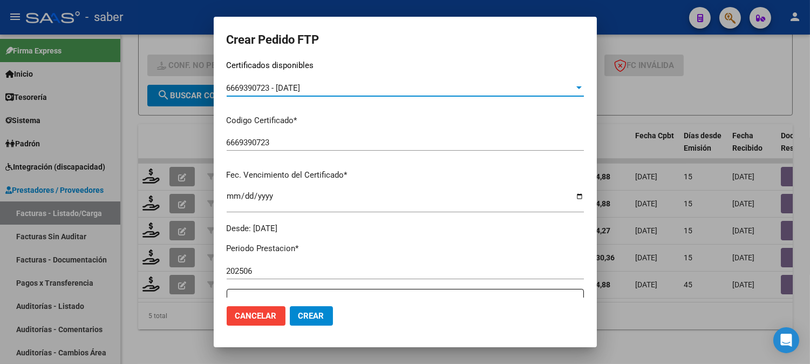
scroll to position [300, 0]
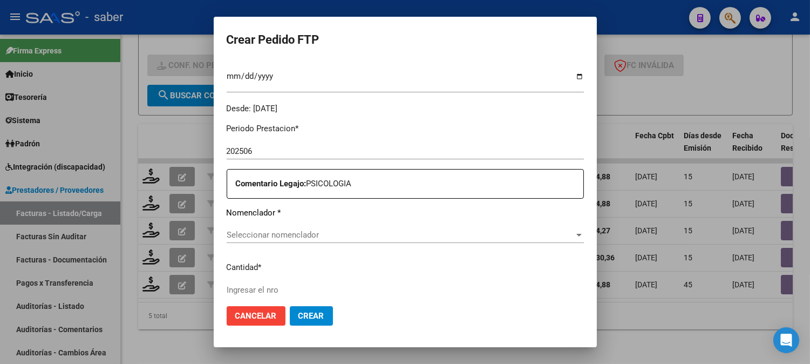
click at [273, 240] on div "Seleccionar nomenclador Seleccionar nomenclador" at bounding box center [405, 235] width 357 height 16
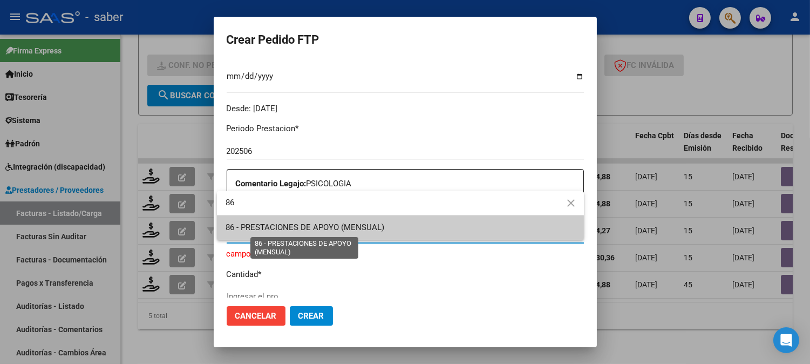
type input "86"
click at [312, 227] on span "86 - PRESTACIONES DE APOYO (MENSUAL)" at bounding box center [305, 227] width 159 height 10
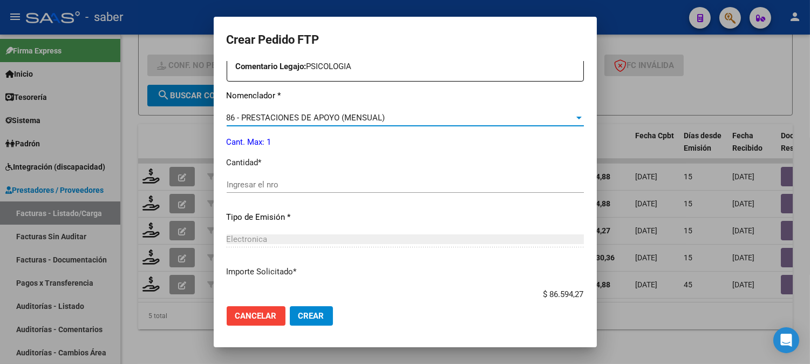
scroll to position [420, 0]
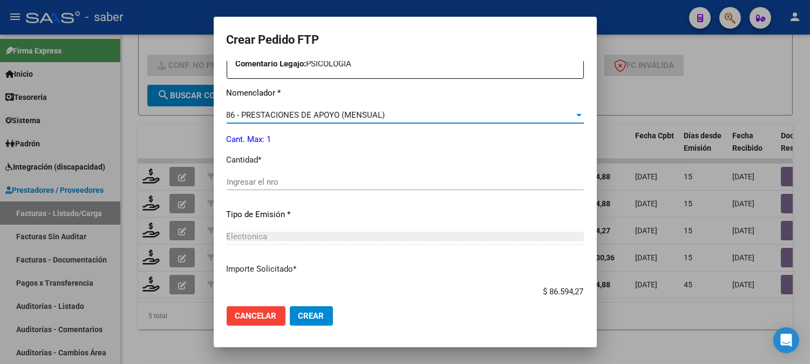
click at [288, 185] on input "Ingresar el nro" at bounding box center [405, 182] width 357 height 10
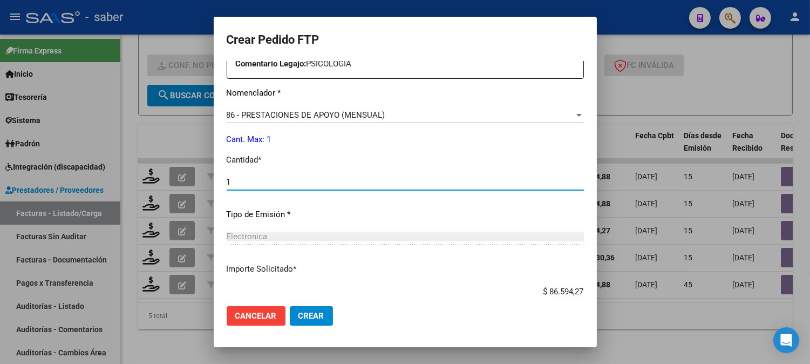
type input "1"
click at [320, 316] on span "Crear" at bounding box center [312, 316] width 26 height 10
click at [317, 312] on span "Crear" at bounding box center [312, 316] width 26 height 10
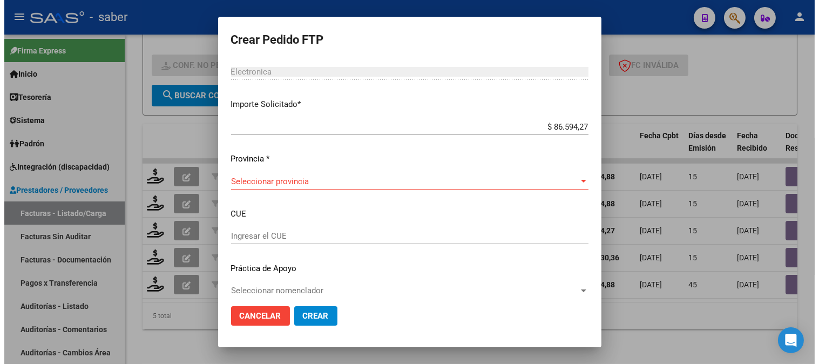
scroll to position [595, 0]
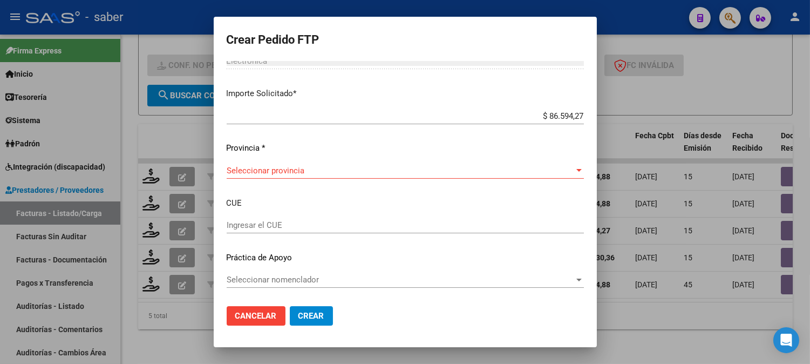
click at [272, 171] on span "Seleccionar provincia" at bounding box center [401, 171] width 348 height 10
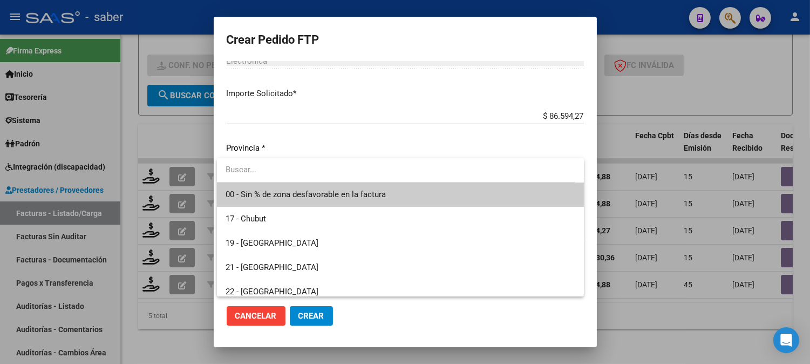
click at [275, 188] on span "00 - Sin % de zona desfavorable en la factura" at bounding box center [401, 195] width 350 height 24
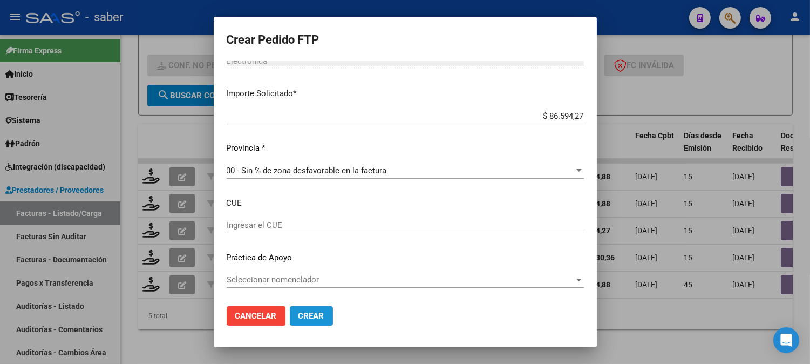
click at [310, 314] on span "Crear" at bounding box center [312, 316] width 26 height 10
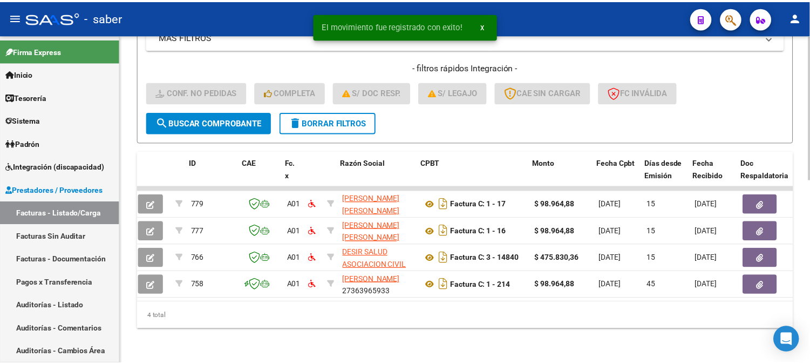
scroll to position [0, 0]
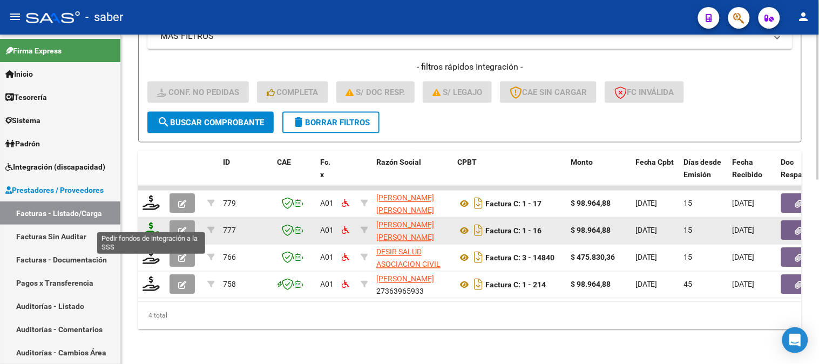
click at [144, 222] on icon at bounding box center [151, 229] width 17 height 15
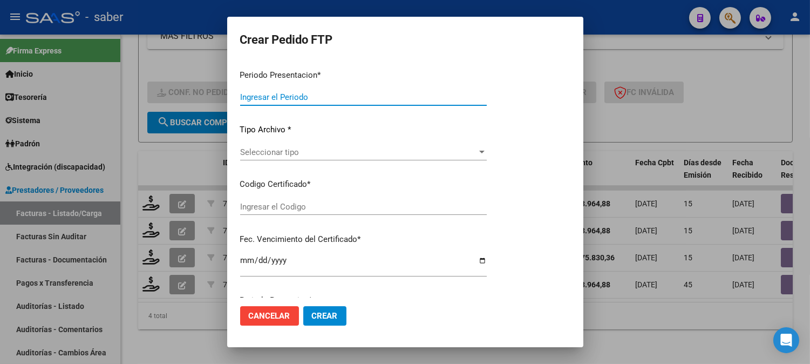
type input "202508"
type input "202507"
type input "$ 98.964,88"
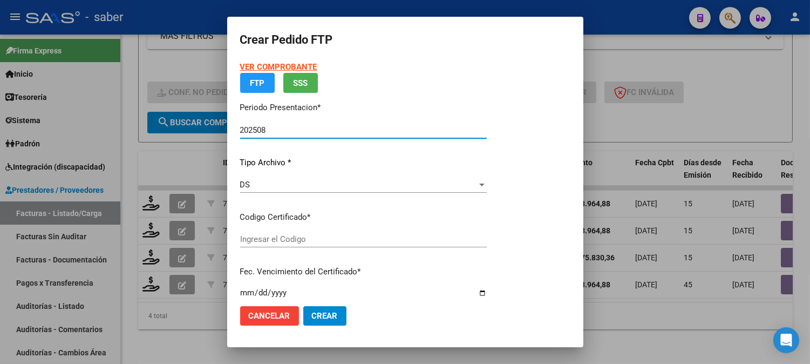
type input "6669390723"
type input "[DATE]"
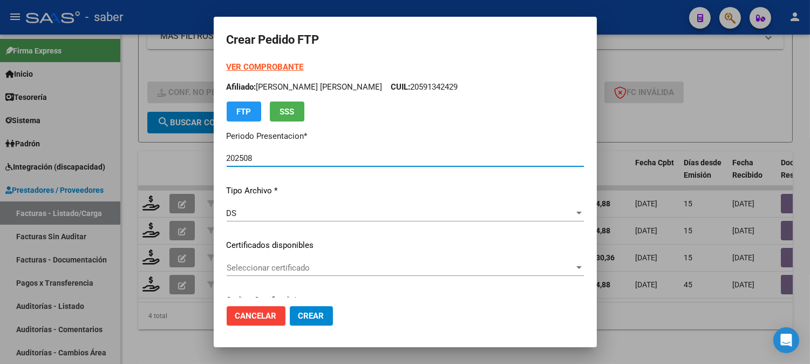
scroll to position [60, 0]
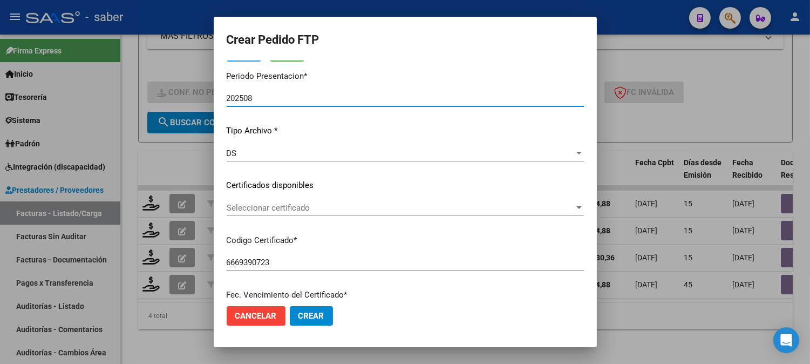
click at [270, 210] on span "Seleccionar certificado" at bounding box center [401, 208] width 348 height 10
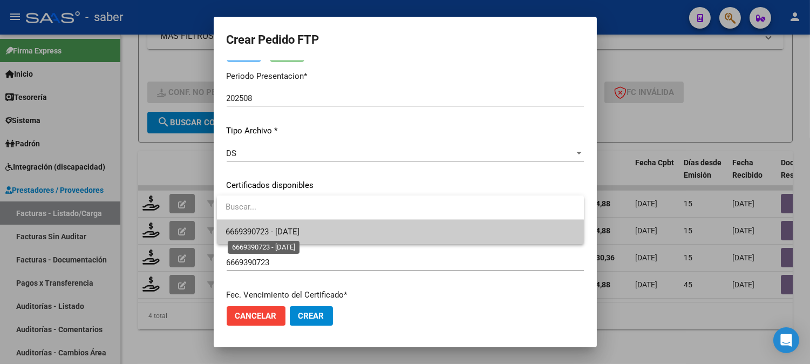
click at [285, 235] on span "6669390723 - [DATE]" at bounding box center [263, 232] width 74 height 10
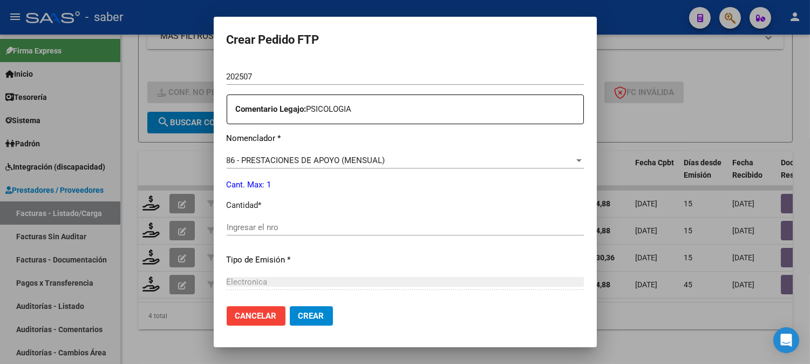
scroll to position [420, 0]
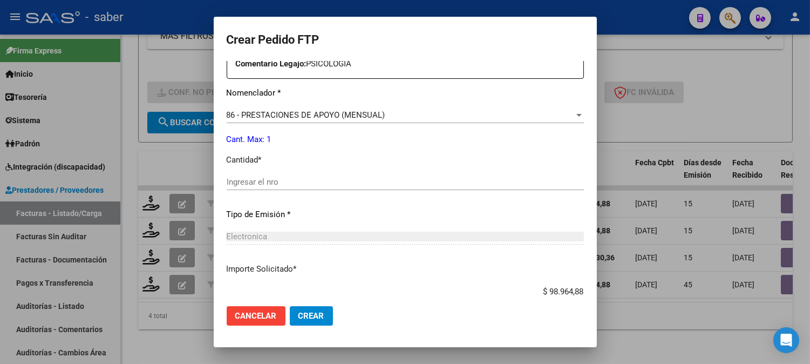
drag, startPoint x: 262, startPoint y: 179, endPoint x: 266, endPoint y: 184, distance: 5.7
click at [262, 180] on input "Ingresar el nro" at bounding box center [405, 182] width 357 height 10
type input "1"
click at [319, 311] on span "Crear" at bounding box center [312, 316] width 26 height 10
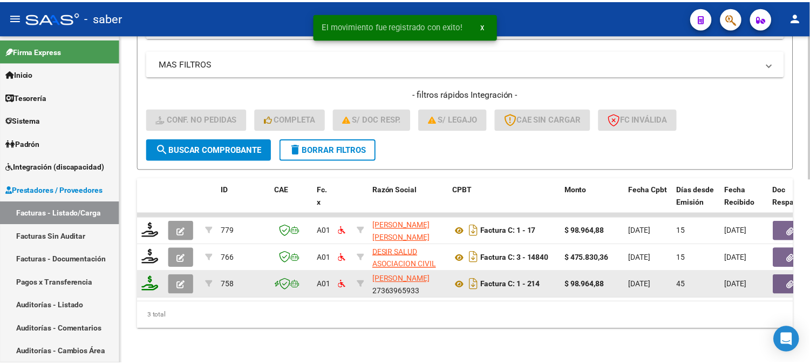
scroll to position [391, 0]
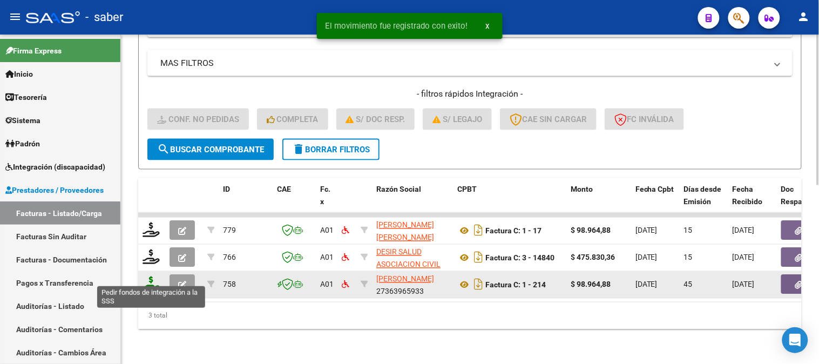
click at [150, 276] on icon at bounding box center [151, 283] width 17 height 15
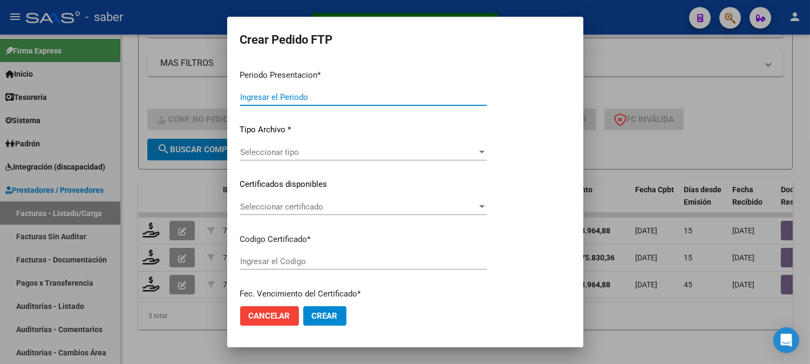
type input "202508"
type input "202507"
type input "$ 98.964,88"
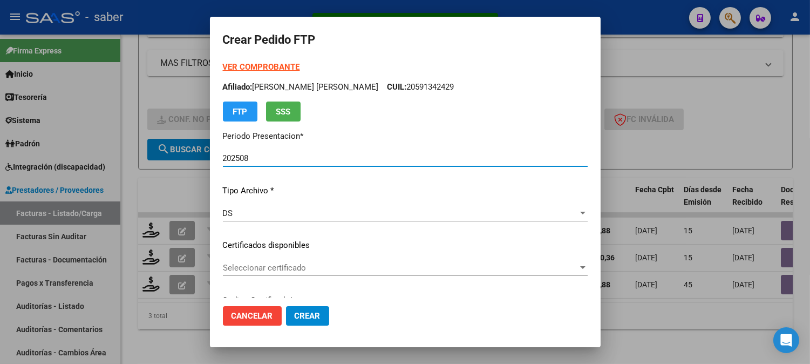
type input "6669390723"
type input "[DATE]"
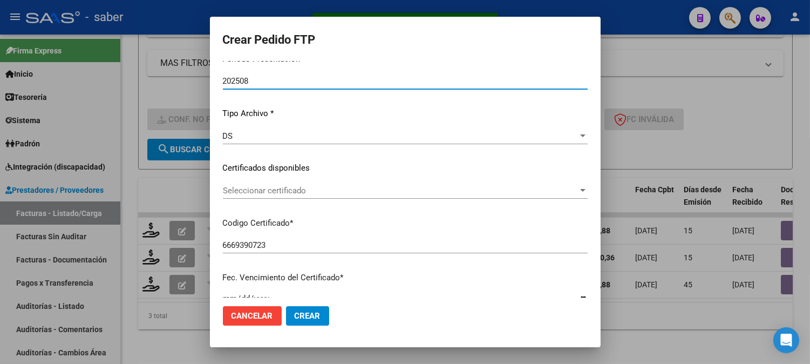
scroll to position [120, 0]
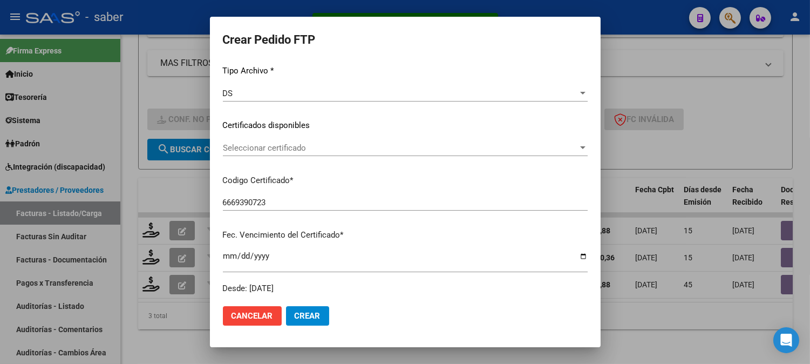
click at [304, 150] on span "Seleccionar certificado" at bounding box center [400, 148] width 355 height 10
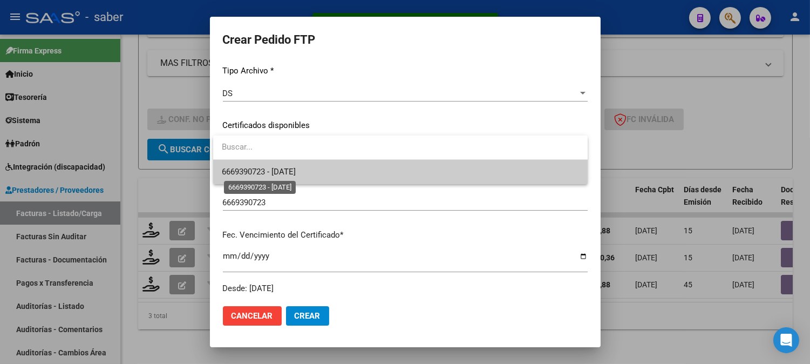
click at [296, 174] on span "6669390723 - [DATE]" at bounding box center [259, 172] width 74 height 10
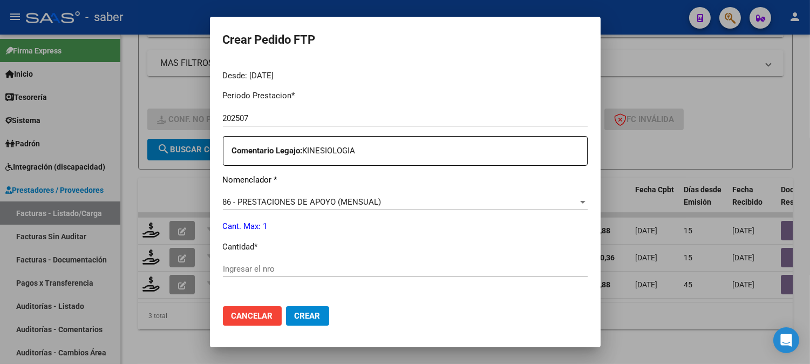
scroll to position [360, 0]
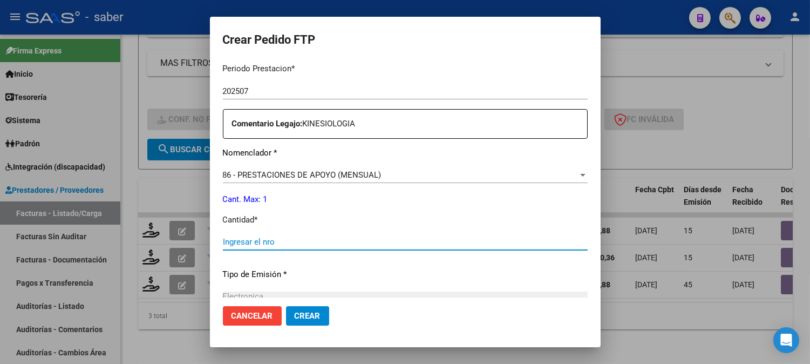
click at [307, 238] on input "Ingresar el nro" at bounding box center [405, 242] width 365 height 10
type input "1"
click at [309, 315] on span "Crear" at bounding box center [308, 316] width 26 height 10
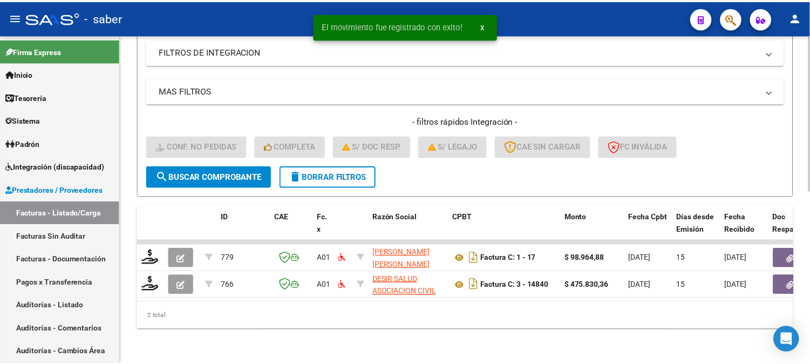
scroll to position [364, 0]
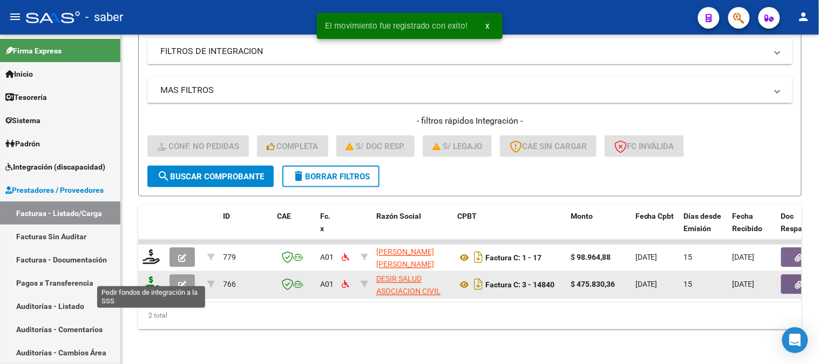
click at [147, 276] on icon at bounding box center [151, 283] width 17 height 15
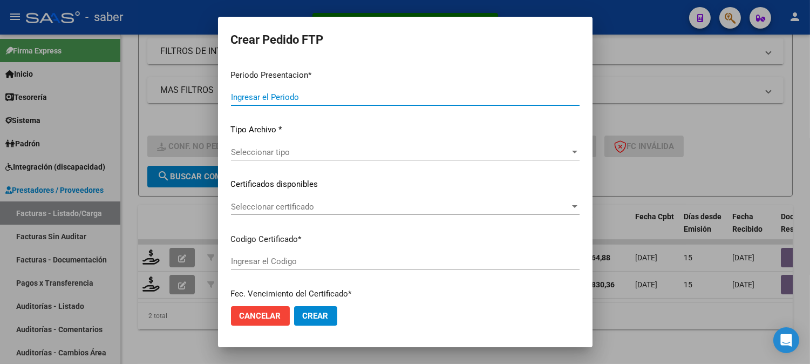
type input "202508"
type input "$ 475.830,36"
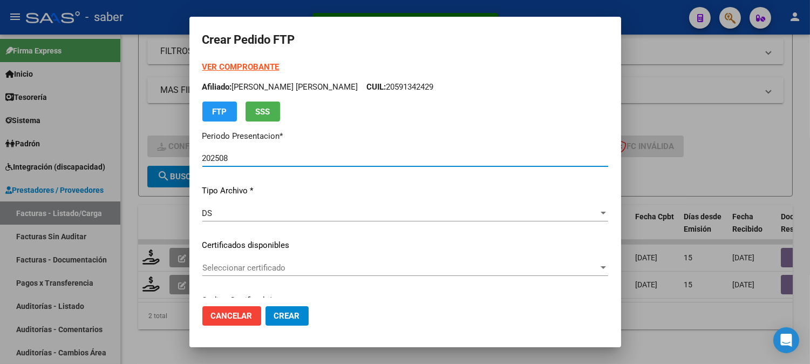
type input "6669390723"
type input "[DATE]"
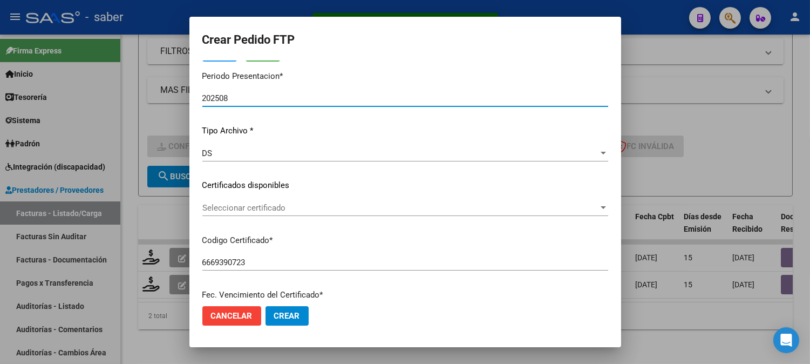
click at [296, 208] on span "Seleccionar certificado" at bounding box center [400, 208] width 396 height 10
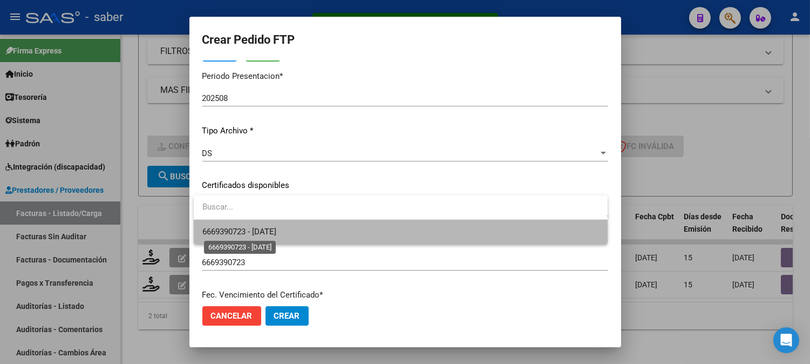
click at [276, 227] on span "6669390723 - [DATE]" at bounding box center [239, 232] width 74 height 10
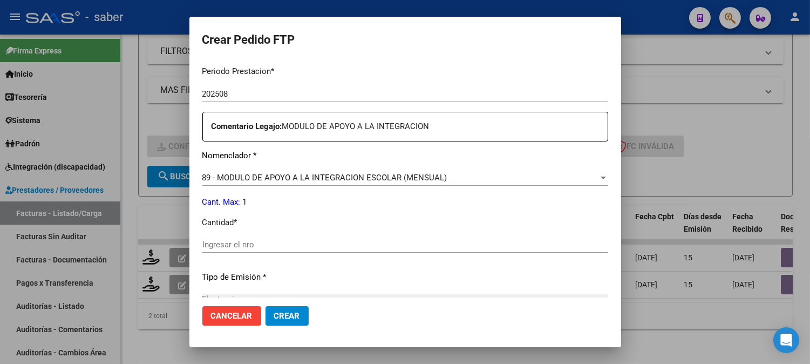
scroll to position [360, 0]
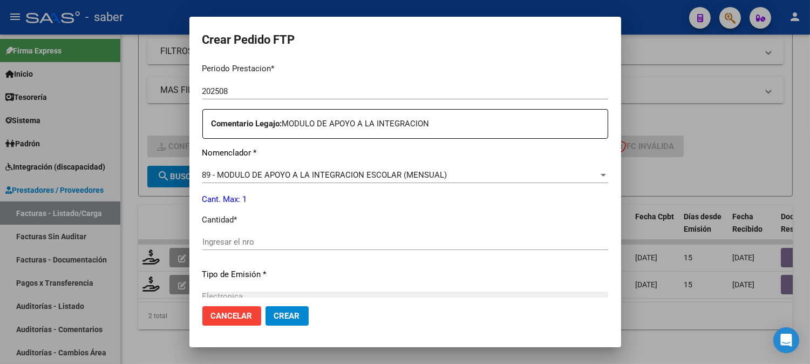
click at [275, 241] on input "Ingresar el nro" at bounding box center [405, 242] width 406 height 10
type input "1"
click at [290, 307] on button "Crear" at bounding box center [287, 315] width 43 height 19
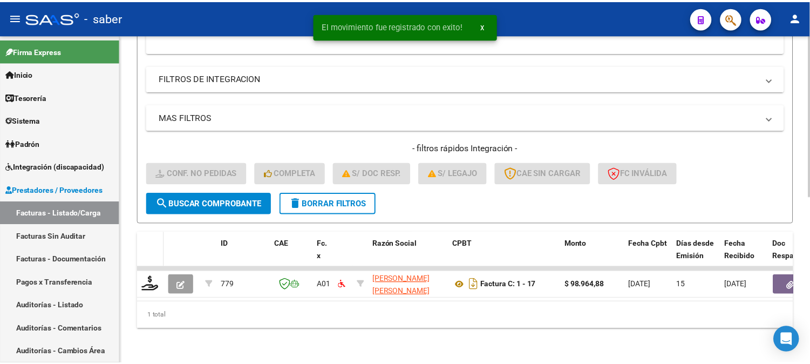
scroll to position [337, 0]
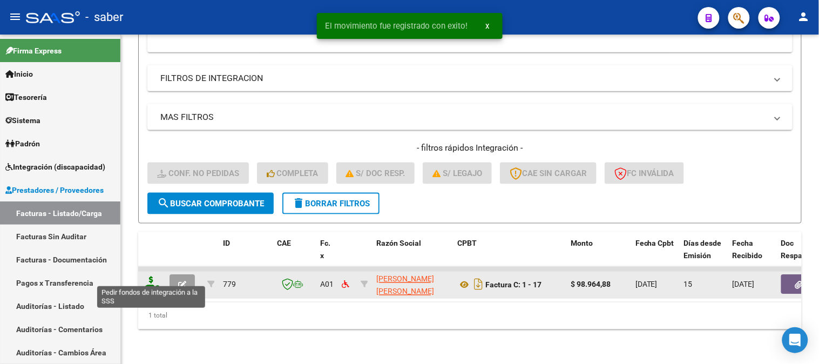
click at [147, 279] on icon at bounding box center [151, 283] width 17 height 15
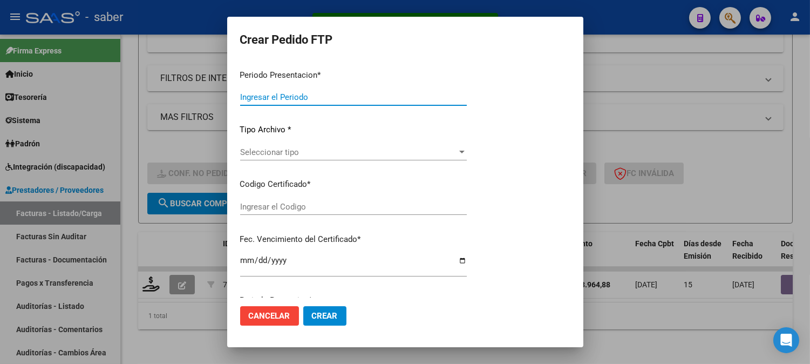
type input "202508"
type input "$ 98.964,88"
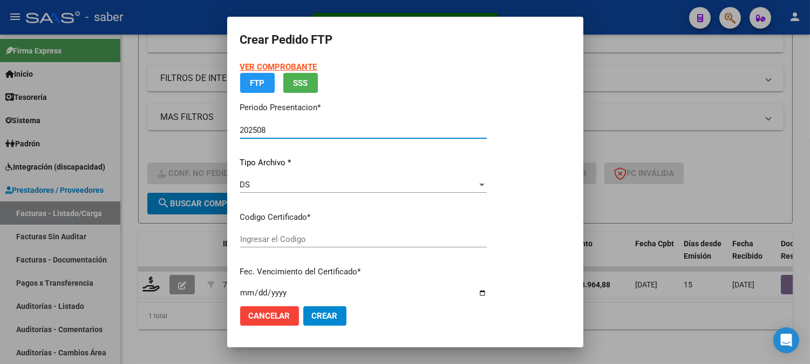
type input "6669390723"
type input "[DATE]"
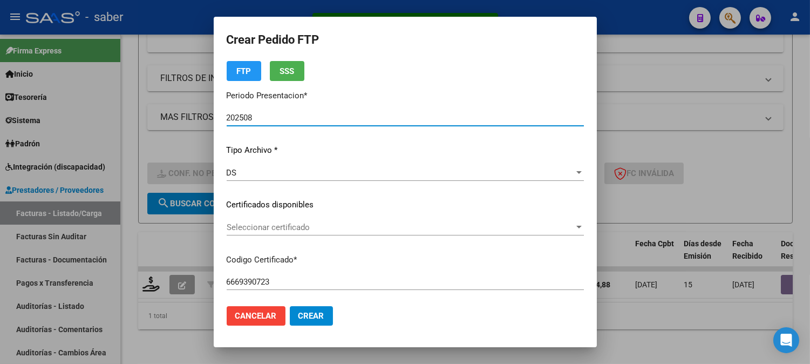
scroll to position [60, 0]
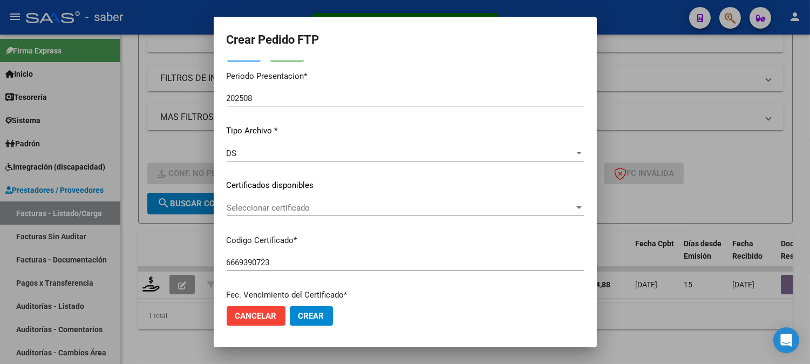
click at [258, 200] on div "Seleccionar certificado Seleccionar certificado" at bounding box center [405, 208] width 357 height 16
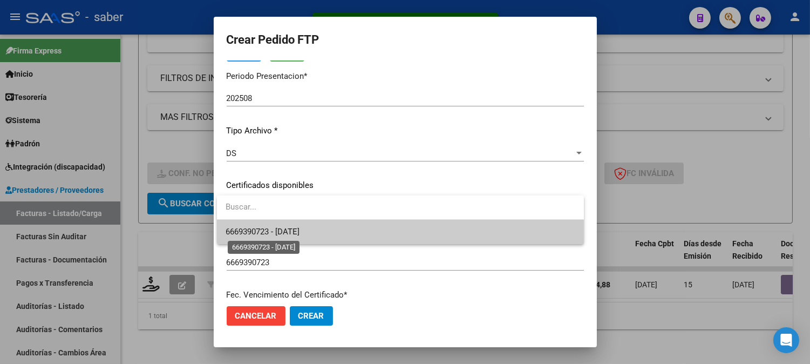
click at [274, 231] on span "6669390723 - [DATE]" at bounding box center [263, 232] width 74 height 10
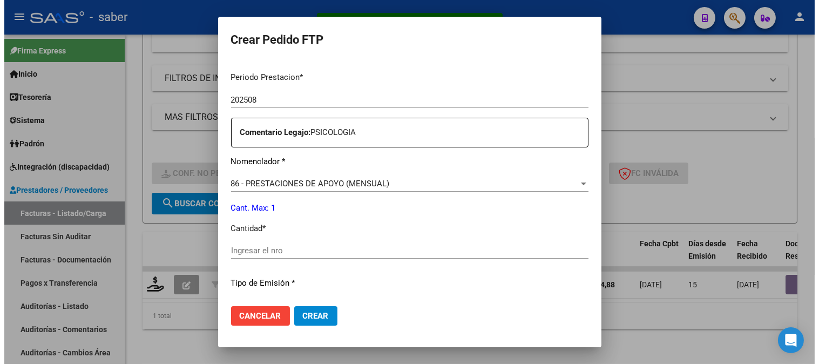
scroll to position [360, 0]
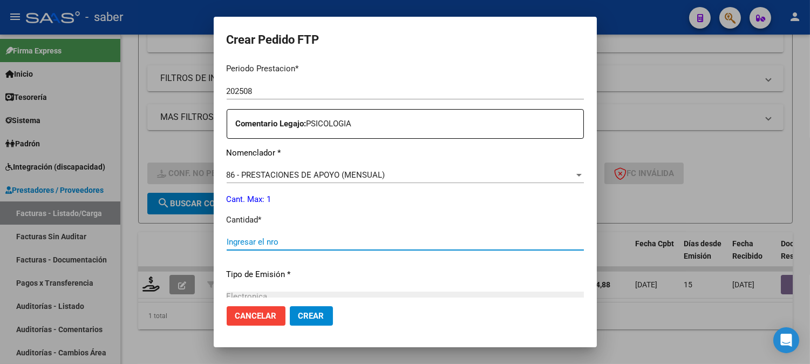
click at [273, 240] on input "Ingresar el nro" at bounding box center [405, 242] width 357 height 10
type input "1"
click at [306, 312] on span "Crear" at bounding box center [312, 316] width 26 height 10
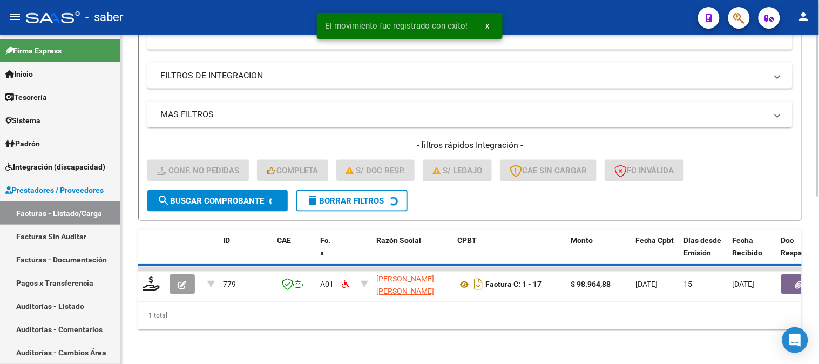
scroll to position [320, 0]
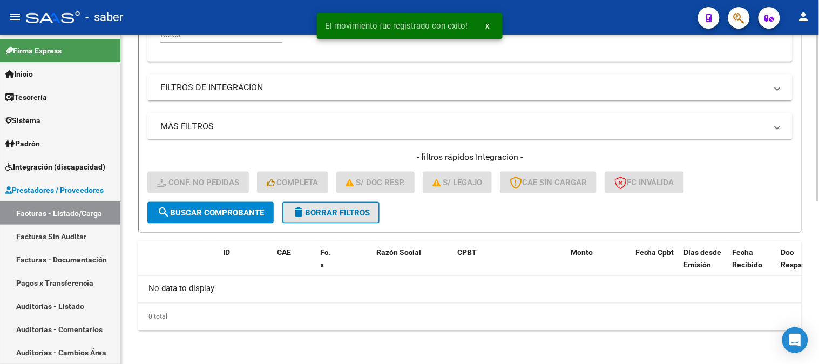
click at [342, 203] on button "delete Borrar Filtros" at bounding box center [330, 213] width 97 height 22
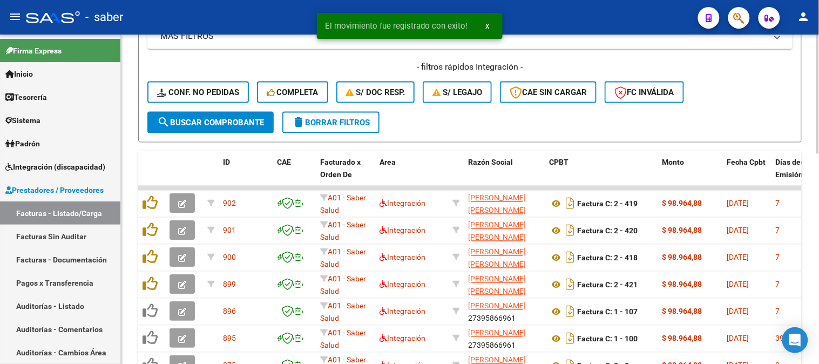
scroll to position [380, 0]
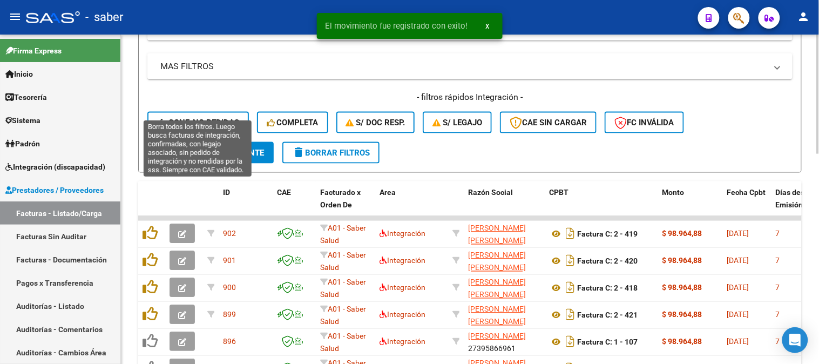
click at [174, 115] on button "Conf. no pedidas" at bounding box center [198, 123] width 102 height 22
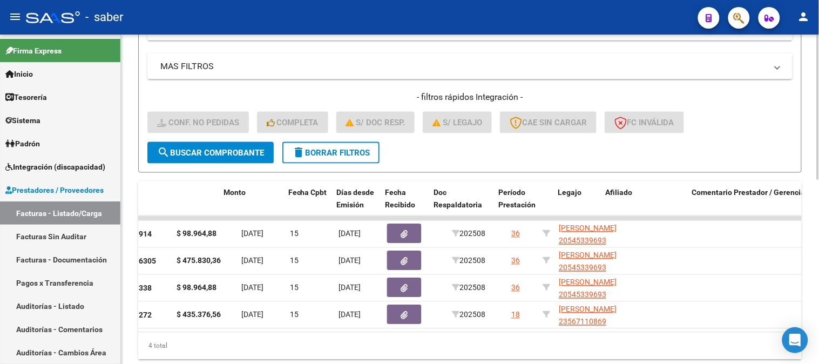
scroll to position [0, 522]
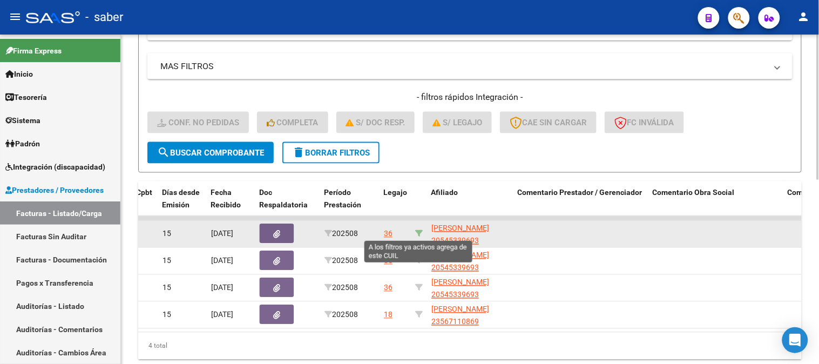
click at [417, 231] on icon at bounding box center [419, 234] width 8 height 8
type input "20545339693"
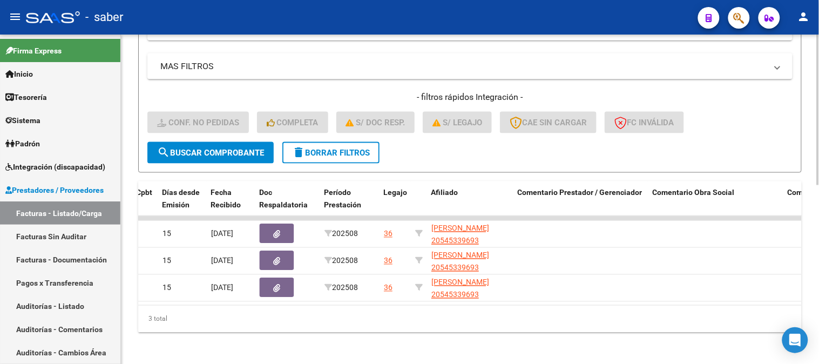
click at [509, 303] on datatable-body "782 A01 [PERSON_NAME] 27299471387 Factura C: 2 - 914 $ 98.964,88 [DATE] 15 [DAT…" at bounding box center [470, 260] width 664 height 89
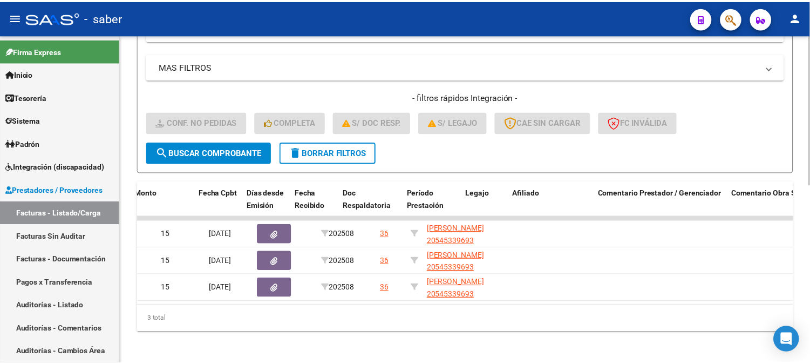
scroll to position [0, 0]
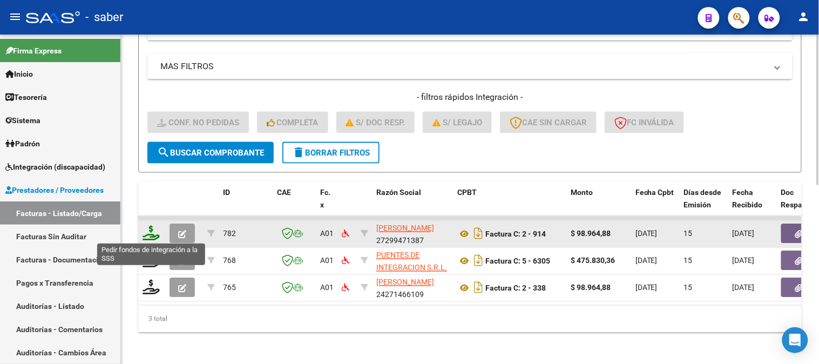
click at [151, 231] on icon at bounding box center [151, 233] width 17 height 15
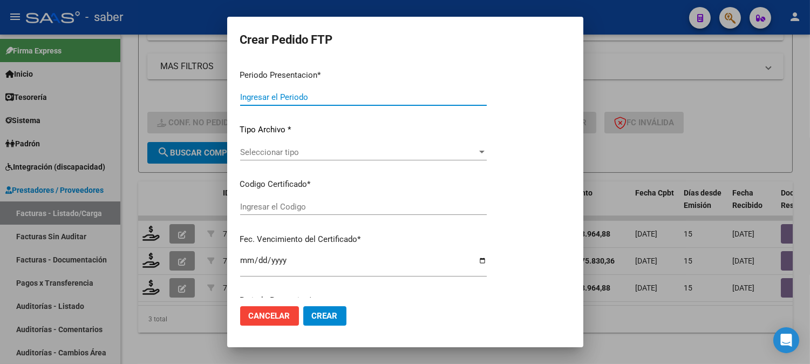
type input "202508"
type input "$ 98.964,88"
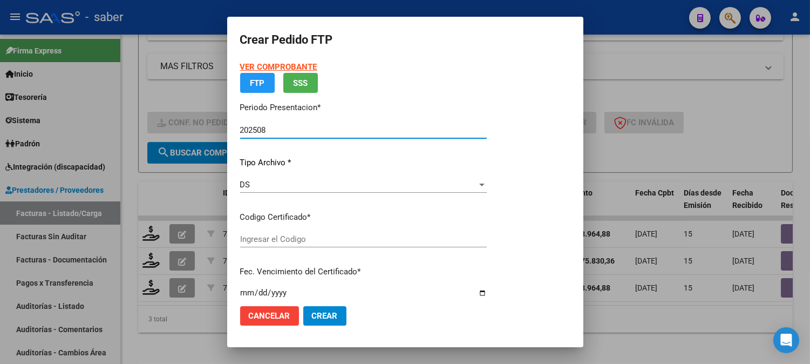
type input "6174412084"
type input "[DATE]"
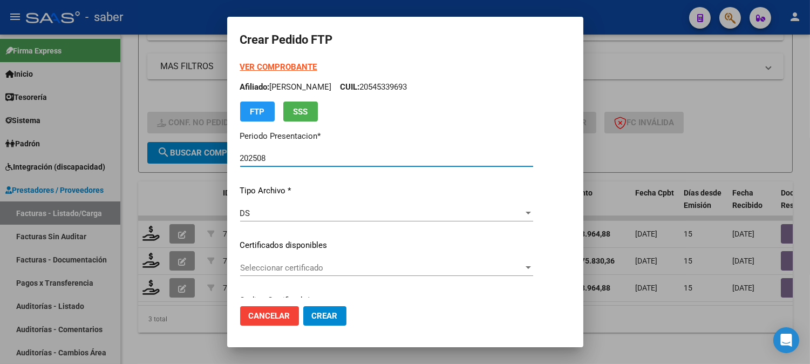
click at [288, 268] on span "Seleccionar certificado" at bounding box center [381, 268] width 283 height 10
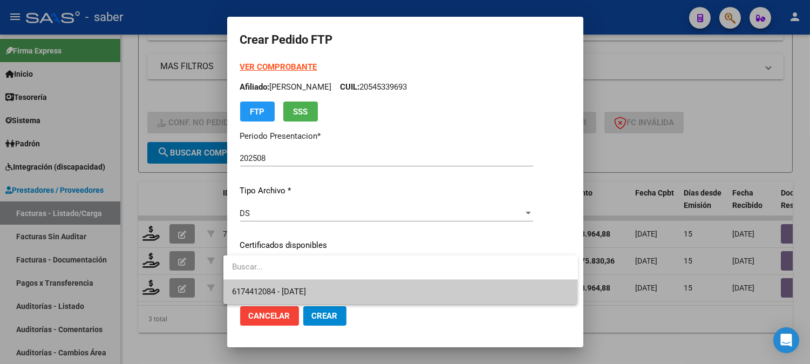
click at [308, 286] on span "6174412084 - [DATE]" at bounding box center [400, 292] width 337 height 24
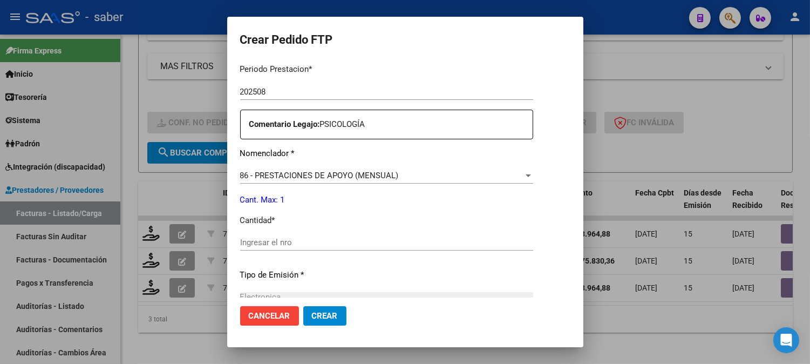
scroll to position [360, 0]
click at [280, 235] on div "Ingresar el nro" at bounding box center [386, 242] width 293 height 16
type input "1"
click at [326, 314] on span "Crear" at bounding box center [325, 316] width 26 height 10
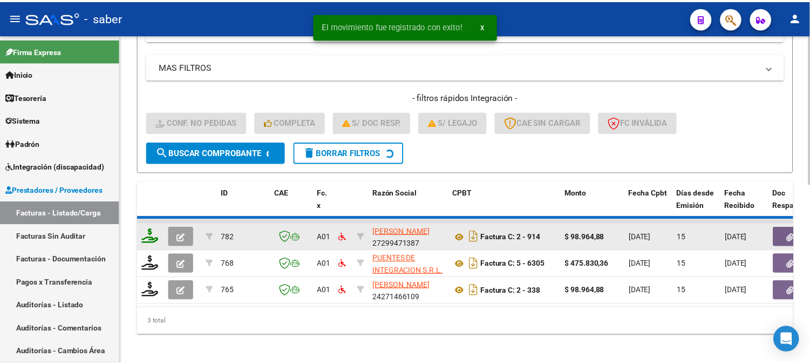
scroll to position [364, 0]
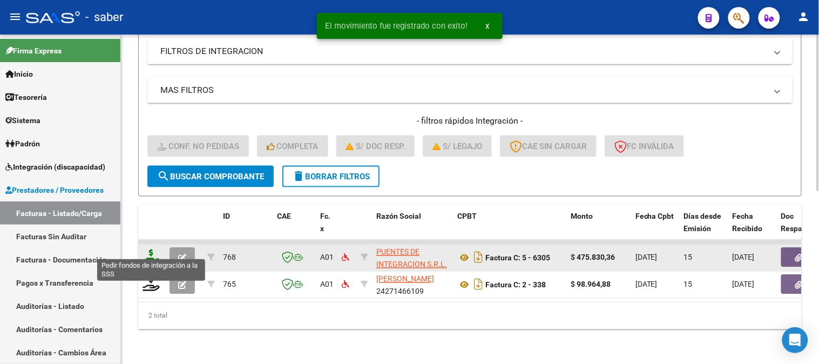
click at [151, 249] on icon at bounding box center [151, 256] width 17 height 15
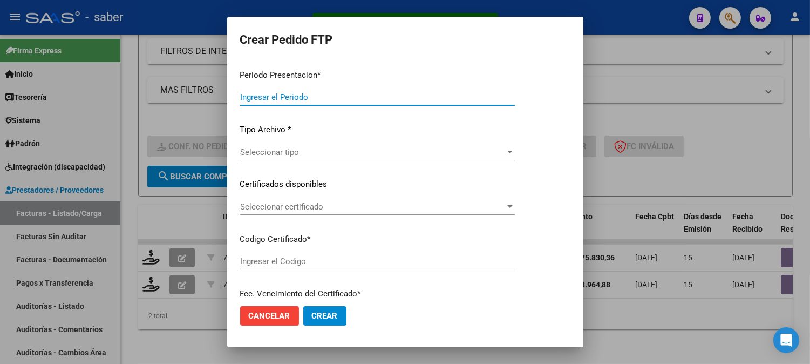
type input "202508"
type input "$ 475.830,36"
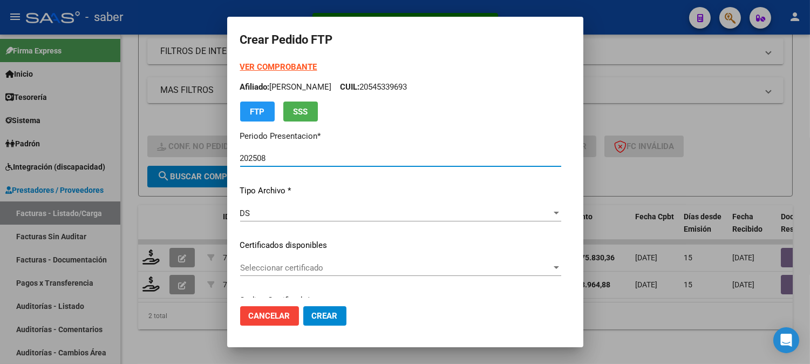
type input "6174412084"
type input "[DATE]"
click at [294, 276] on div "Seleccionar certificado Seleccionar certificado" at bounding box center [400, 273] width 321 height 26
click at [302, 268] on span "Seleccionar certificado" at bounding box center [396, 268] width 312 height 10
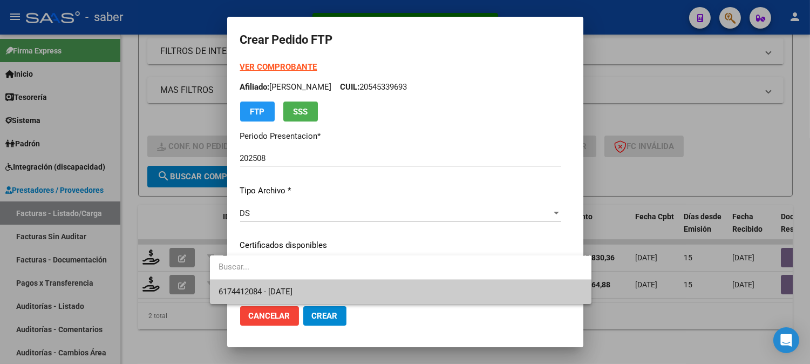
click at [300, 285] on span "6174412084 - [DATE]" at bounding box center [401, 292] width 364 height 24
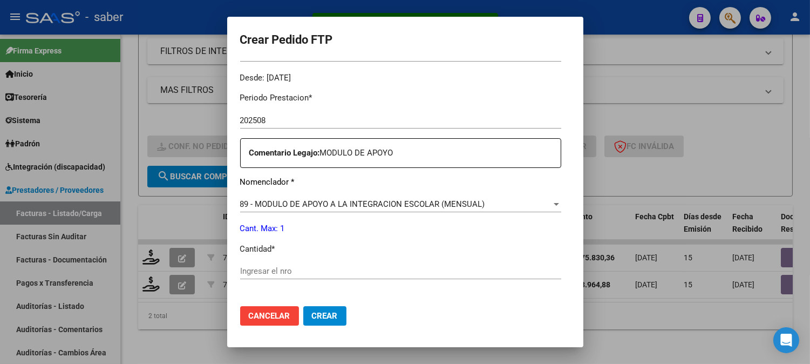
scroll to position [360, 0]
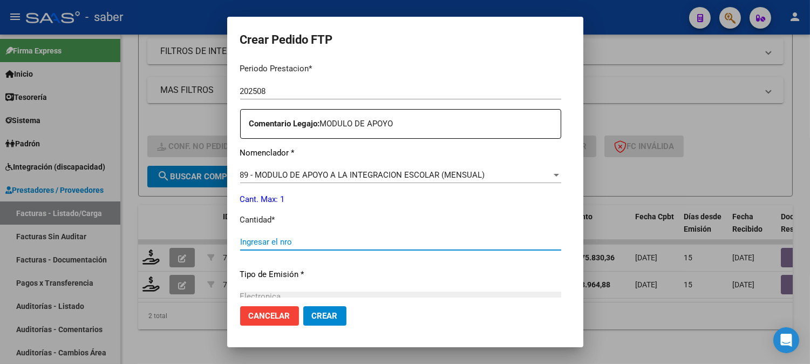
click at [278, 241] on input "Ingresar el nro" at bounding box center [400, 242] width 321 height 10
type input "1"
click at [312, 315] on span "Crear" at bounding box center [325, 316] width 26 height 10
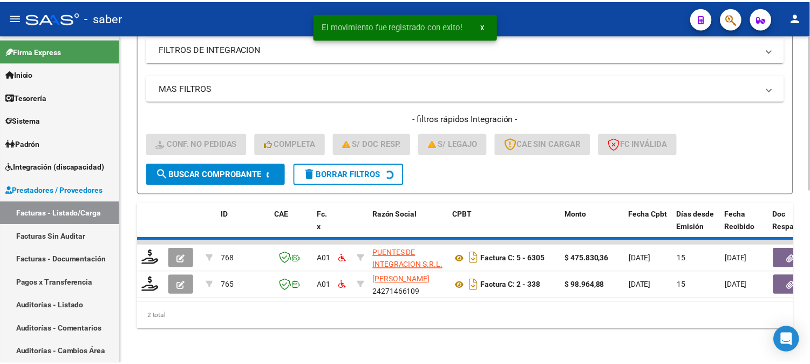
scroll to position [337, 0]
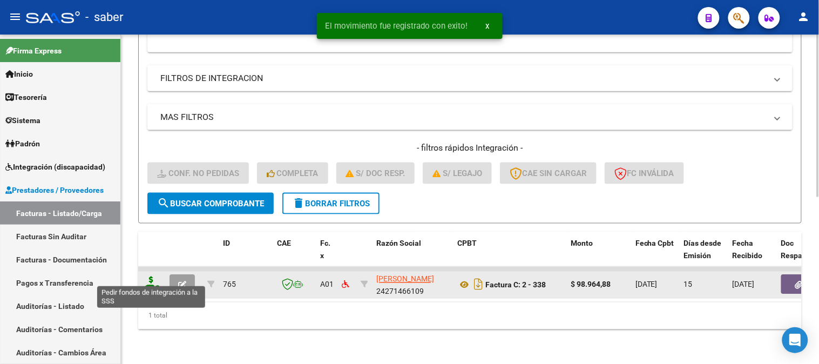
click at [146, 276] on icon at bounding box center [151, 283] width 17 height 15
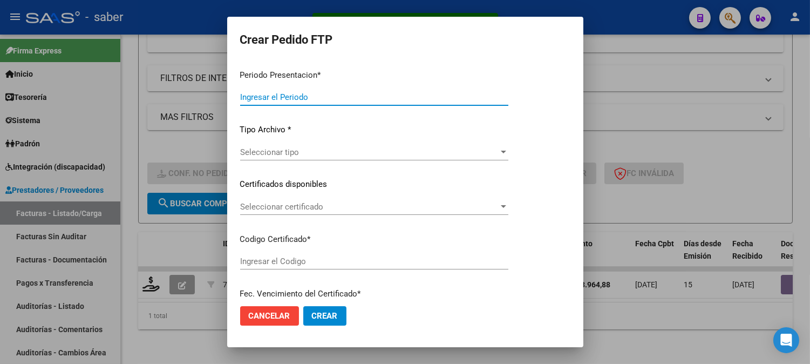
type input "202508"
type input "$ 98.964,88"
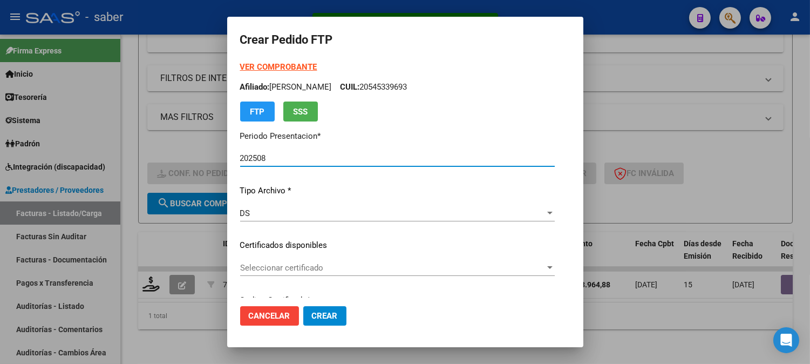
type input "6174412084"
type input "[DATE]"
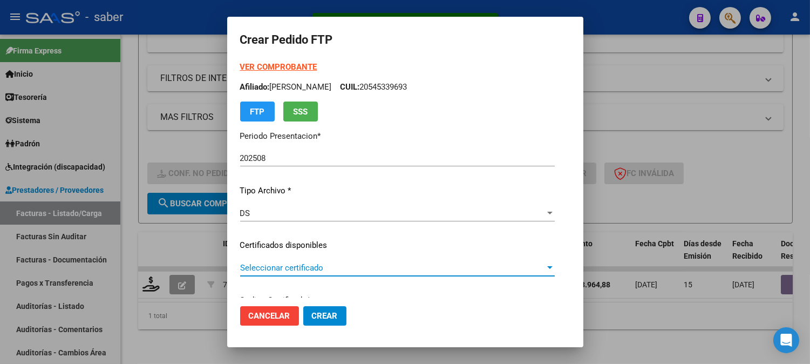
click at [309, 271] on span "Seleccionar certificado" at bounding box center [392, 268] width 305 height 10
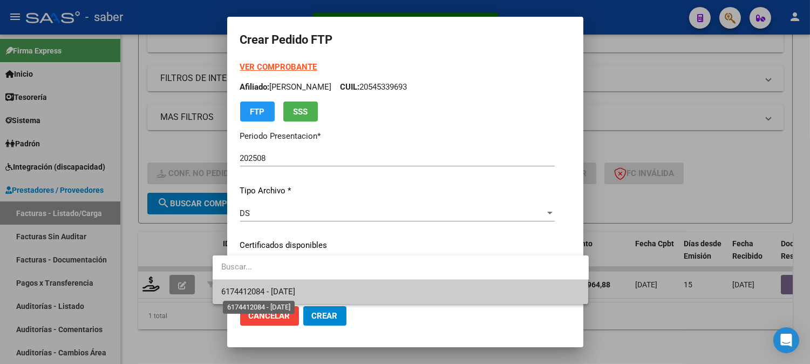
click at [292, 295] on span "6174412084 - [DATE]" at bounding box center [258, 292] width 74 height 10
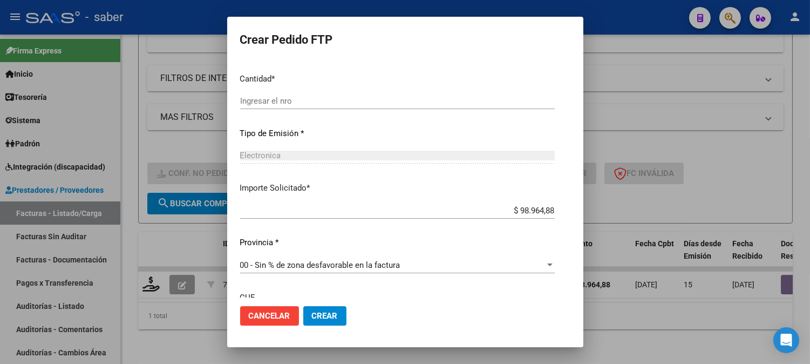
scroll to position [479, 0]
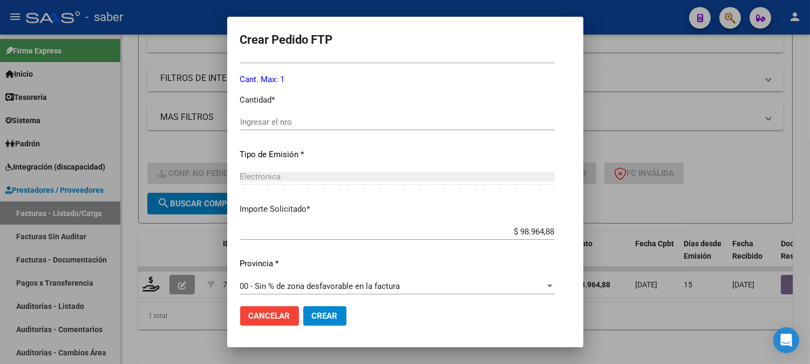
click at [280, 117] on input "Ingresar el nro" at bounding box center [397, 122] width 315 height 10
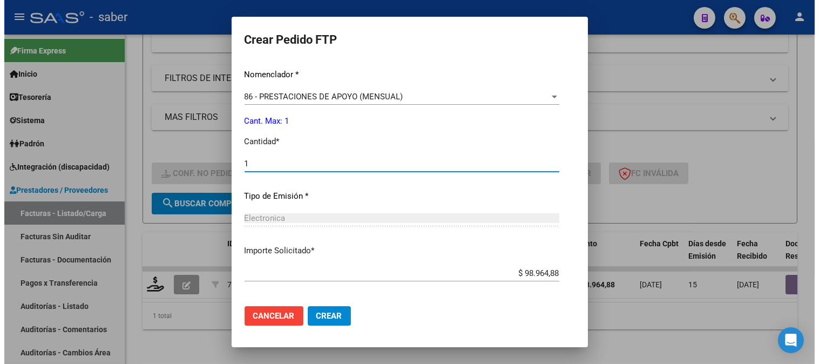
scroll to position [420, 0]
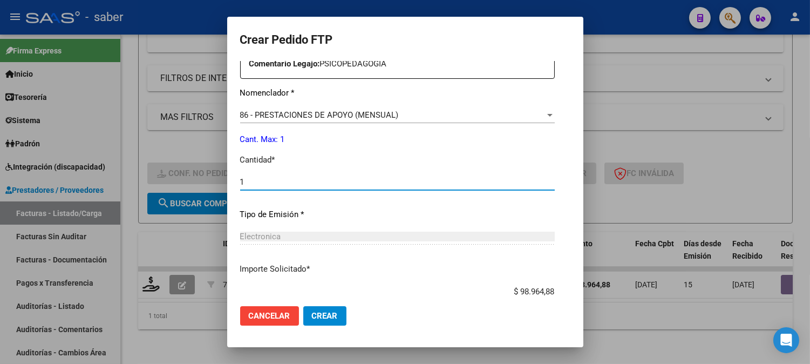
type input "1"
click at [303, 308] on button "Crear" at bounding box center [324, 315] width 43 height 19
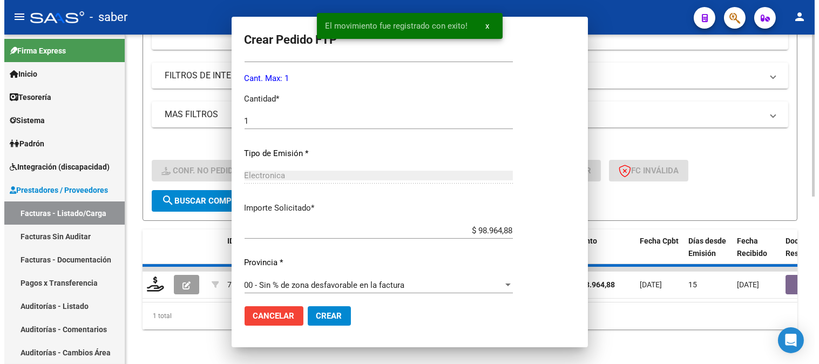
scroll to position [0, 0]
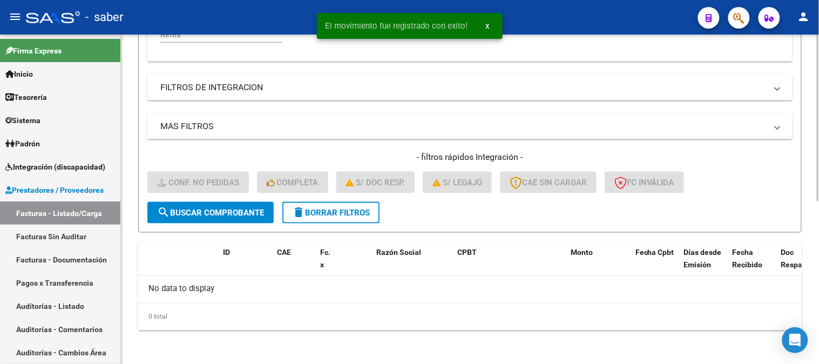
click at [309, 215] on span "delete Borrar Filtros" at bounding box center [331, 213] width 78 height 10
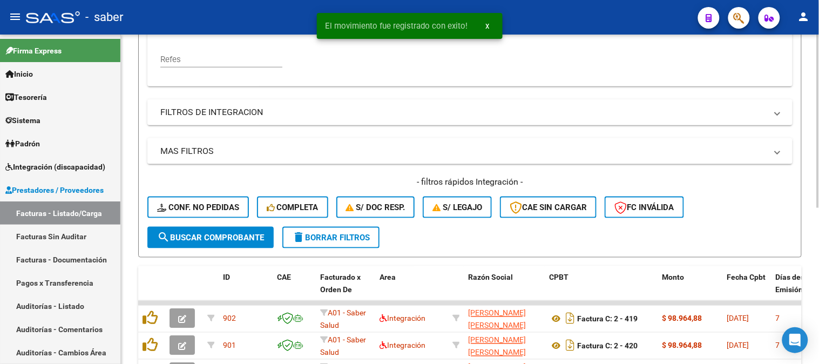
scroll to position [320, 0]
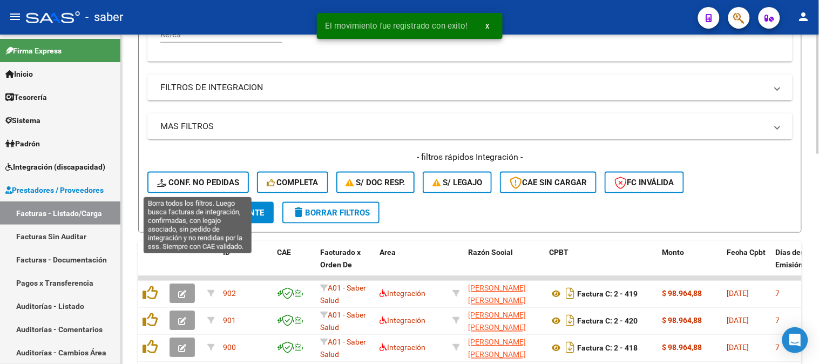
click at [196, 185] on span "Conf. no pedidas" at bounding box center [198, 183] width 82 height 10
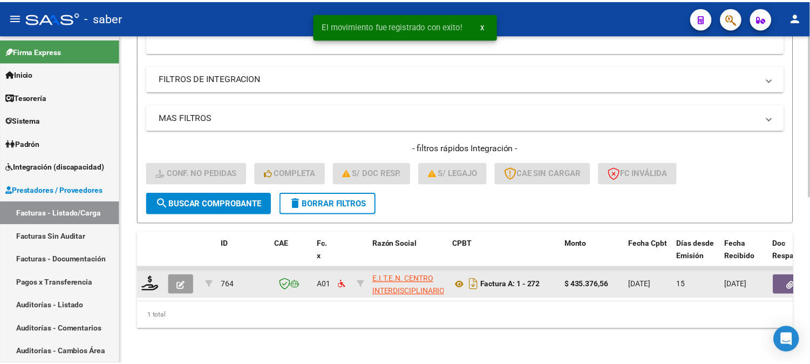
scroll to position [337, 0]
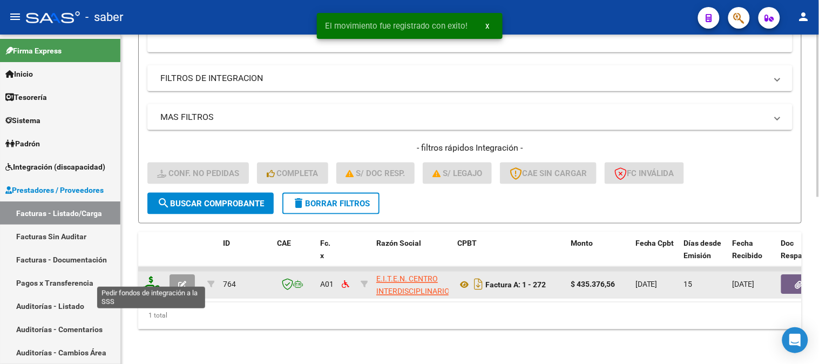
click at [147, 276] on icon at bounding box center [151, 283] width 17 height 15
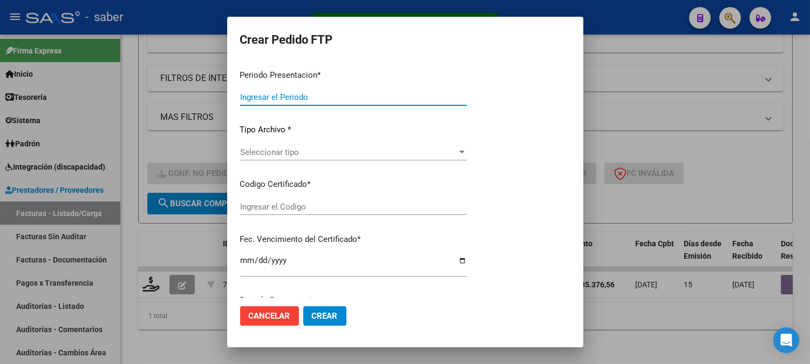
type input "202508"
type input "$ 435.376,56"
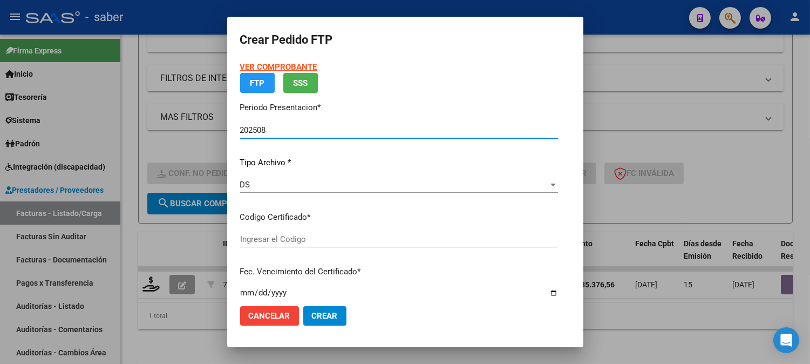
type input "2321779884"
type input "[DATE]"
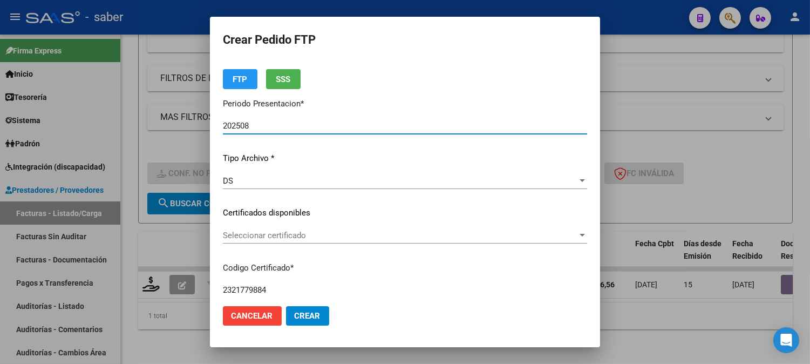
scroll to position [60, 0]
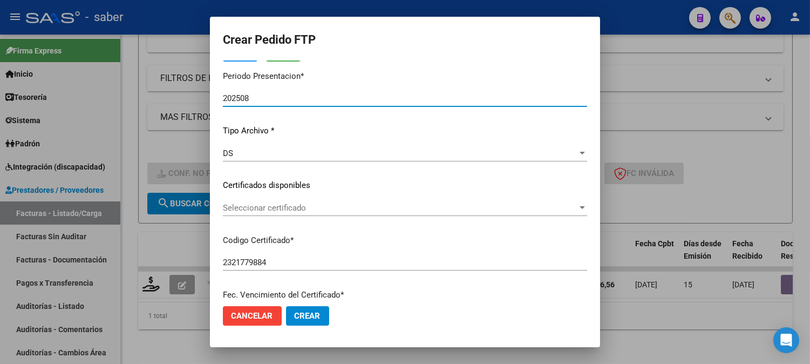
click at [289, 207] on span "Seleccionar certificado" at bounding box center [400, 208] width 355 height 10
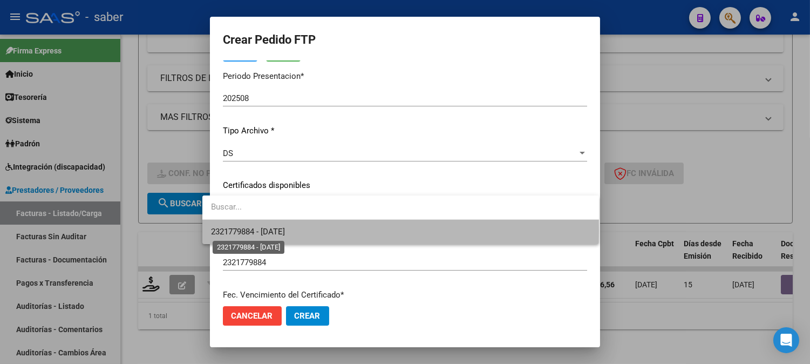
click at [278, 231] on span "2321779884 - [DATE]" at bounding box center [248, 232] width 74 height 10
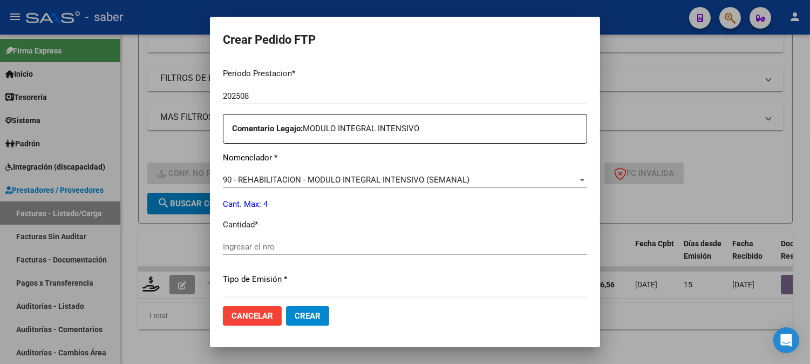
scroll to position [360, 0]
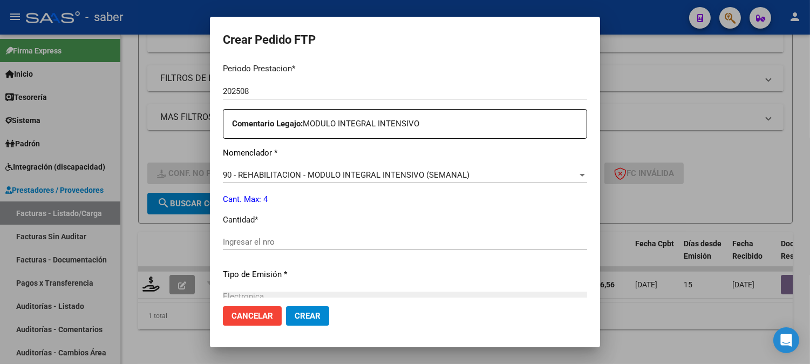
click at [276, 238] on input "Ingresar el nro" at bounding box center [405, 242] width 364 height 10
type input "4"
click at [295, 317] on span "Crear" at bounding box center [308, 316] width 26 height 10
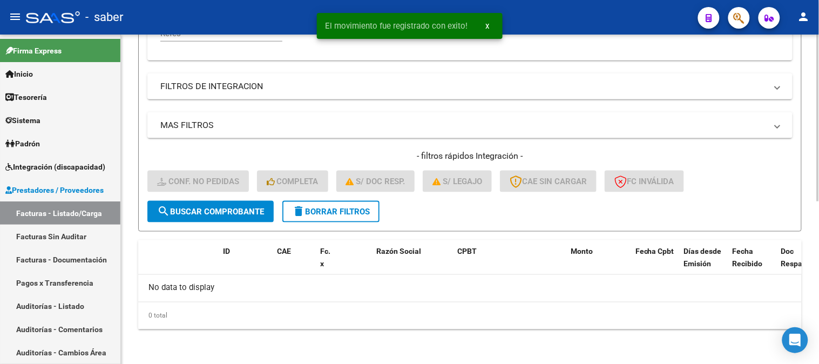
scroll to position [320, 0]
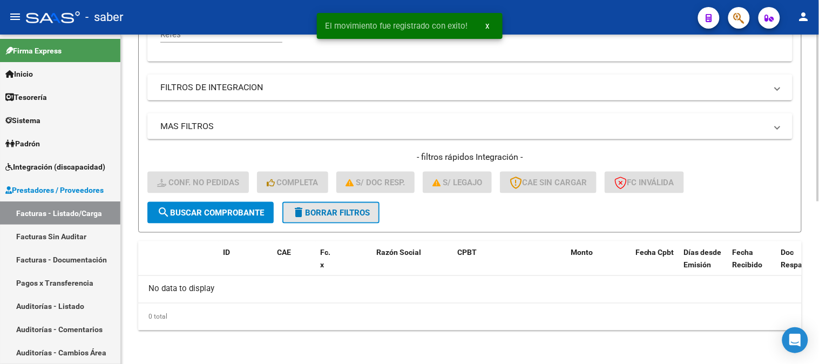
click at [317, 210] on span "delete Borrar Filtros" at bounding box center [331, 213] width 78 height 10
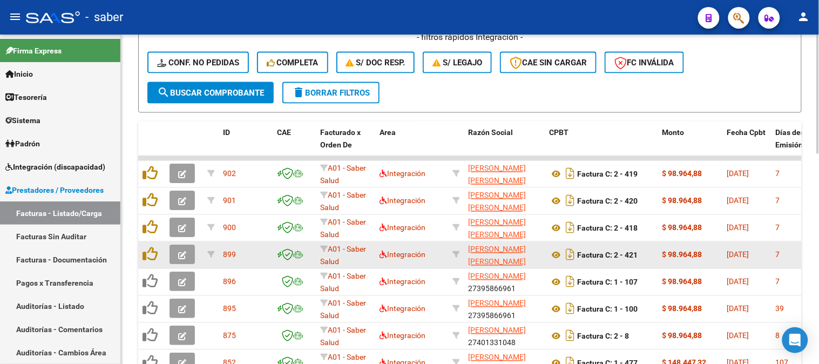
scroll to position [13, 0]
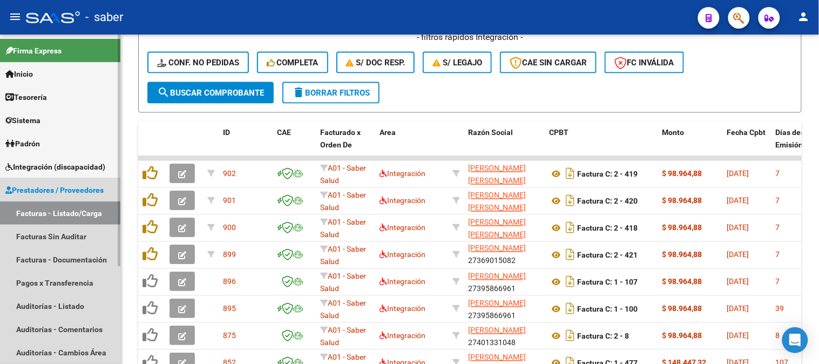
click at [62, 186] on span "Prestadores / Proveedores" at bounding box center [54, 190] width 98 height 12
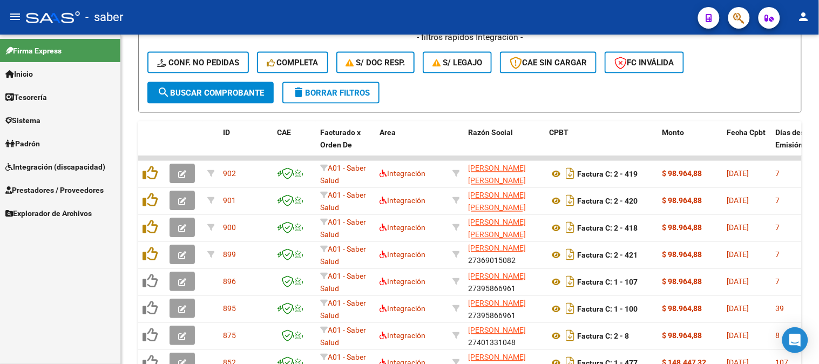
click at [62, 188] on span "Prestadores / Proveedores" at bounding box center [54, 190] width 98 height 12
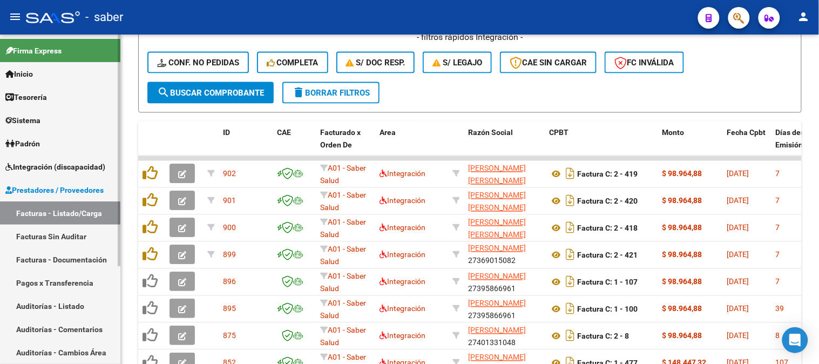
click at [30, 170] on span "Integración (discapacidad)" at bounding box center [55, 167] width 100 height 12
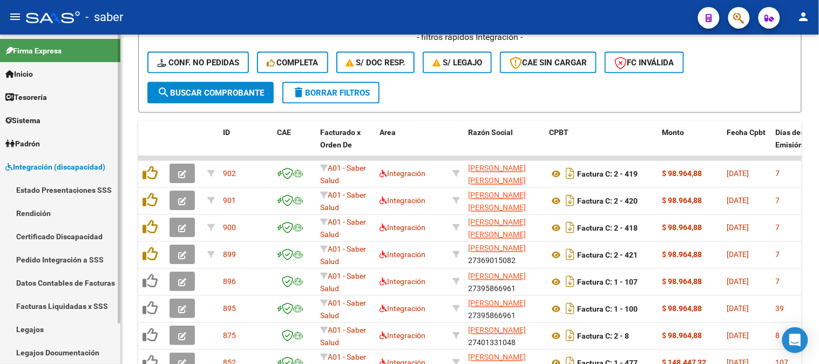
click at [82, 190] on link "Estado Presentaciones SSS" at bounding box center [60, 189] width 120 height 23
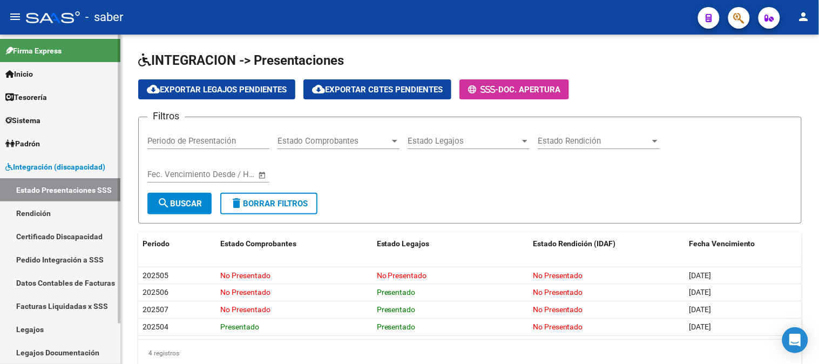
click at [62, 255] on link "Pedido Integración a SSS" at bounding box center [60, 259] width 120 height 23
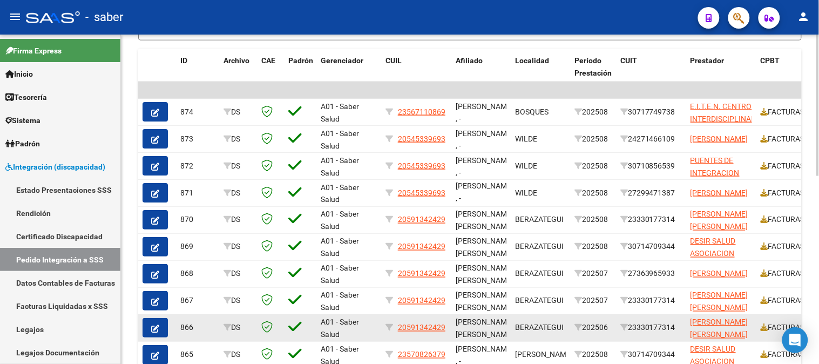
scroll to position [437, 0]
